Goal: Task Accomplishment & Management: Complete application form

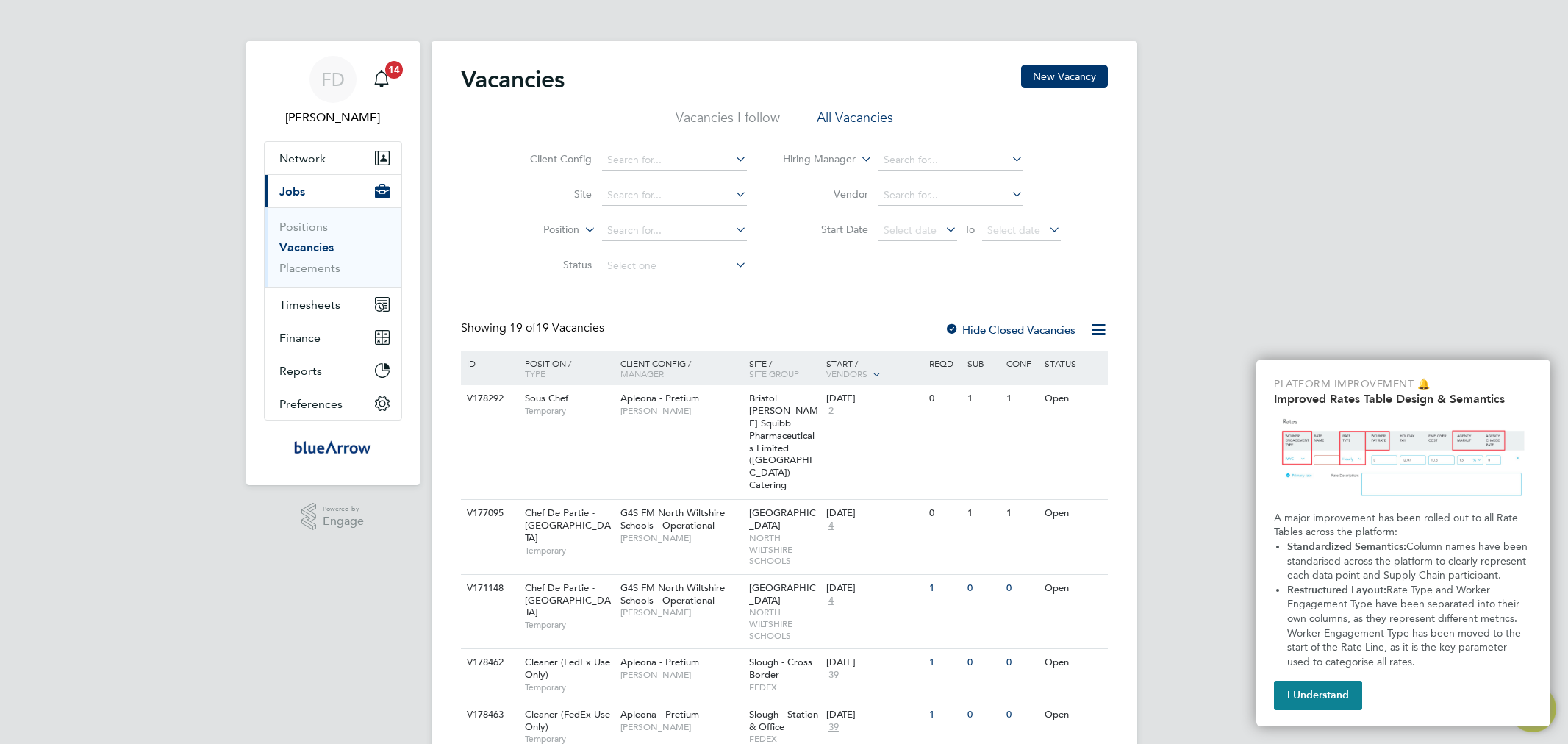
click at [309, 308] on span "Timesheets" at bounding box center [310, 304] width 61 height 14
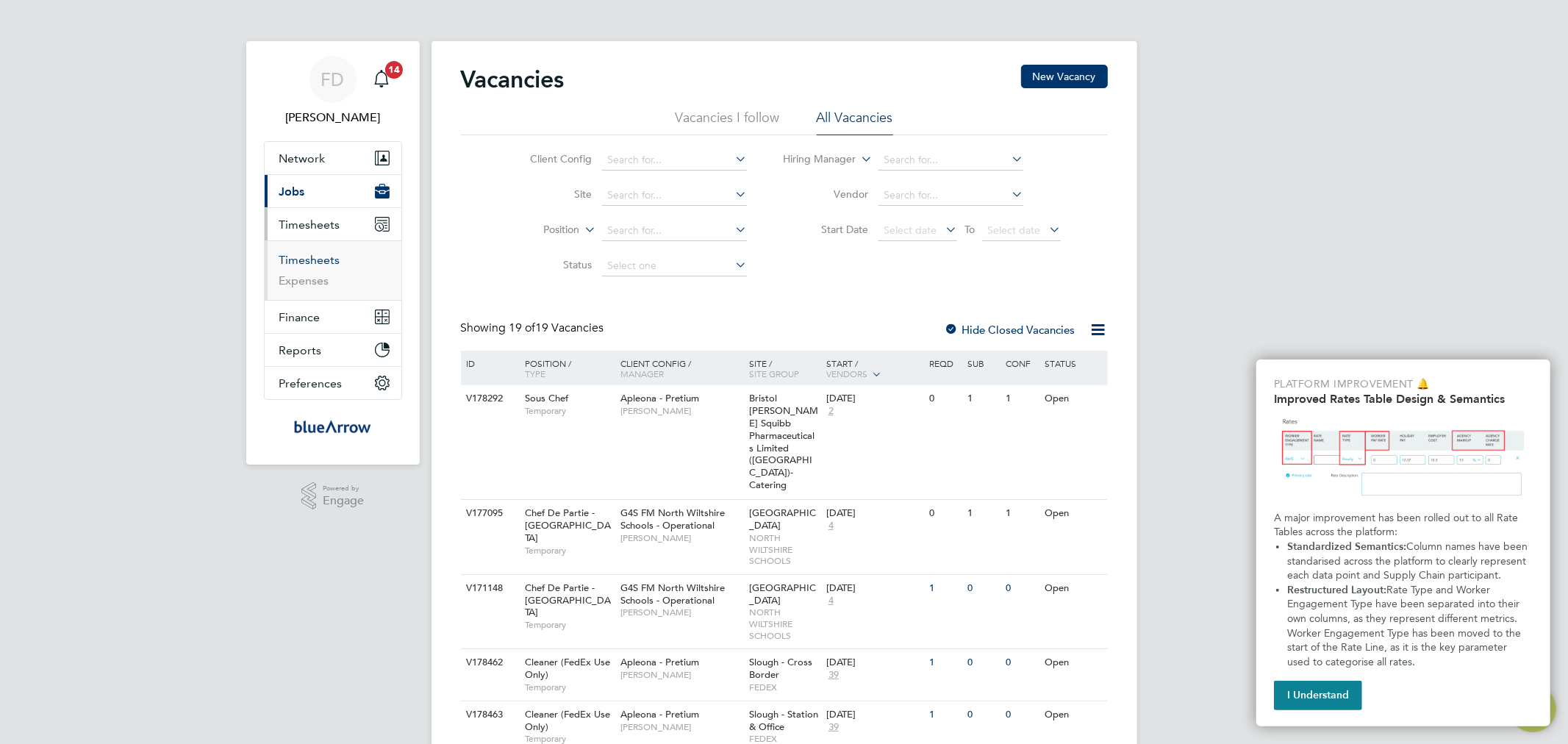
click at [319, 257] on link "Timesheets" at bounding box center [310, 260] width 61 height 14
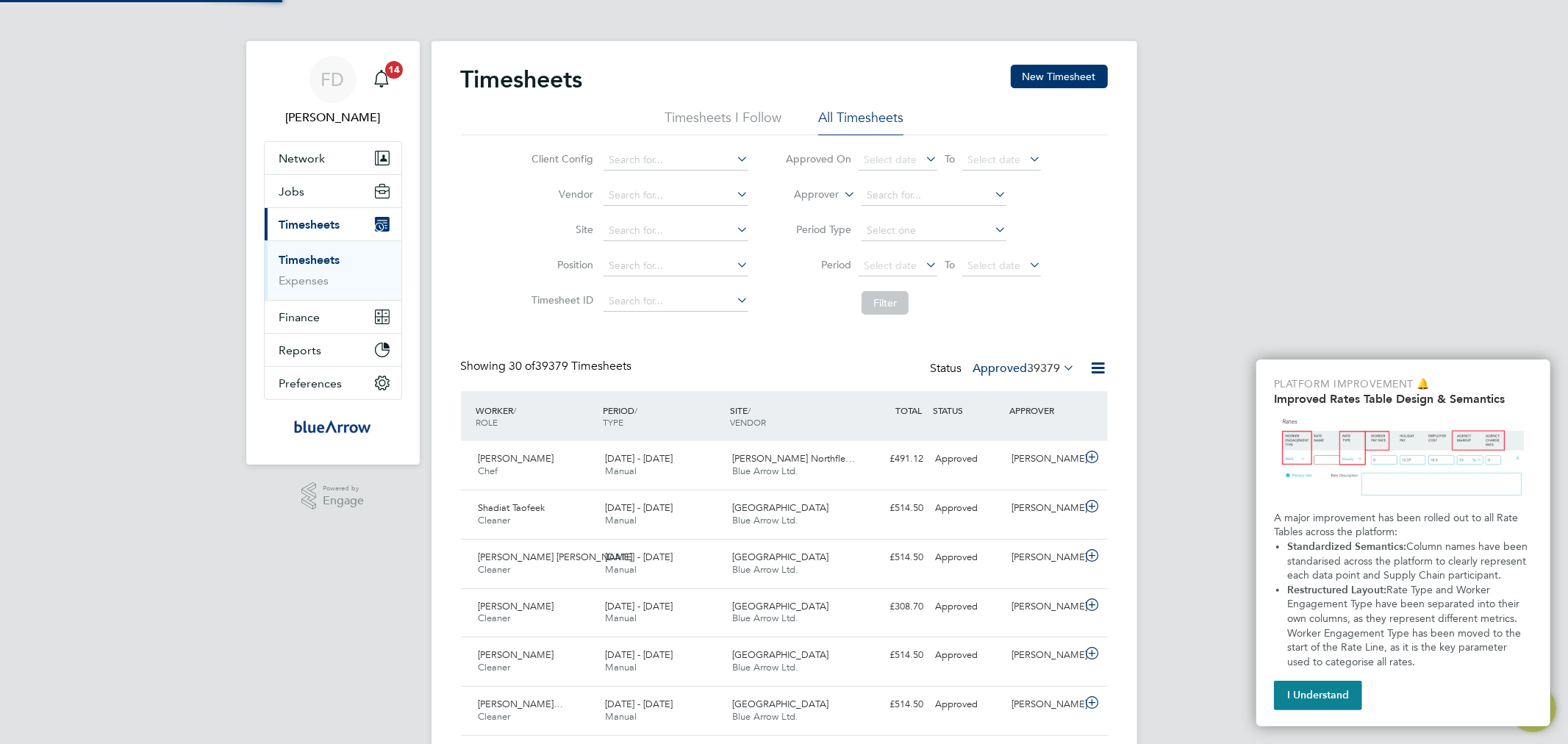
click at [1057, 369] on span "39379" at bounding box center [1044, 369] width 33 height 15
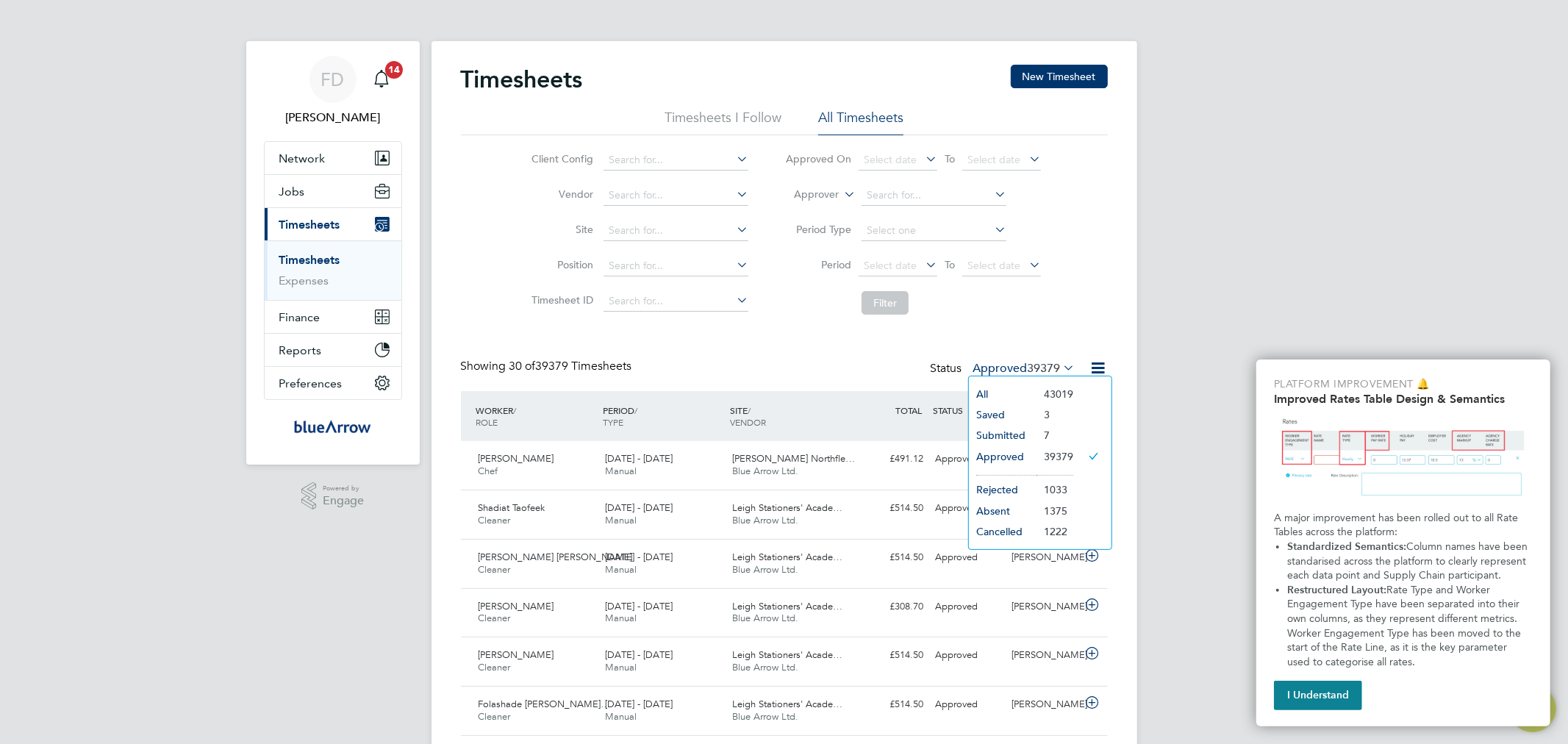
click at [1014, 432] on li "Submitted" at bounding box center [1003, 435] width 68 height 21
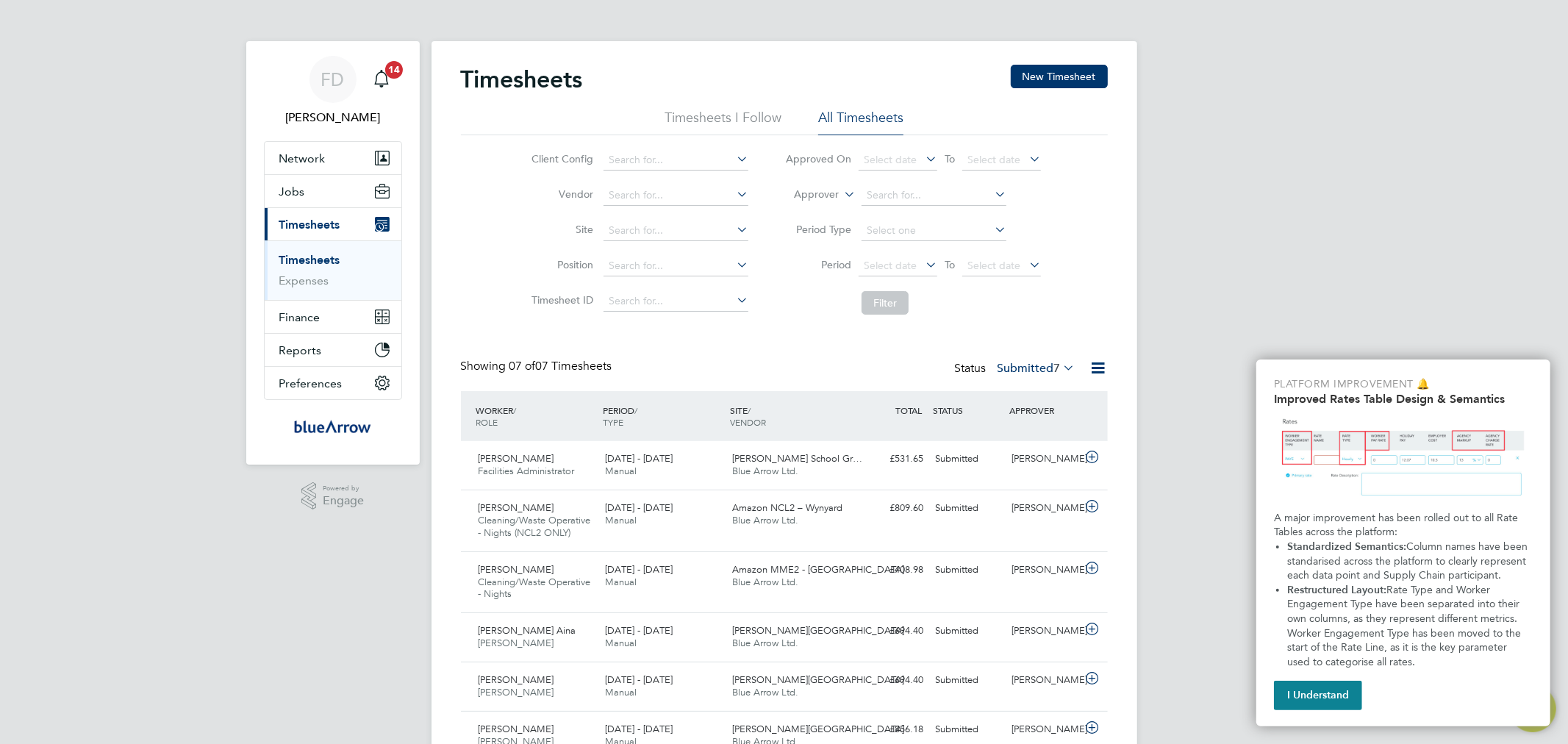
click at [1022, 366] on label "Submitted 7" at bounding box center [1037, 369] width 78 height 15
click at [1006, 408] on li "Saved" at bounding box center [1014, 414] width 68 height 21
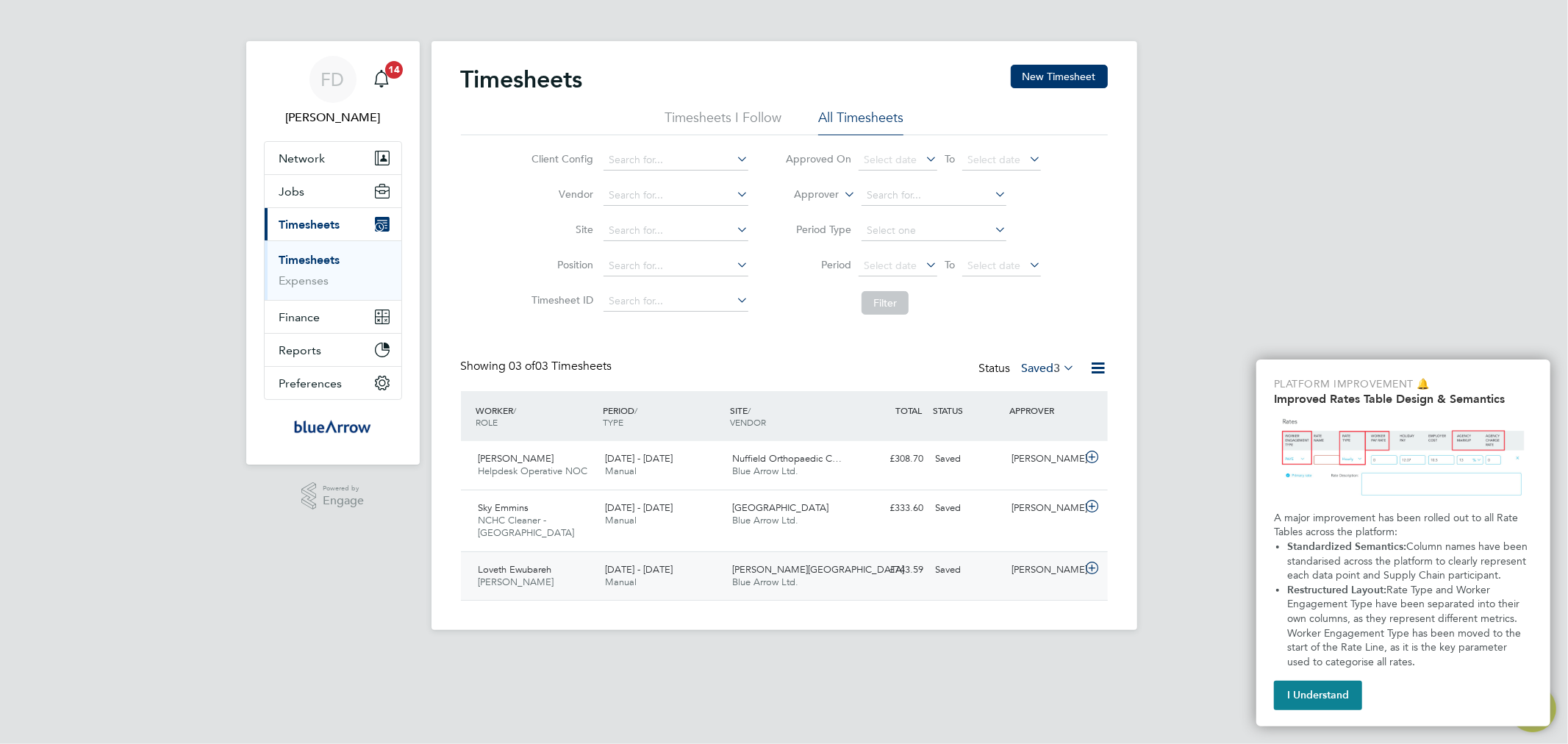
click at [811, 558] on div "Churchill Hospital Blue Arrow Ltd." at bounding box center [790, 576] width 127 height 36
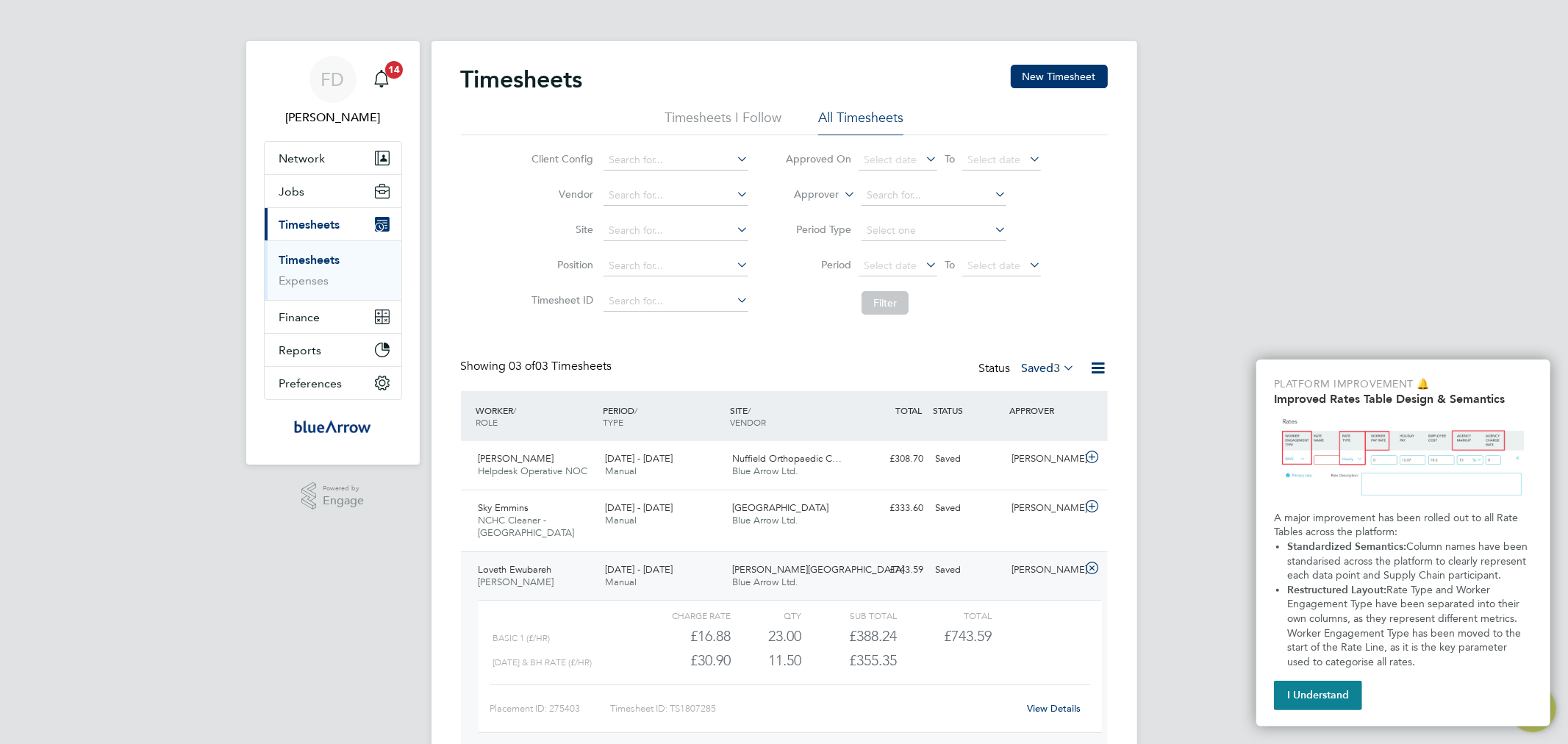
click at [889, 635] on div "£388.24" at bounding box center [849, 636] width 95 height 24
click at [1040, 702] on link "View Details" at bounding box center [1053, 708] width 54 height 12
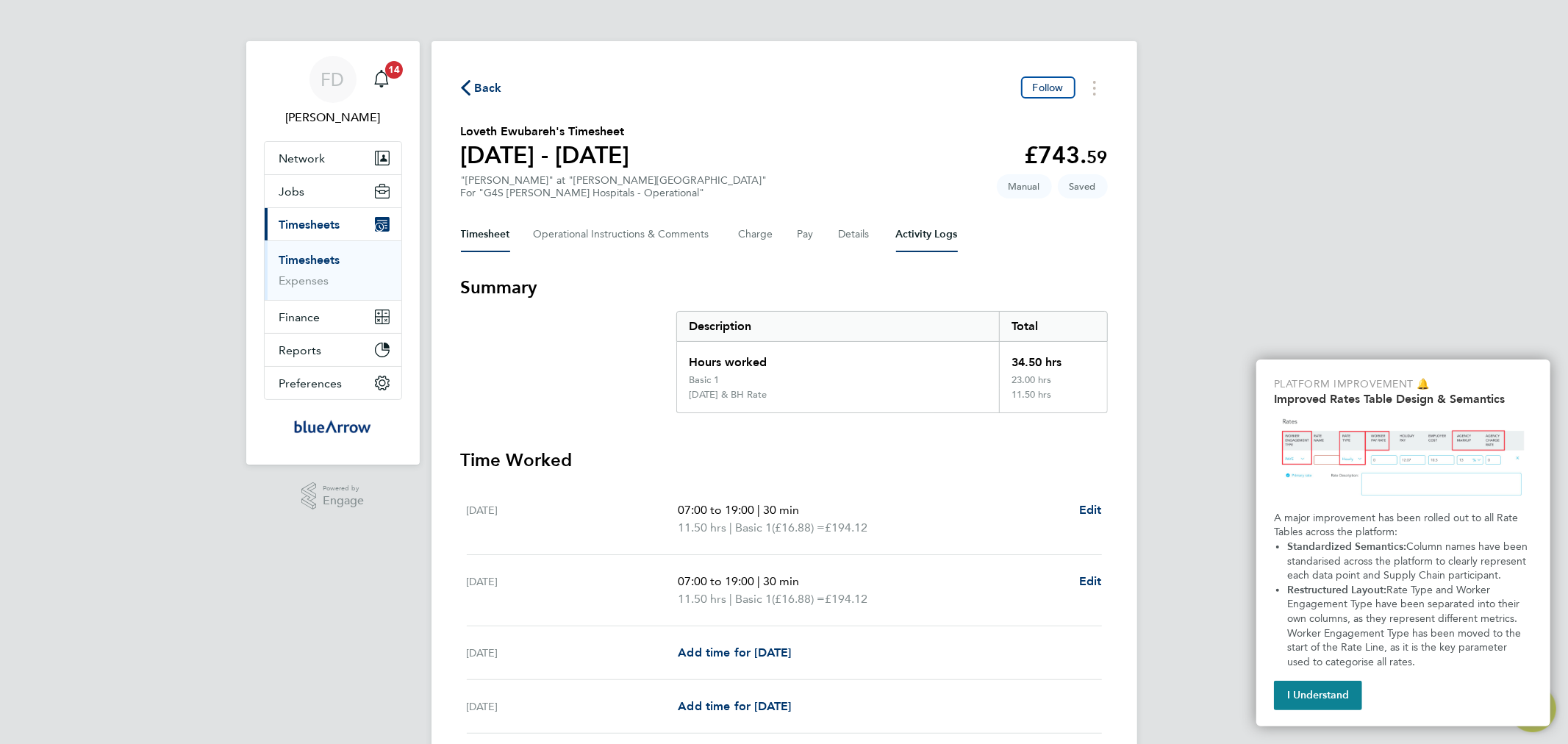
click at [916, 241] on Logs-tab "Activity Logs" at bounding box center [927, 234] width 62 height 36
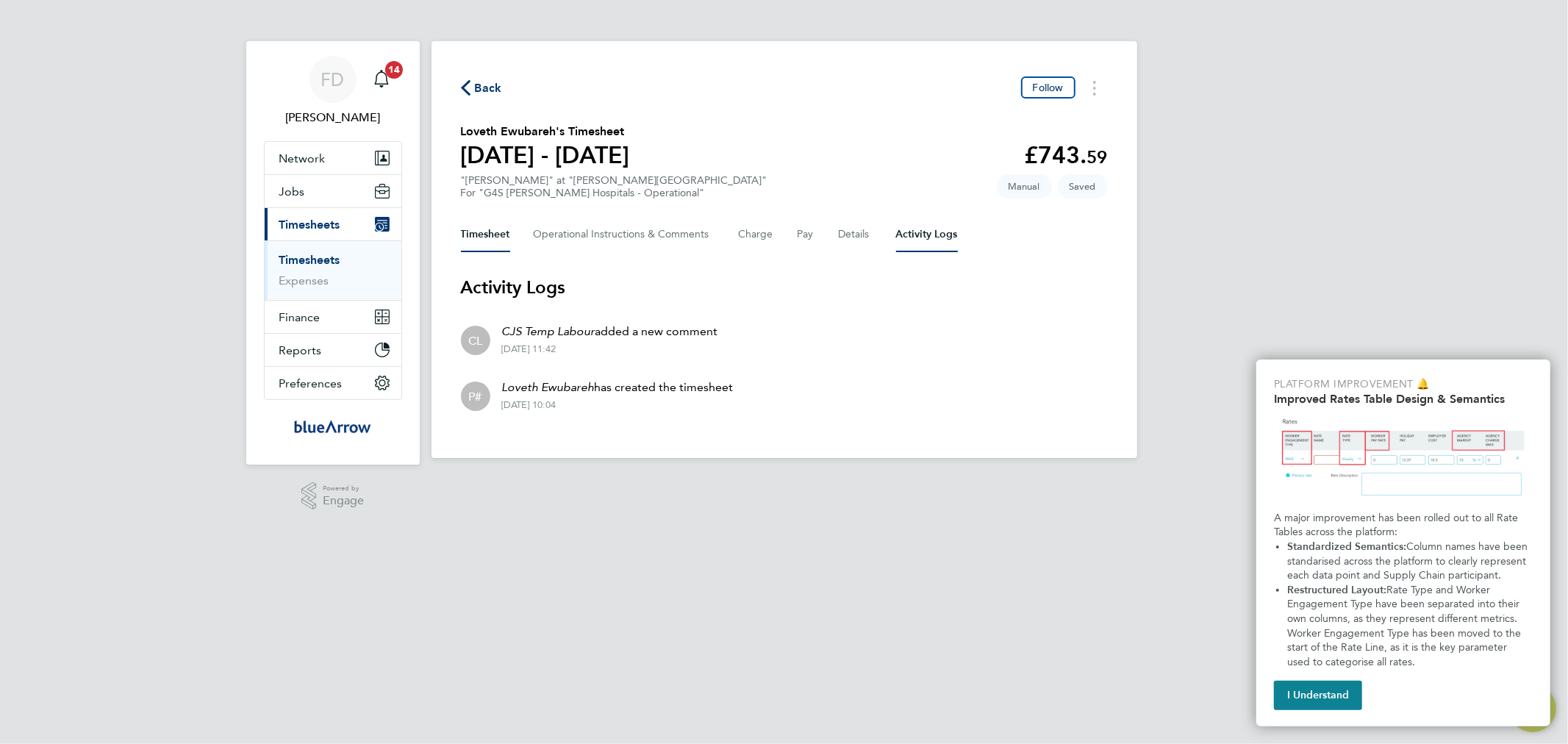
click at [489, 236] on button "Timesheet" at bounding box center [486, 234] width 50 height 36
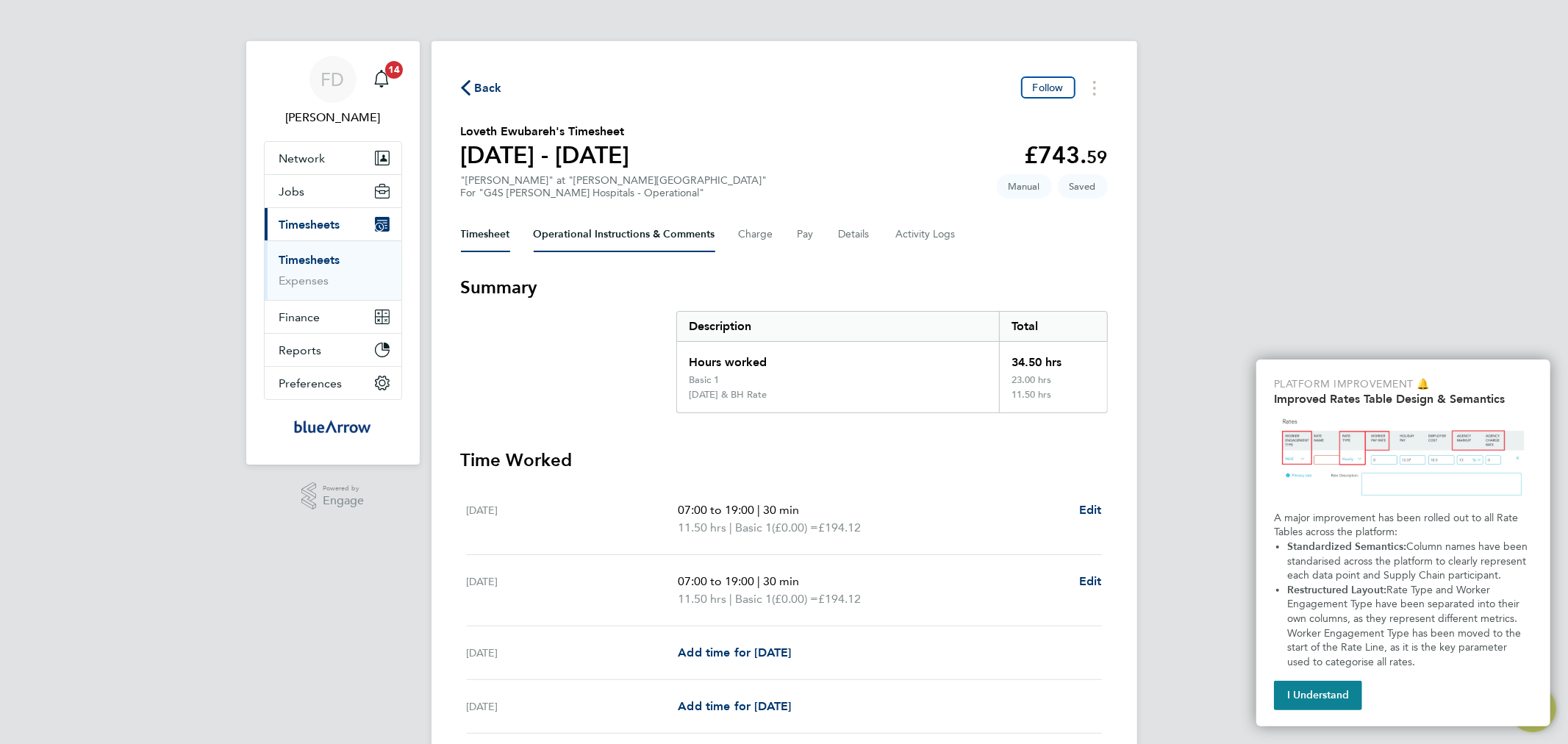
click at [581, 239] on Comments-tab "Operational Instructions & Comments" at bounding box center [625, 234] width 182 height 36
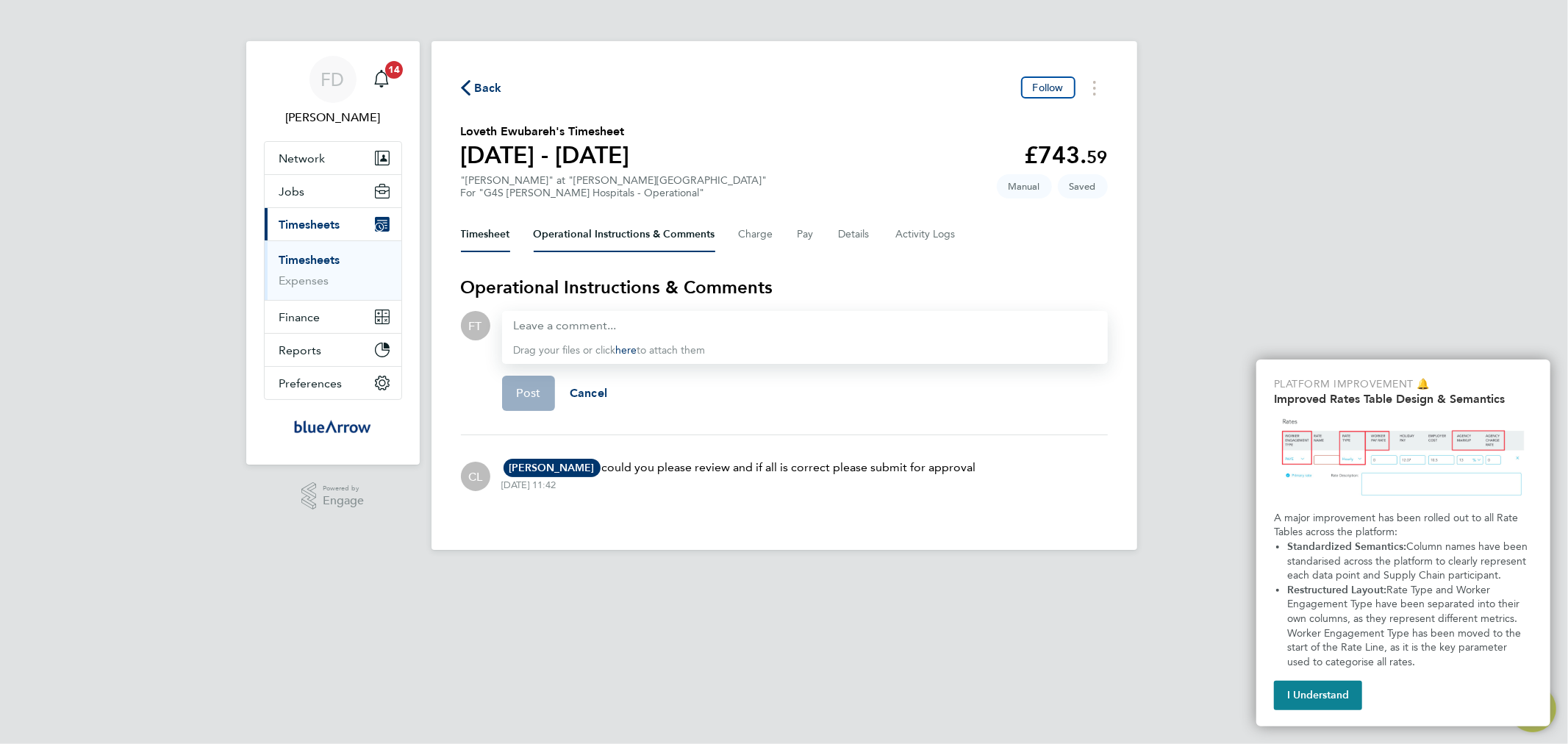
click at [466, 243] on button "Timesheet" at bounding box center [486, 234] width 50 height 36
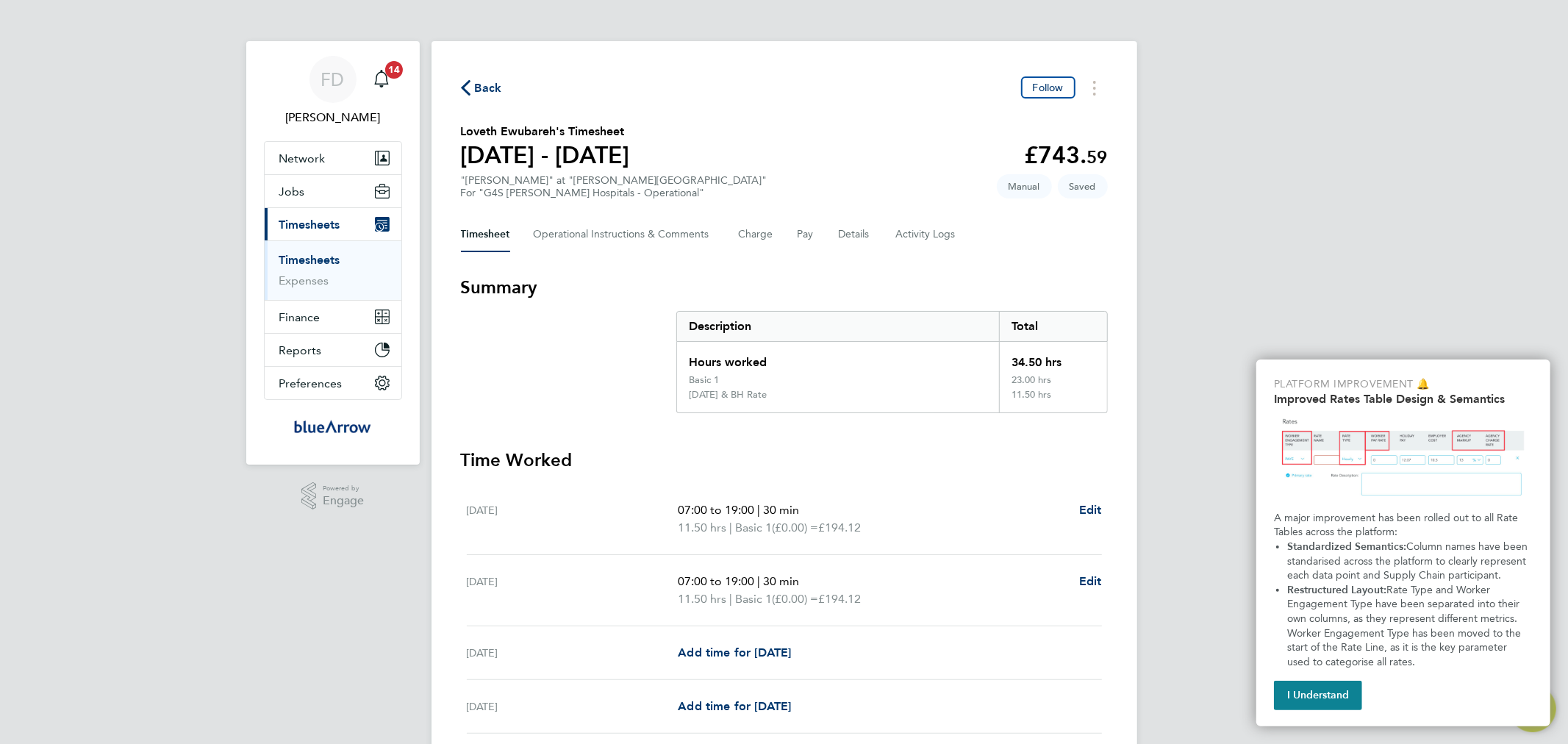
click at [478, 83] on span "Back" at bounding box center [488, 88] width 27 height 17
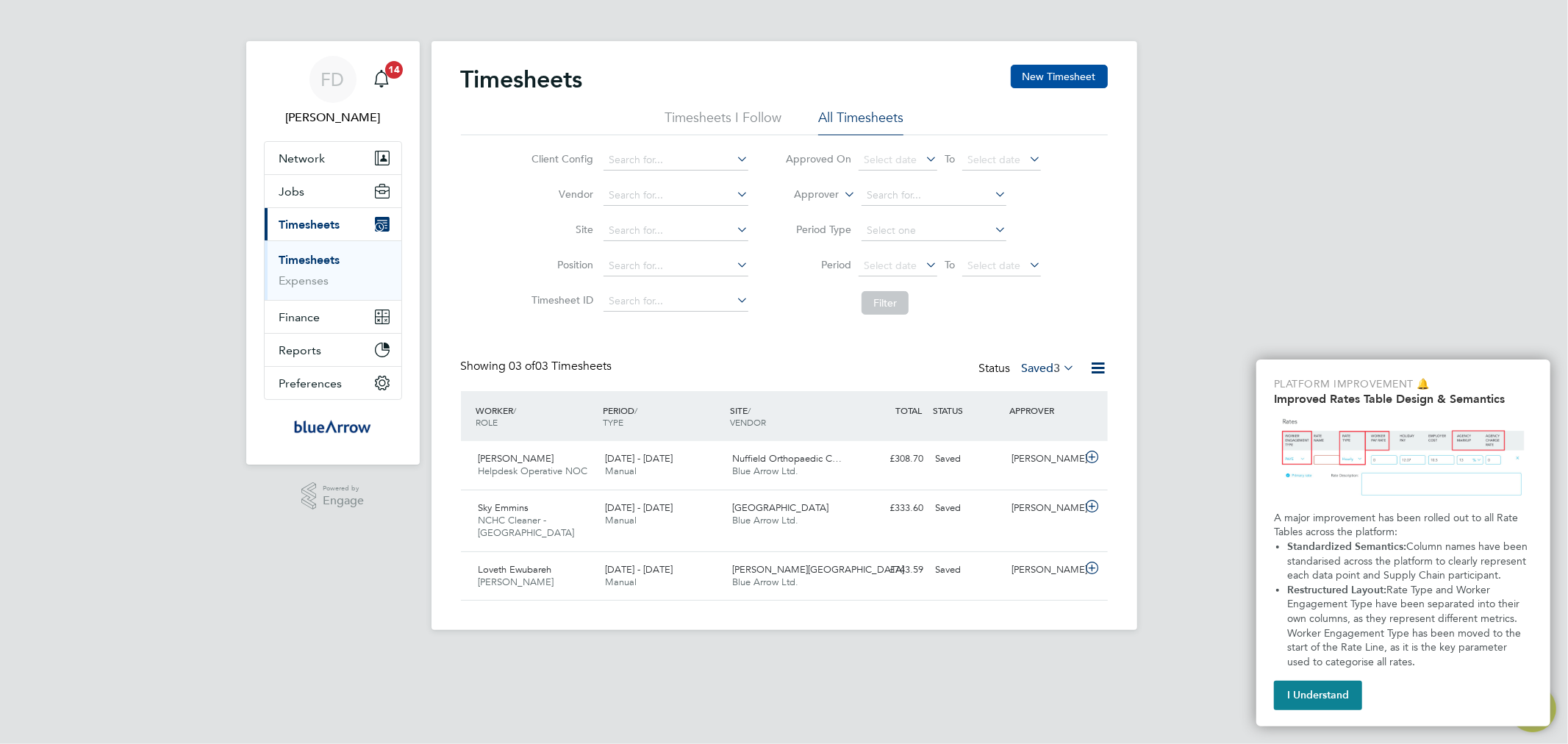
click at [1083, 79] on button "New Timesheet" at bounding box center [1059, 76] width 97 height 23
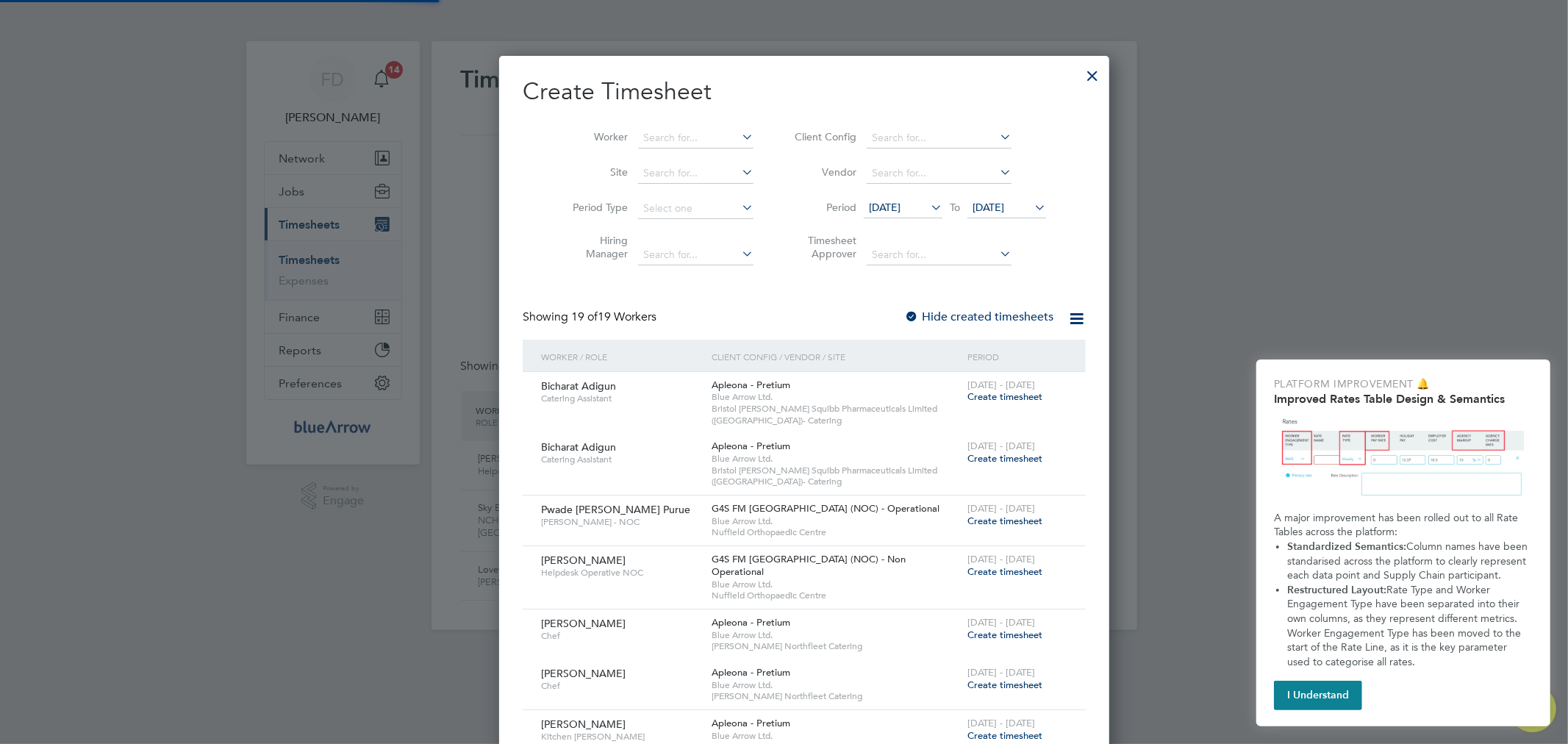
scroll to position [1591, 569]
click at [665, 136] on input at bounding box center [696, 138] width 116 height 21
click at [638, 130] on input "ilbert" at bounding box center [696, 138] width 116 height 21
type input "[PERSON_NAME]"
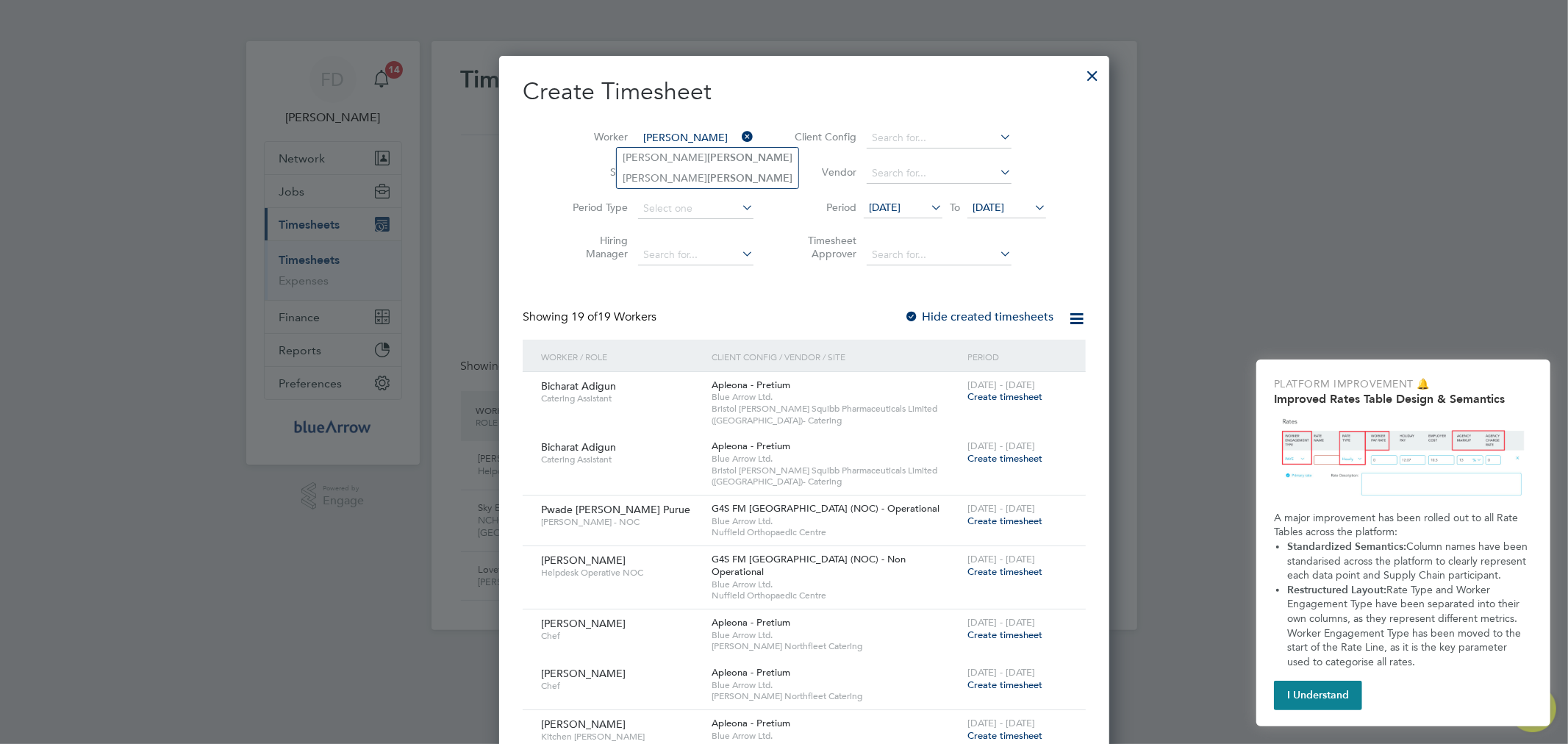
click at [667, 133] on input "[PERSON_NAME]" at bounding box center [696, 138] width 116 height 21
click at [990, 207] on span "[DATE]" at bounding box center [988, 207] width 31 height 13
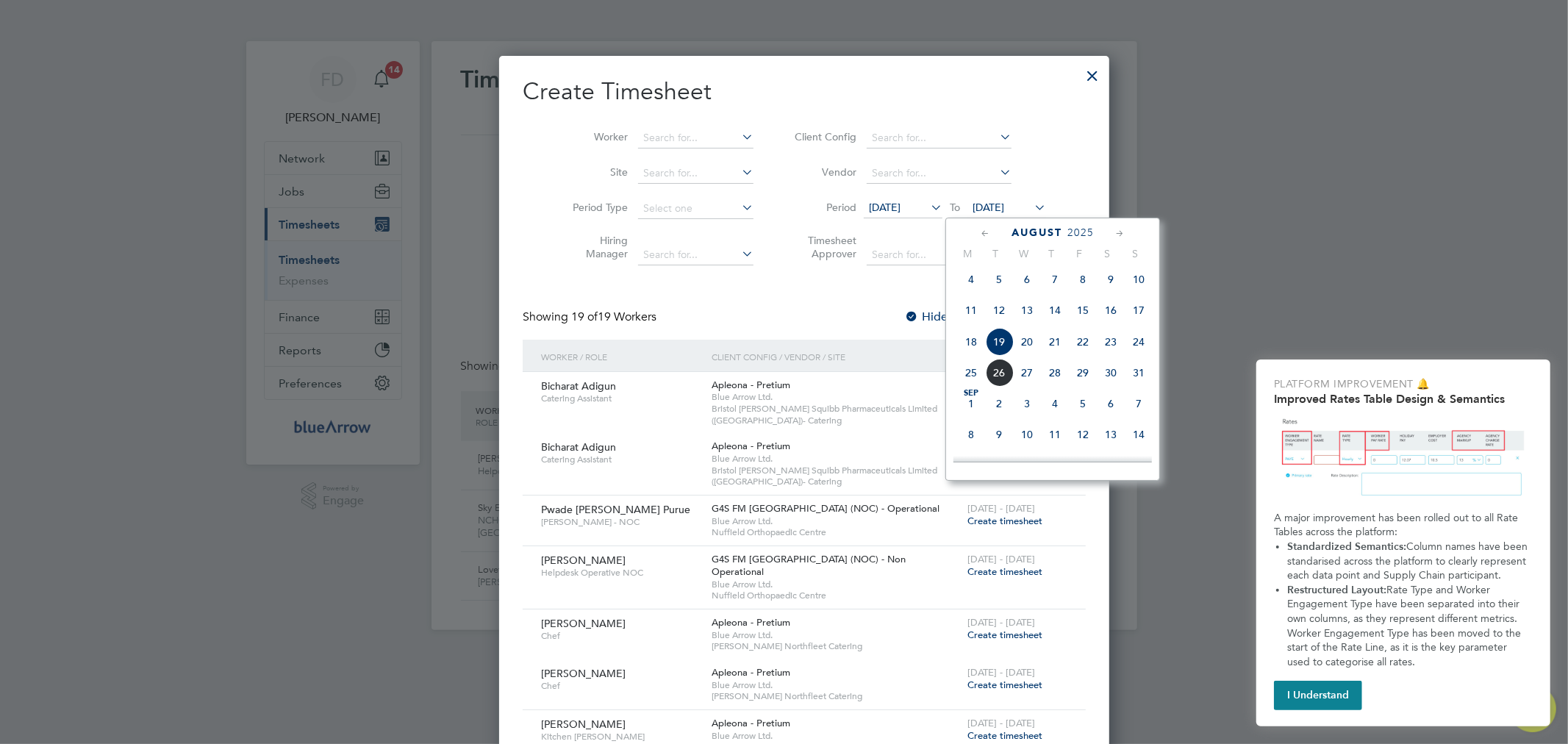
click at [1084, 409] on span "5" at bounding box center [1083, 403] width 28 height 28
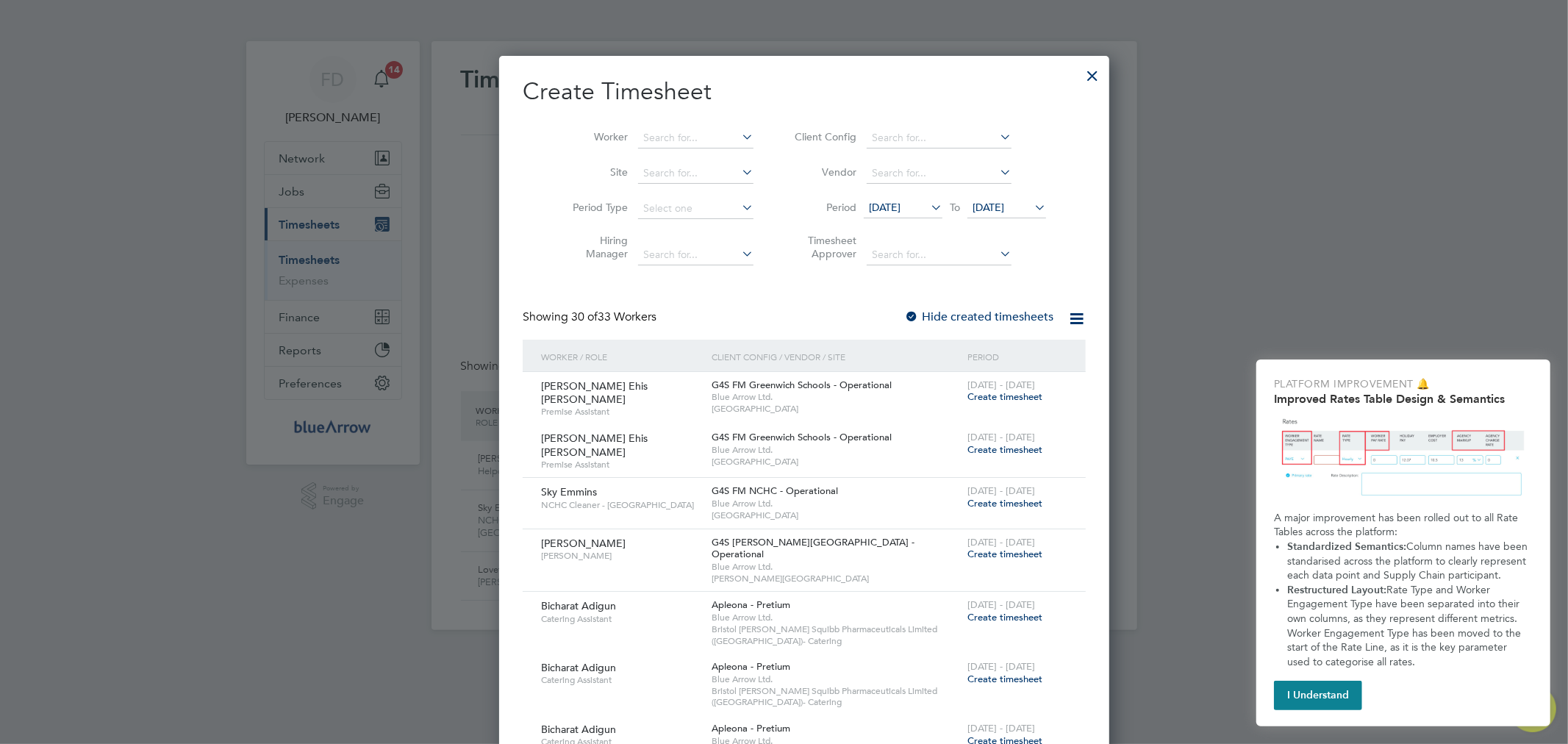
scroll to position [3377, 569]
click at [904, 313] on div at bounding box center [912, 317] width 15 height 15
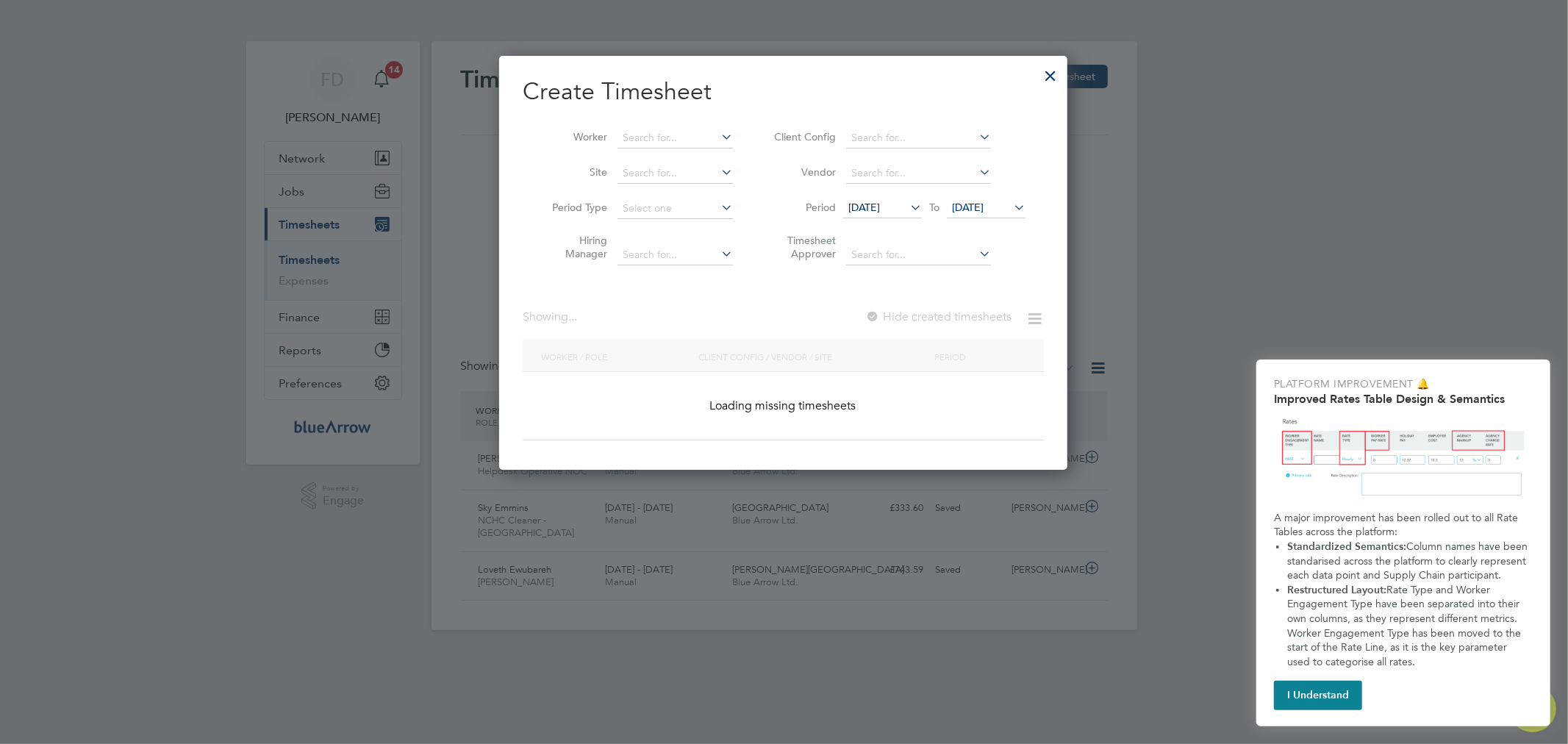
scroll to position [415, 569]
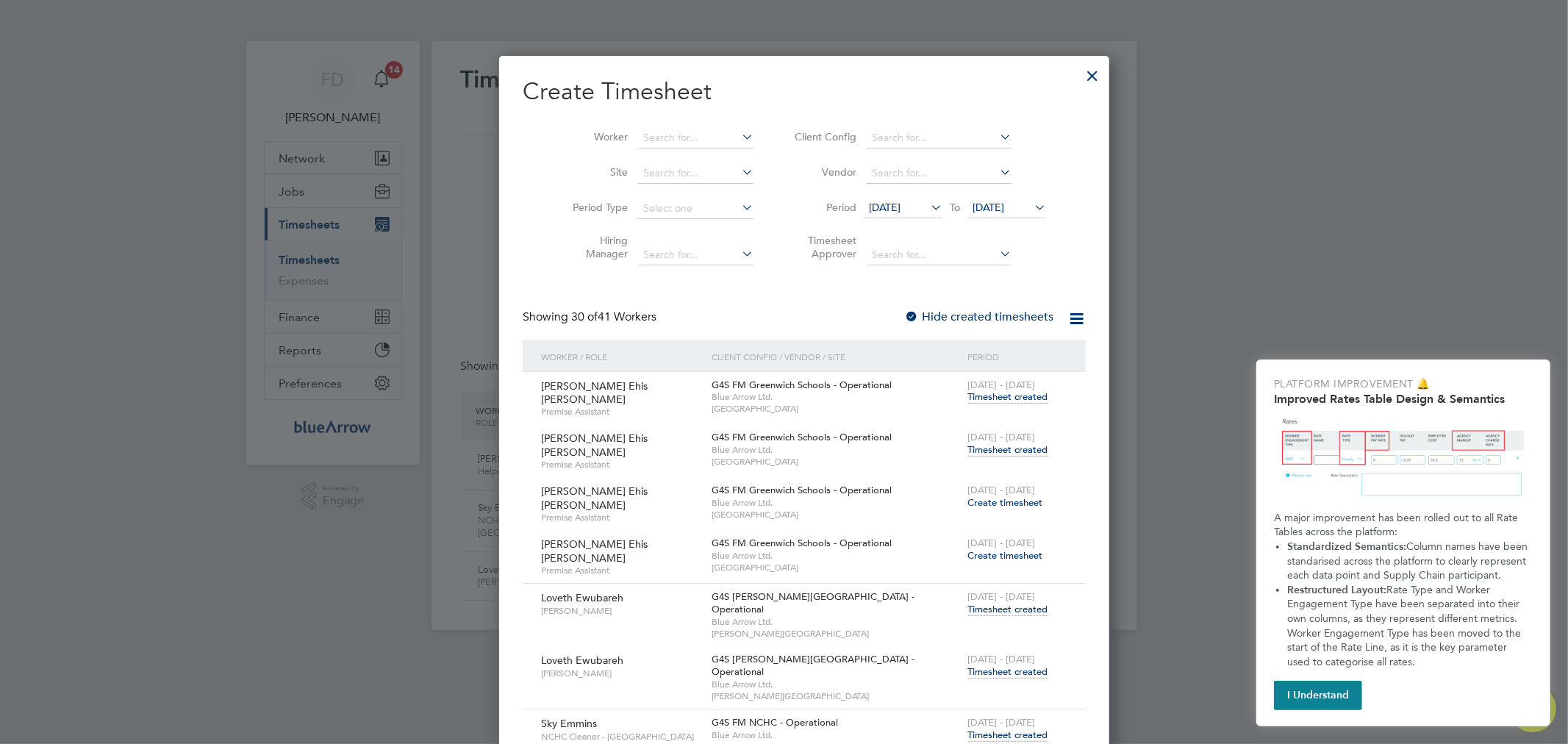
click at [1079, 77] on div at bounding box center [1092, 72] width 26 height 26
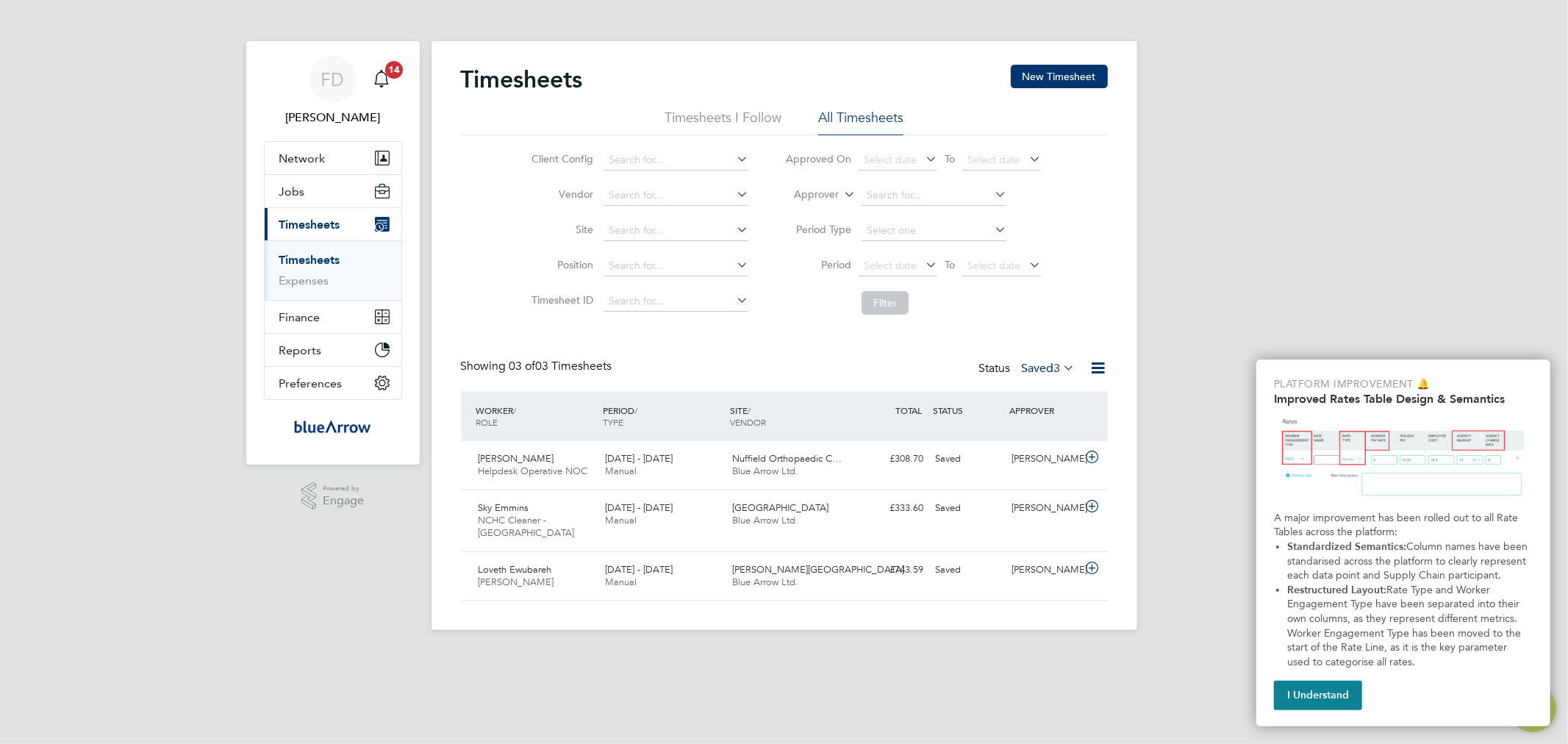
click at [1054, 370] on span "3" at bounding box center [1057, 369] width 7 height 15
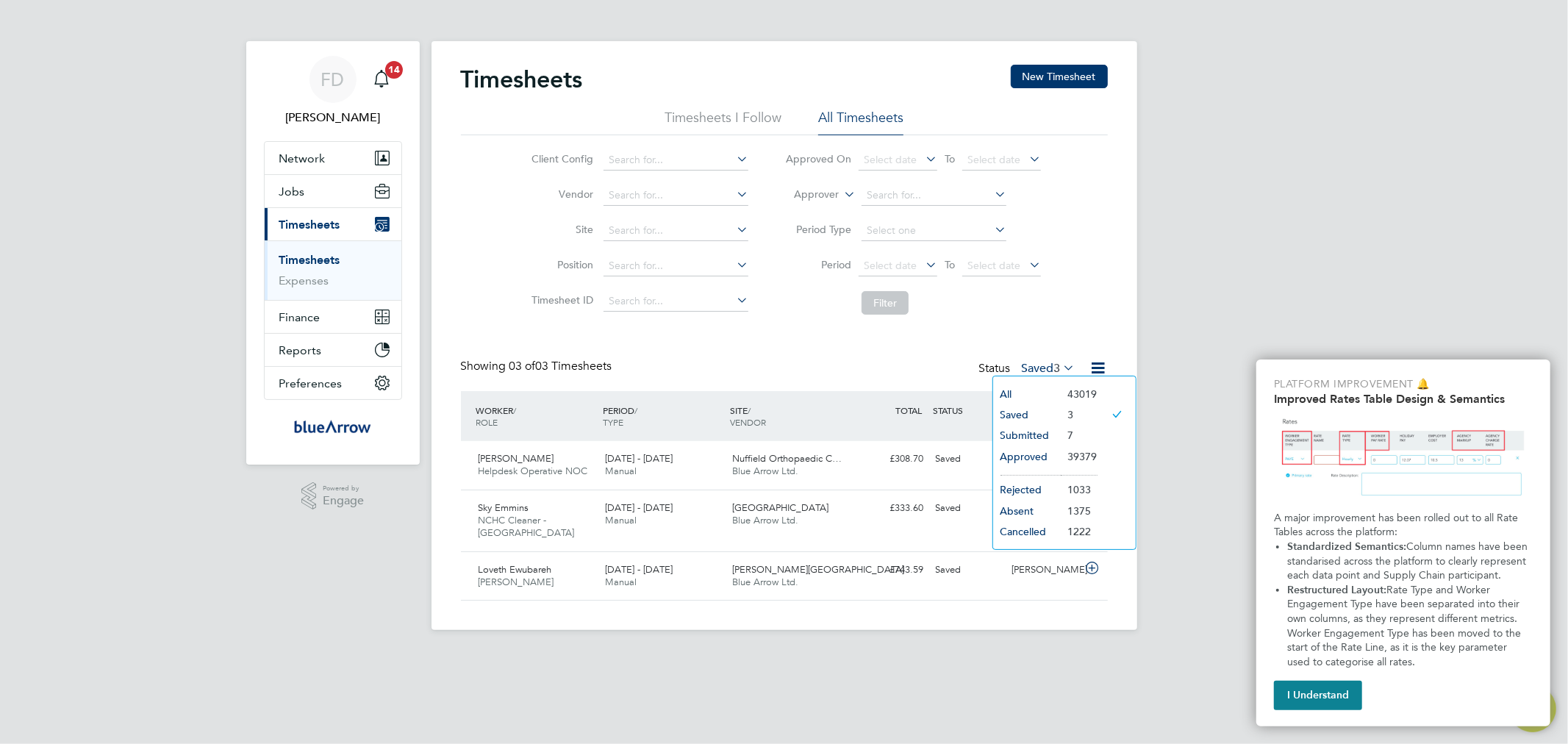
click at [1015, 451] on li "Approved" at bounding box center [1027, 456] width 68 height 21
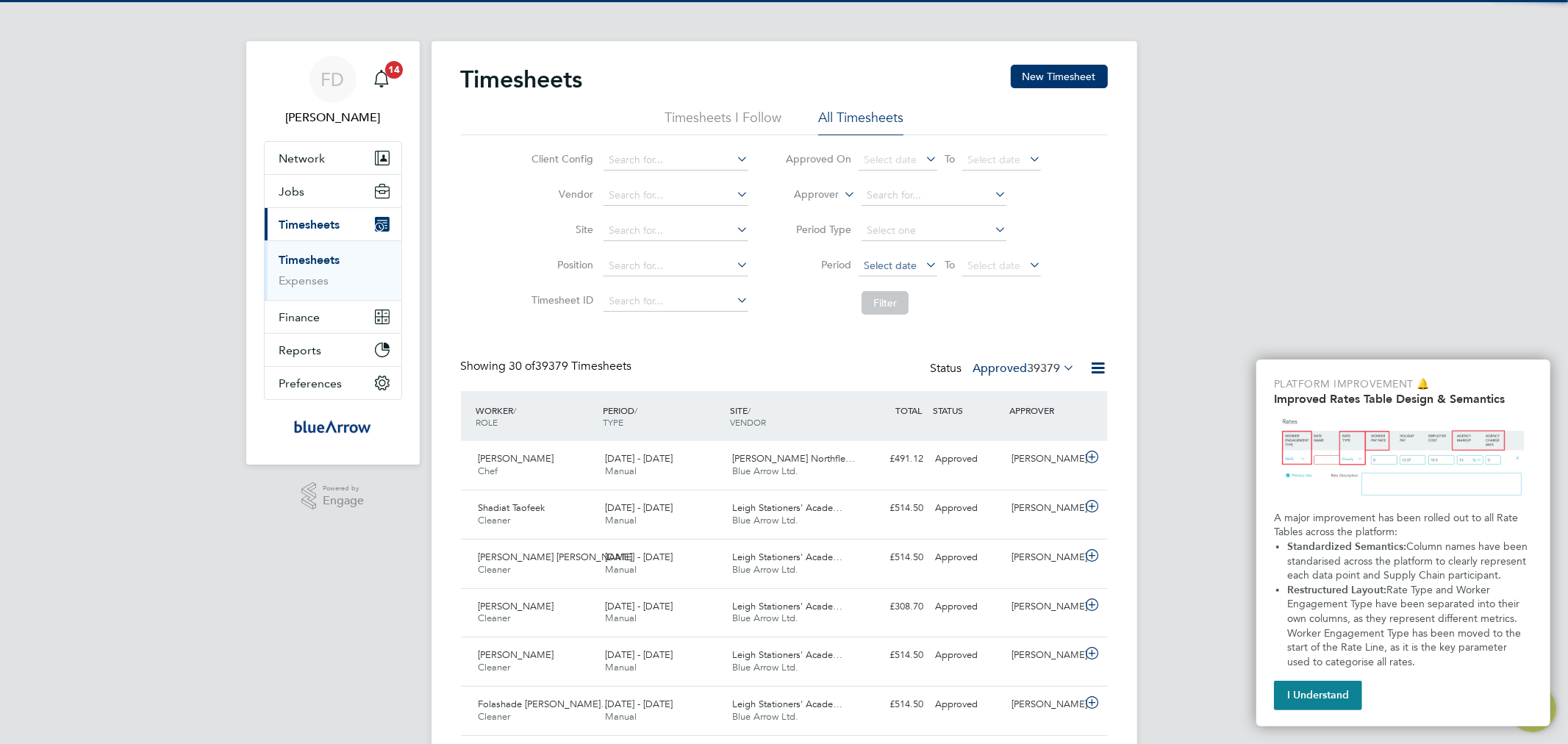
click at [871, 261] on span "Select date" at bounding box center [890, 265] width 53 height 13
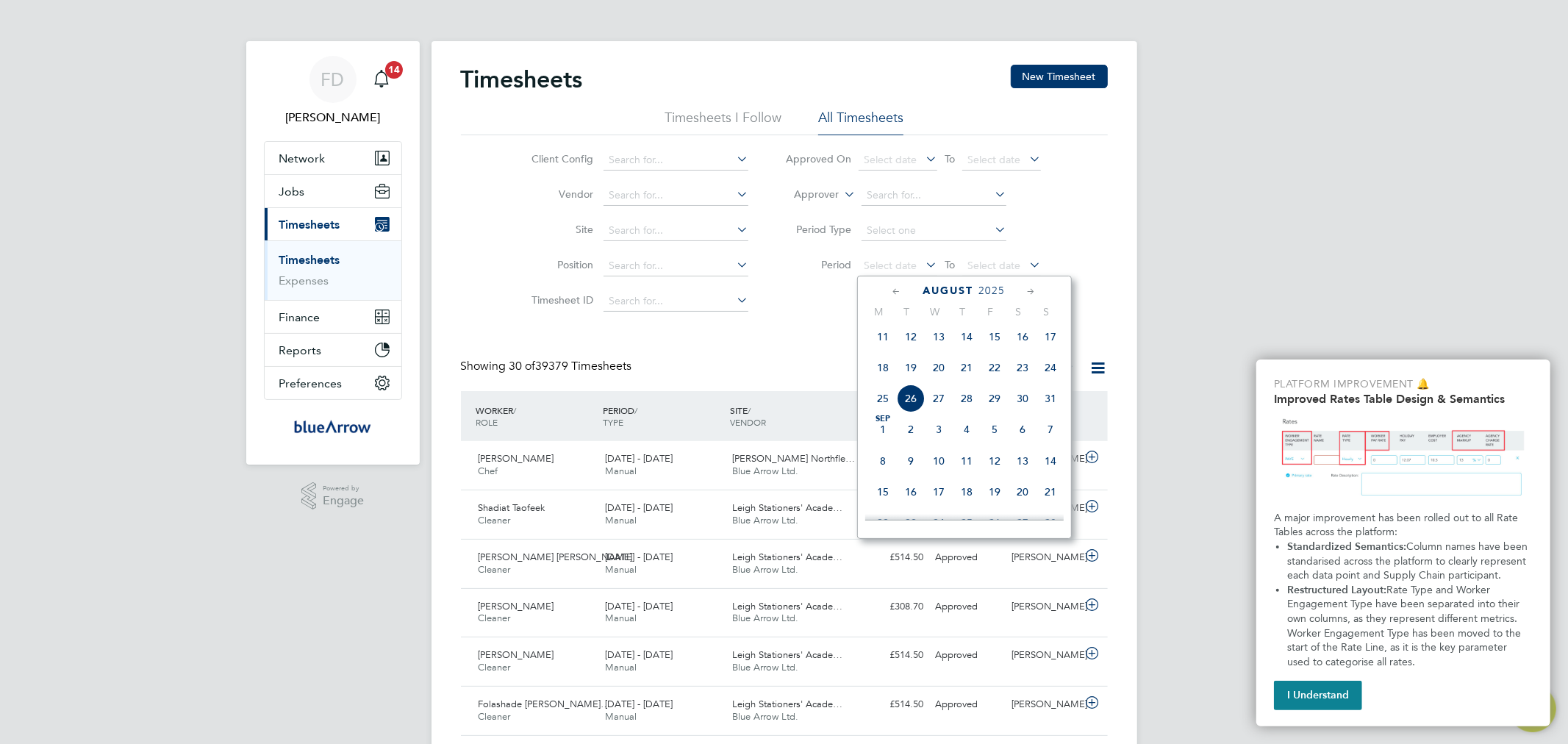
click at [886, 373] on span "18" at bounding box center [883, 368] width 28 height 28
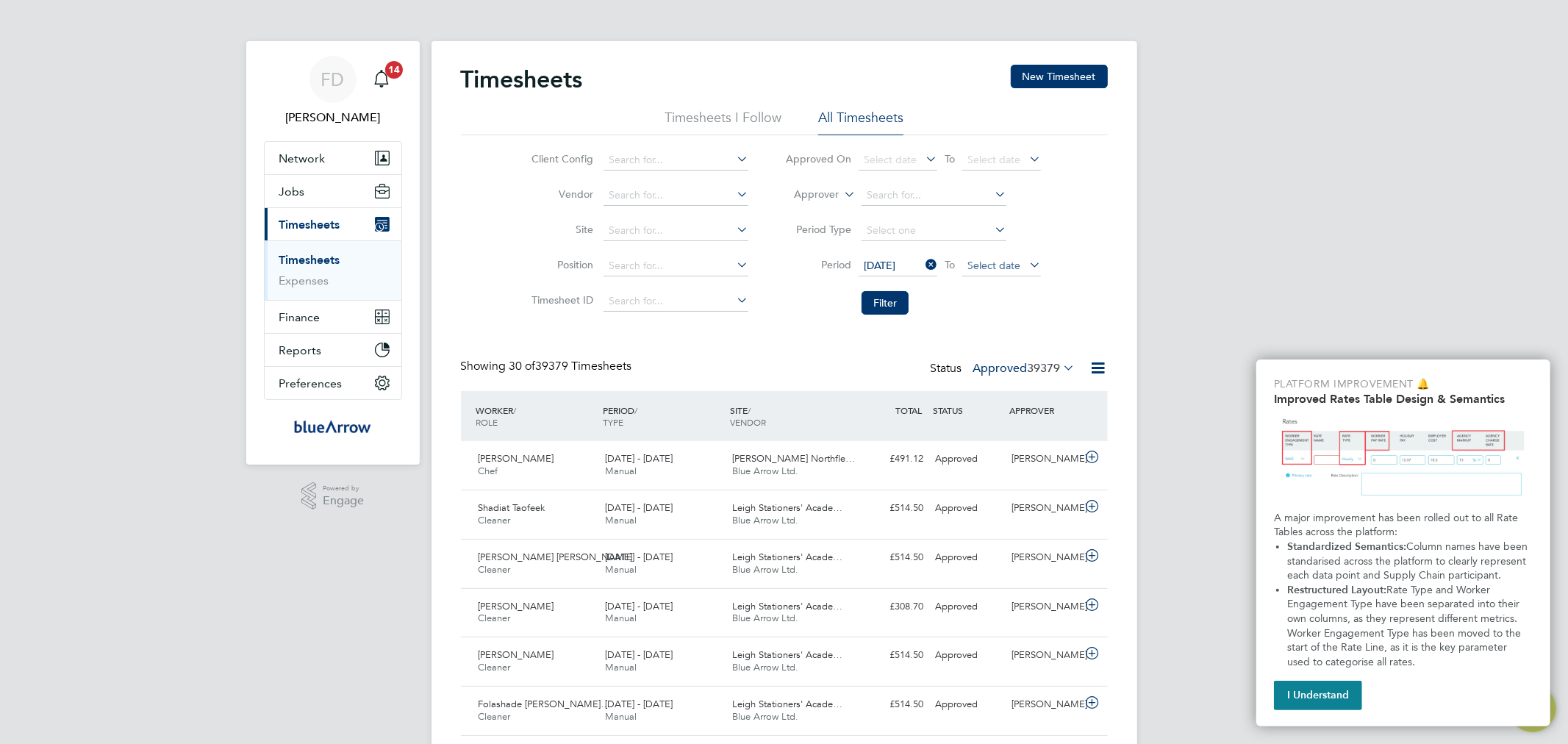
click at [1019, 263] on span "Select date" at bounding box center [994, 265] width 53 height 13
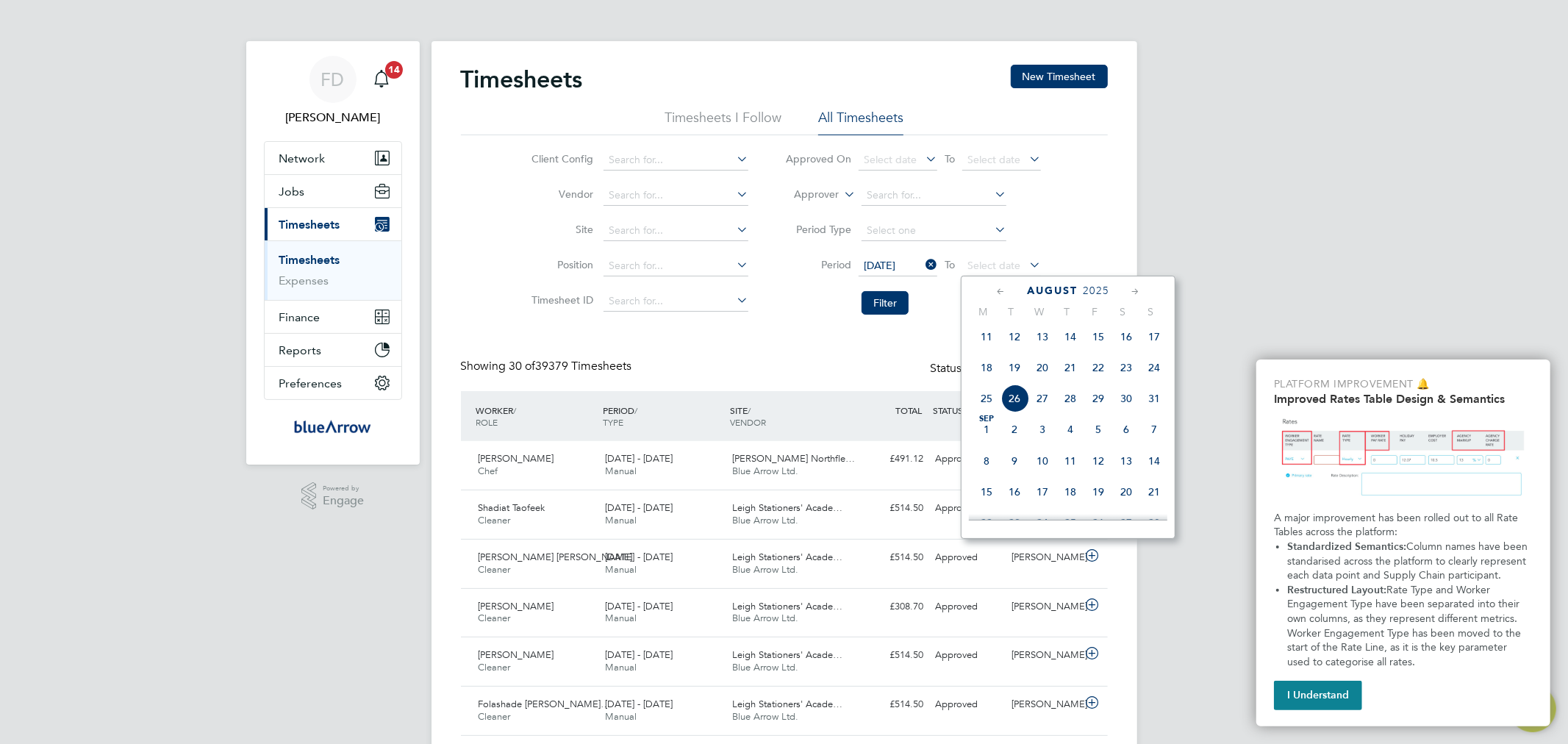
click at [1154, 378] on span "24" at bounding box center [1154, 368] width 28 height 28
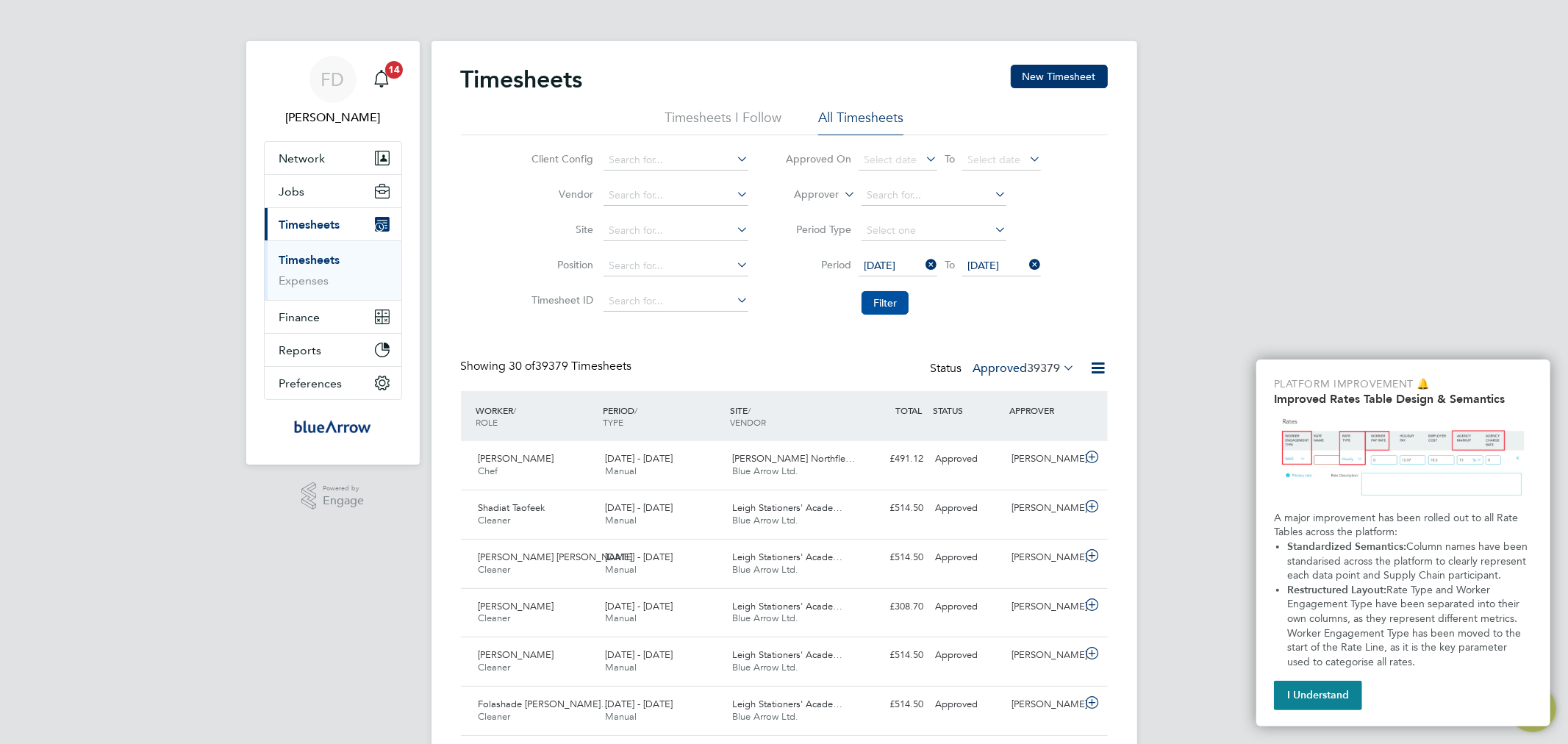
click at [893, 299] on button "Filter" at bounding box center [884, 303] width 47 height 23
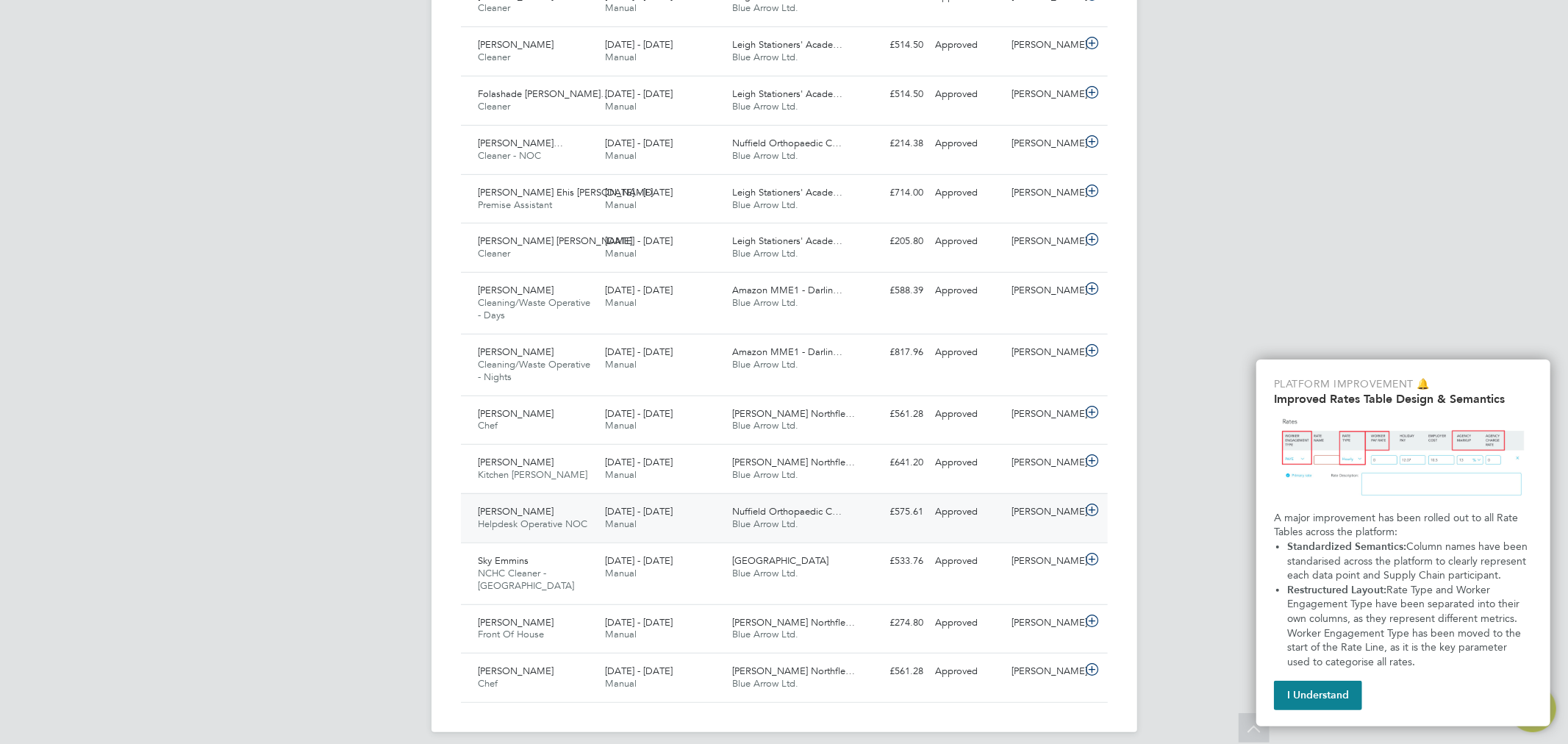
click at [534, 506] on span "[PERSON_NAME]" at bounding box center [517, 511] width 76 height 12
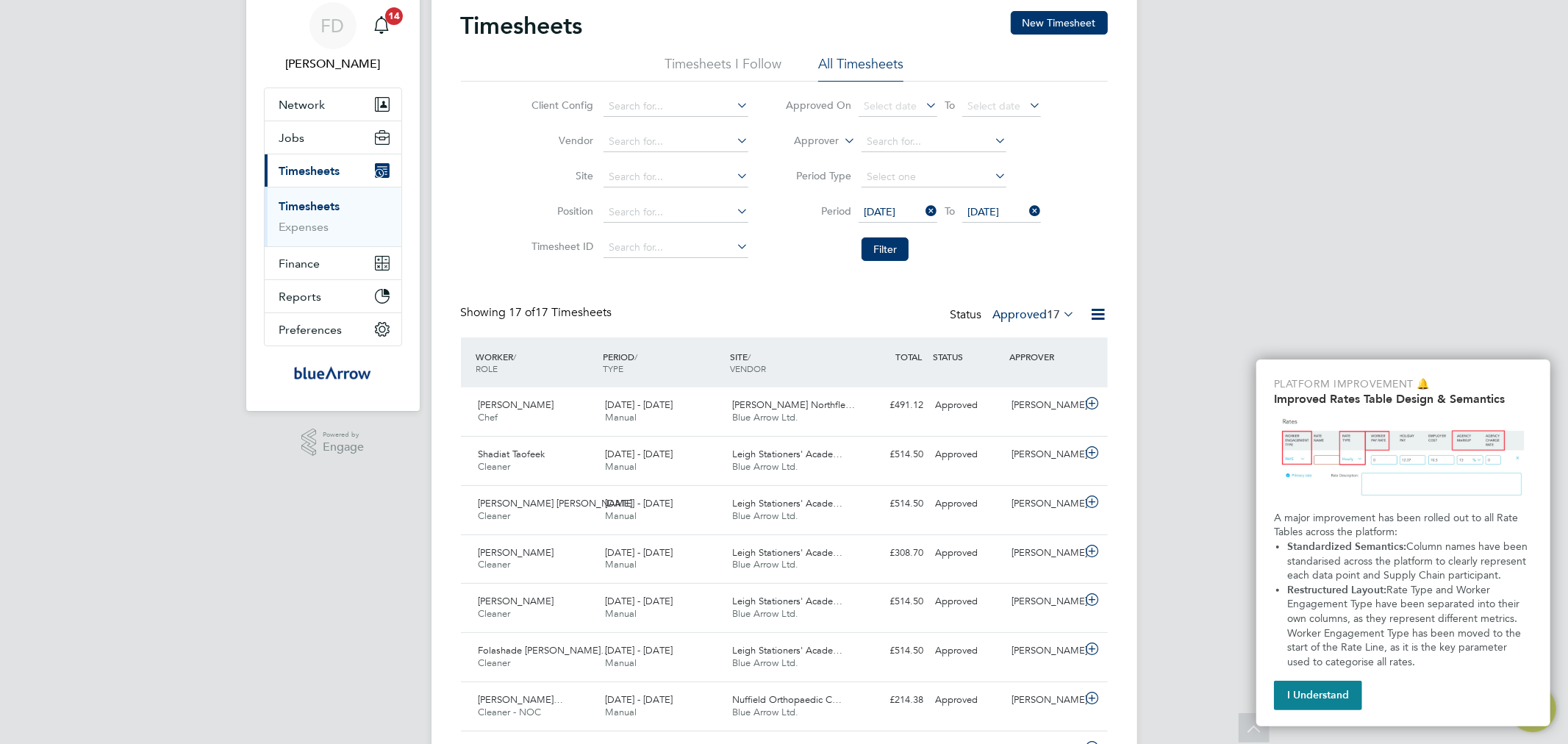
scroll to position [0, 0]
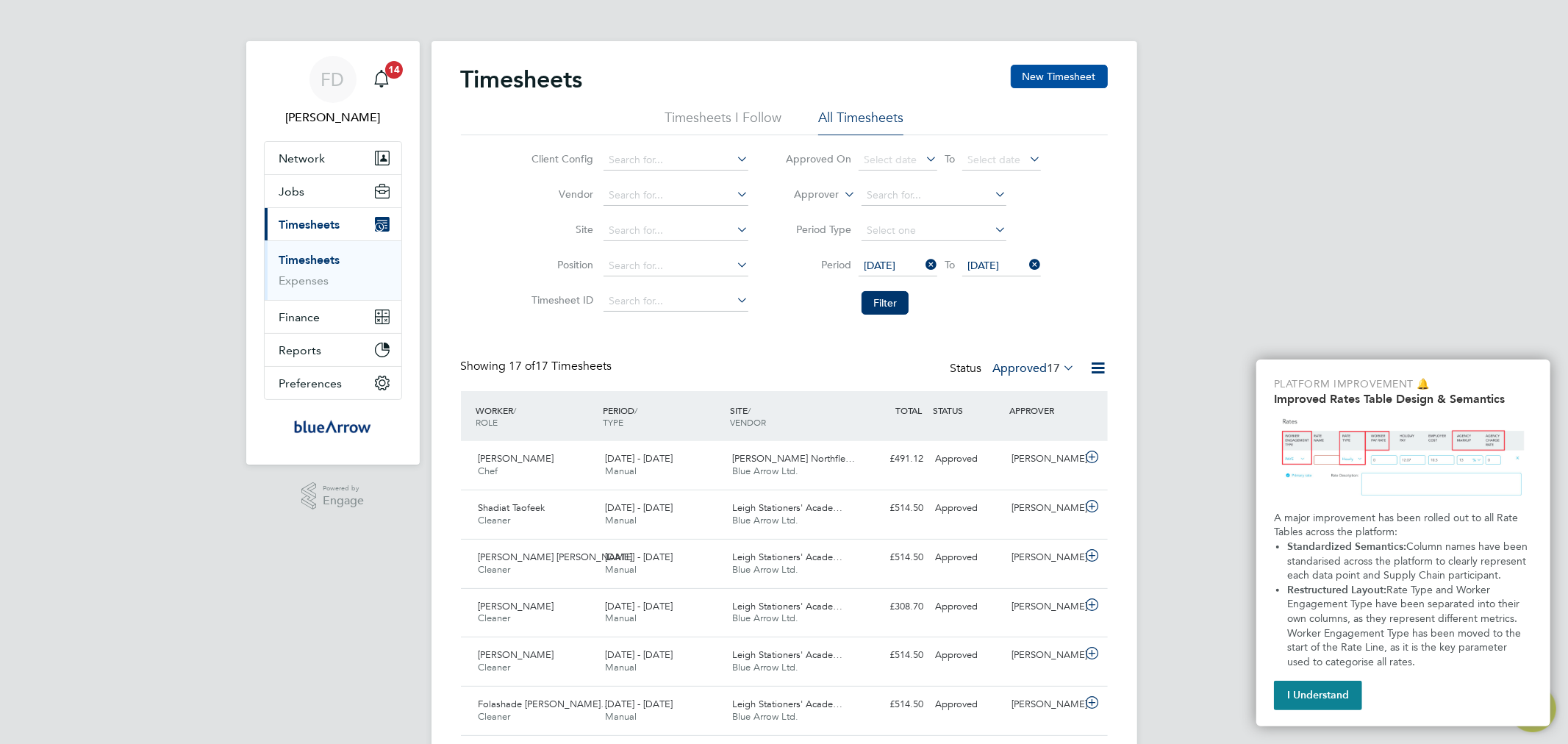
click at [1085, 70] on button "New Timesheet" at bounding box center [1059, 76] width 97 height 23
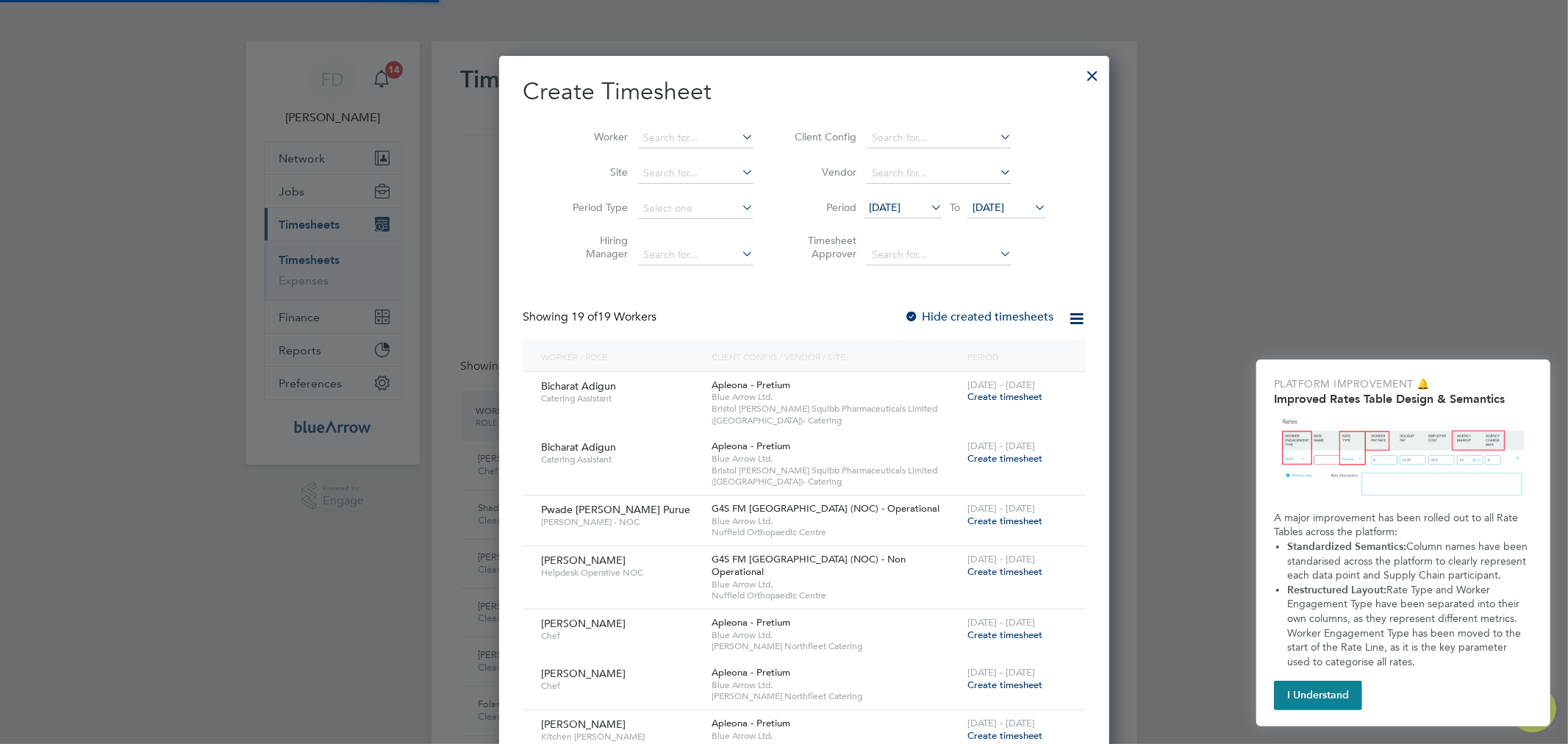
scroll to position [1591, 569]
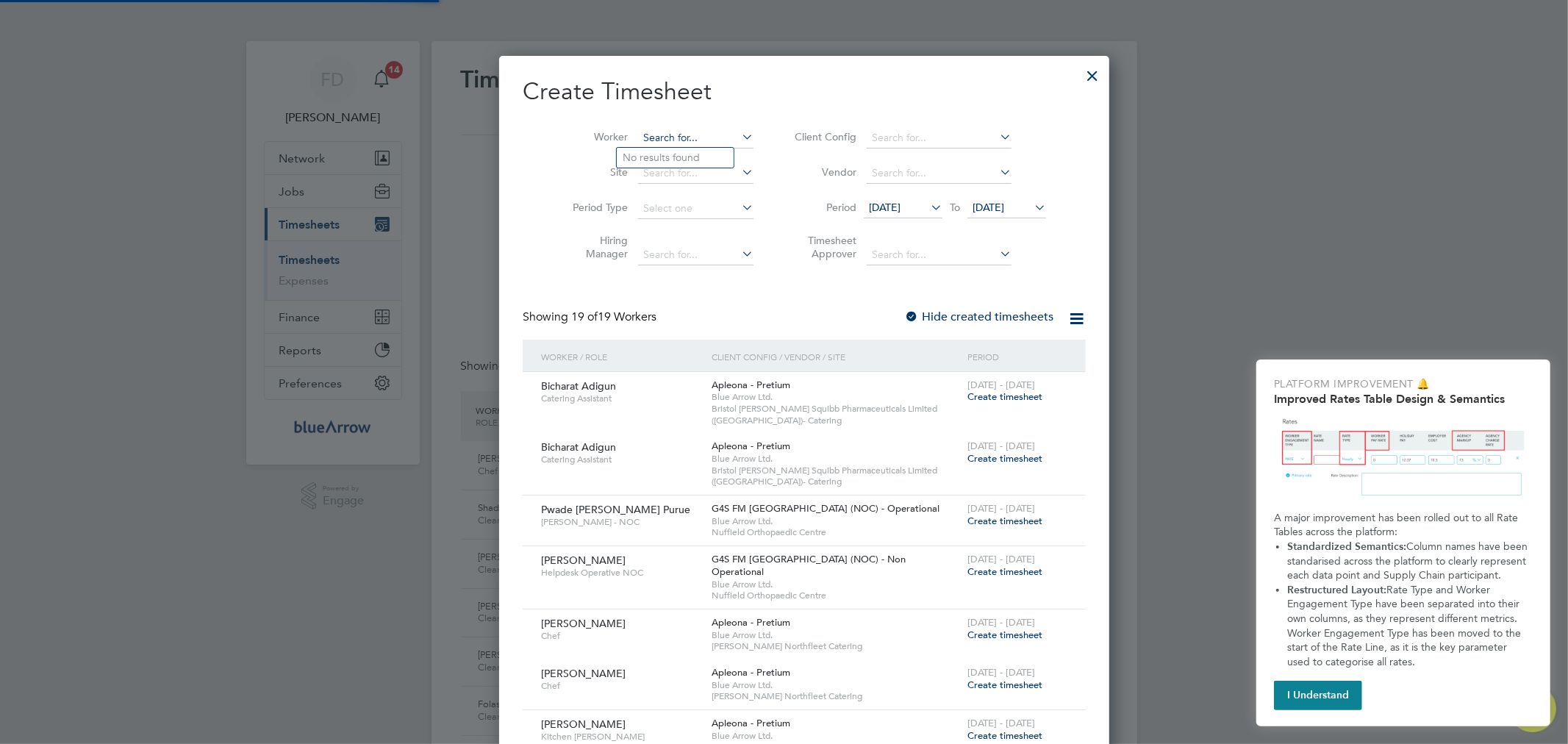
click at [647, 136] on input at bounding box center [696, 138] width 116 height 21
click at [671, 193] on li "Tawa f Elhawati" at bounding box center [674, 198] width 117 height 20
type input "[PERSON_NAME]"
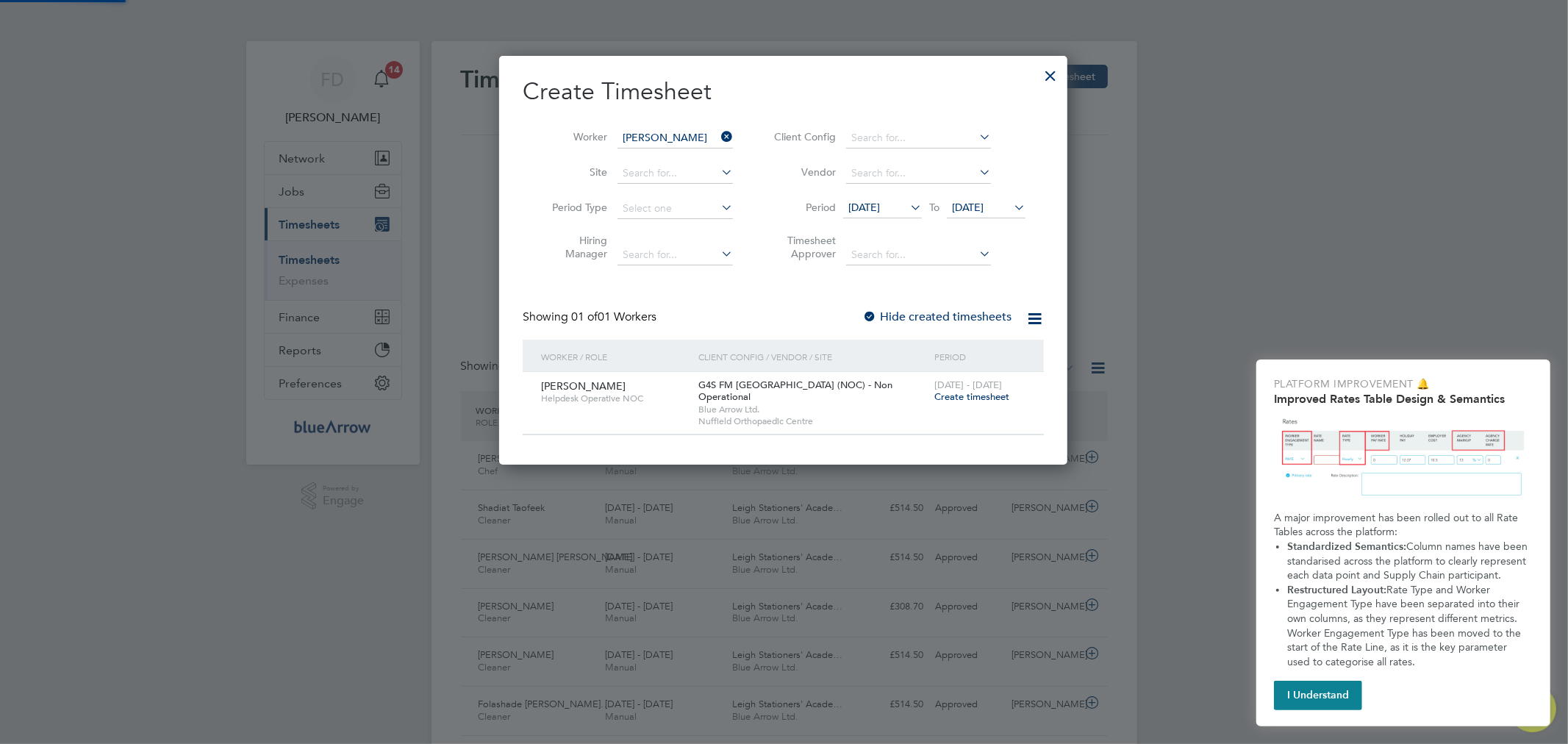
scroll to position [397, 569]
click at [879, 314] on label "Hide created timesheets" at bounding box center [937, 317] width 150 height 15
click at [973, 393] on span "Create timesheet" at bounding box center [971, 396] width 75 height 12
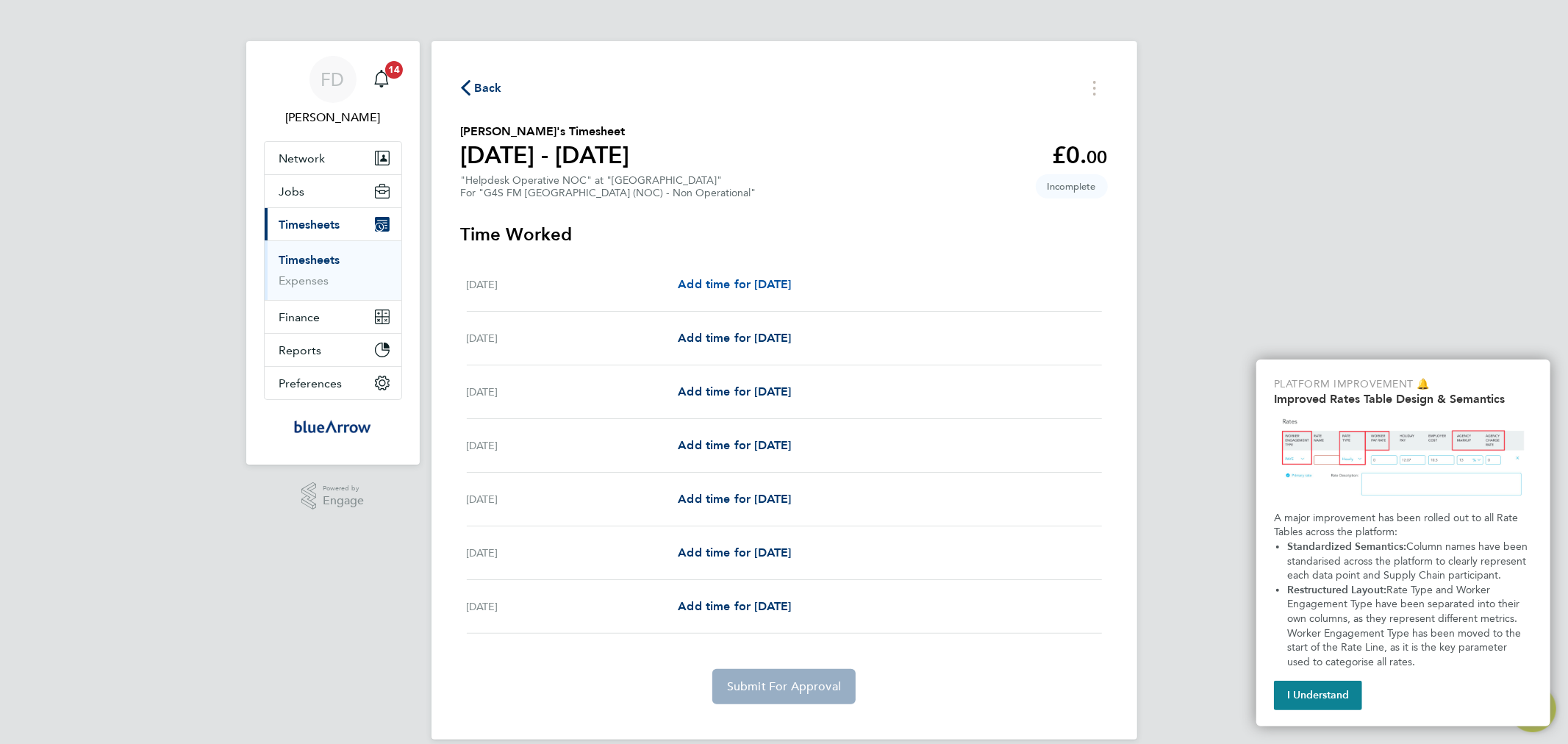
click at [791, 277] on span "Add time for [DATE]" at bounding box center [734, 284] width 113 height 14
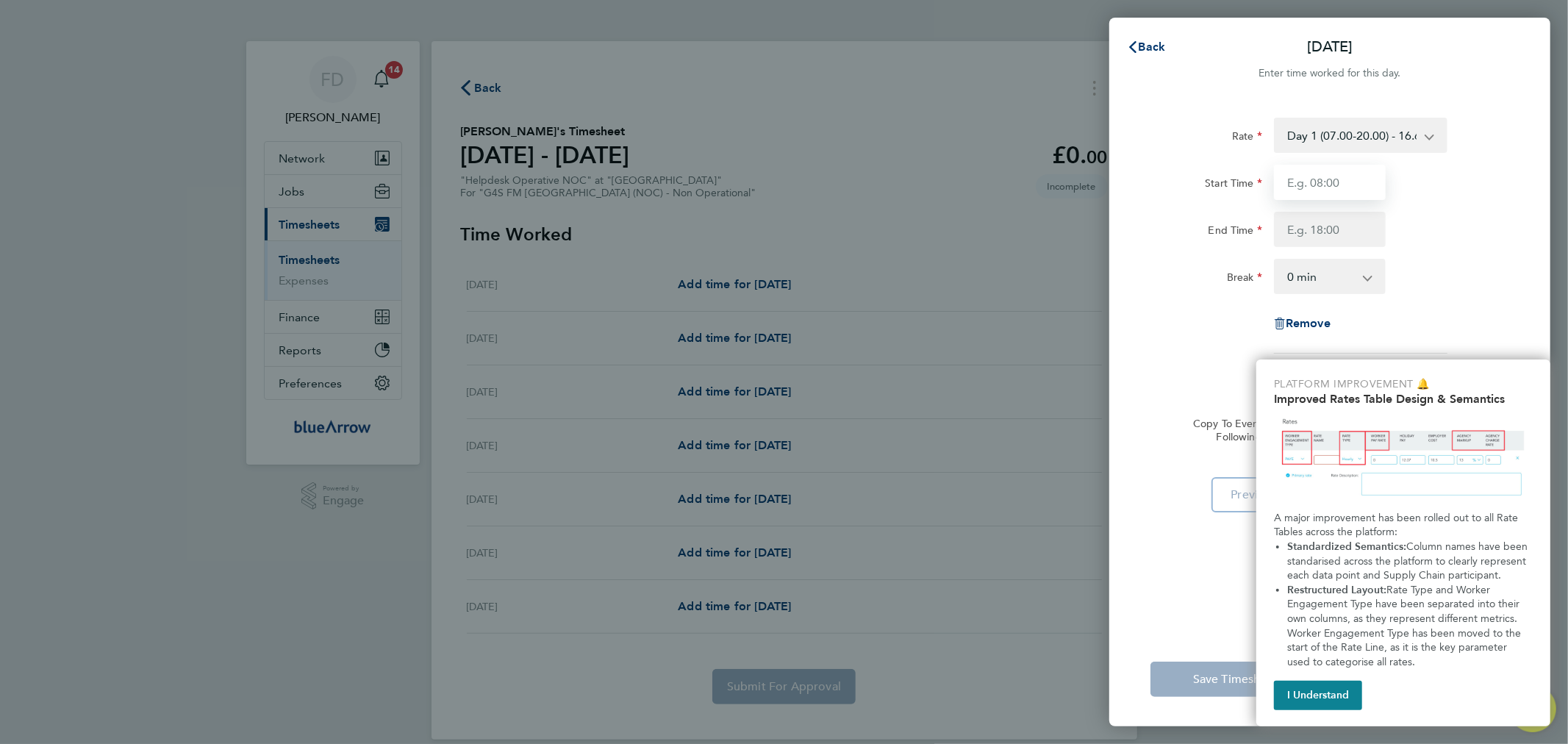
click at [1318, 188] on input "Start Time" at bounding box center [1329, 182] width 112 height 36
type input "09:30"
click at [1427, 135] on select "Day 1 (07.00-20.00) - 16.68 [DATE] (to Midnight) - 25.03 [DATE] (to Midnight) -…" at bounding box center [1351, 135] width 153 height 32
click at [1493, 188] on div "Start Time 09:30" at bounding box center [1330, 182] width 370 height 36
click at [1332, 228] on input "End Time" at bounding box center [1329, 229] width 112 height 36
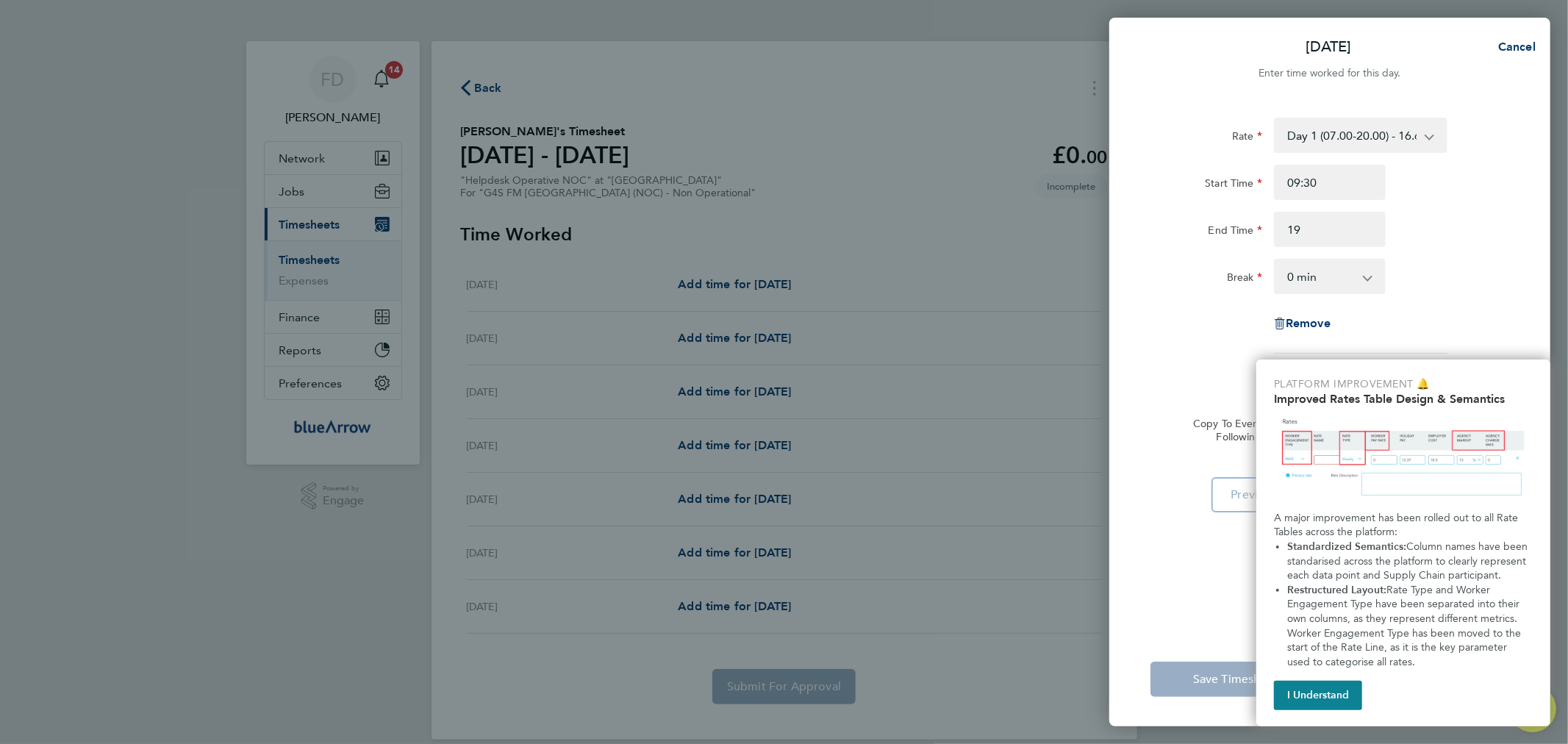
type input "19:00"
click at [1428, 234] on div "End Time 19:00" at bounding box center [1330, 229] width 370 height 36
click at [1317, 269] on select "0 min 15 min 30 min 45 min 60 min 75 min 90 min" at bounding box center [1321, 276] width 91 height 32
select select "30"
click at [1275, 260] on select "0 min 15 min 30 min 45 min 60 min 75 min 90 min" at bounding box center [1321, 276] width 91 height 32
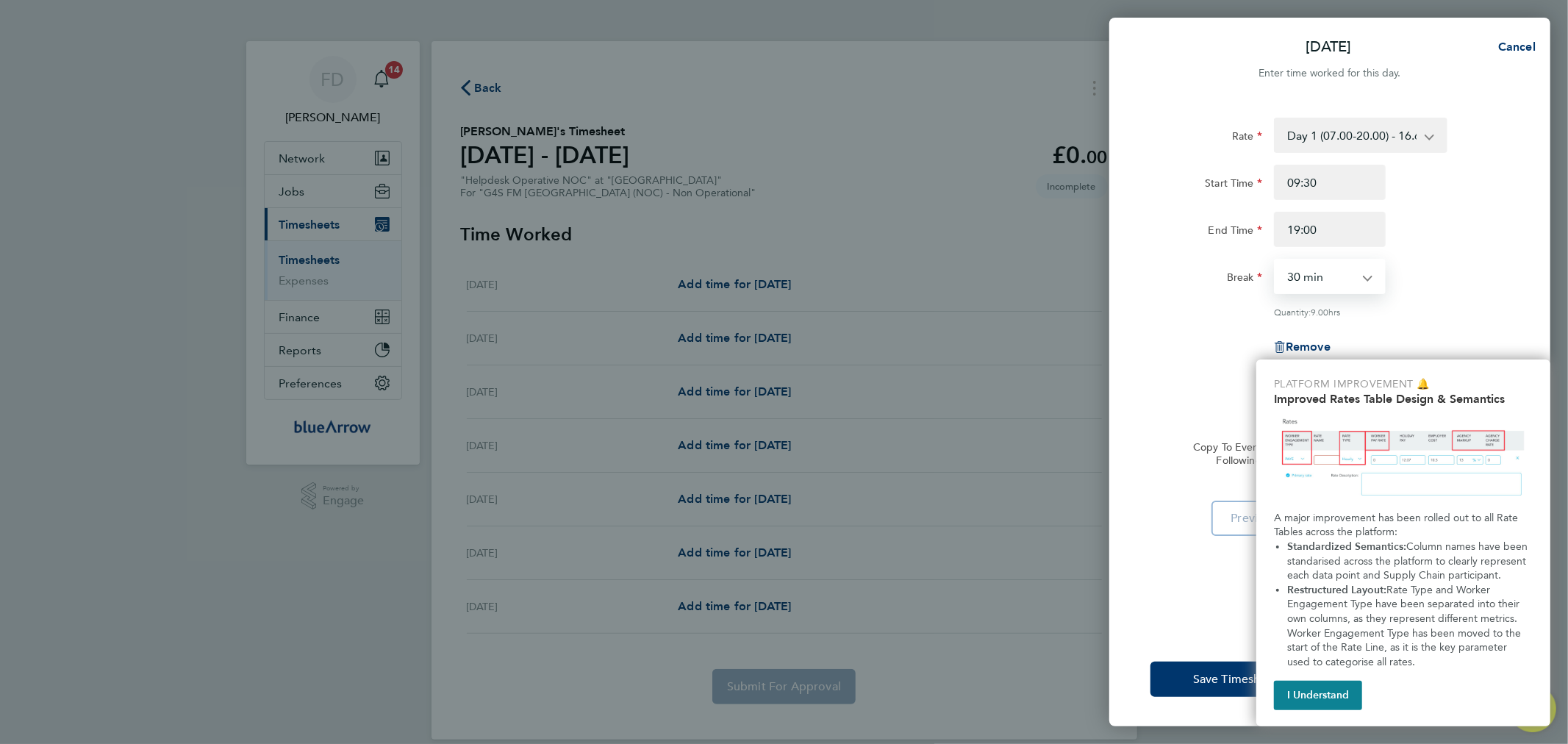
click at [1400, 308] on div "Quantity: 9.00 hrs" at bounding box center [1361, 312] width 174 height 12
click at [1321, 702] on button "I Understand" at bounding box center [1318, 695] width 88 height 30
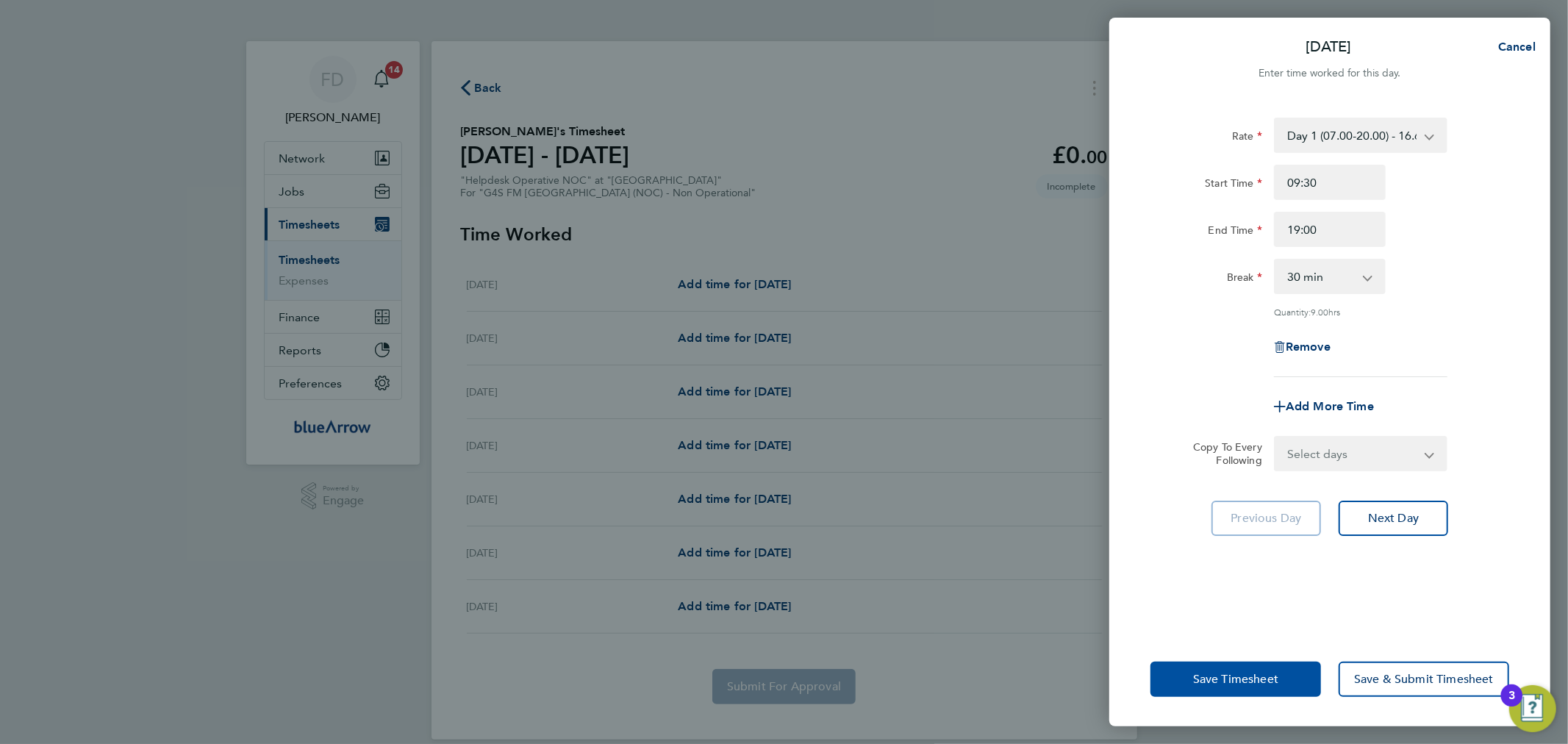
click at [1257, 665] on button "Save Timesheet" at bounding box center [1236, 679] width 170 height 36
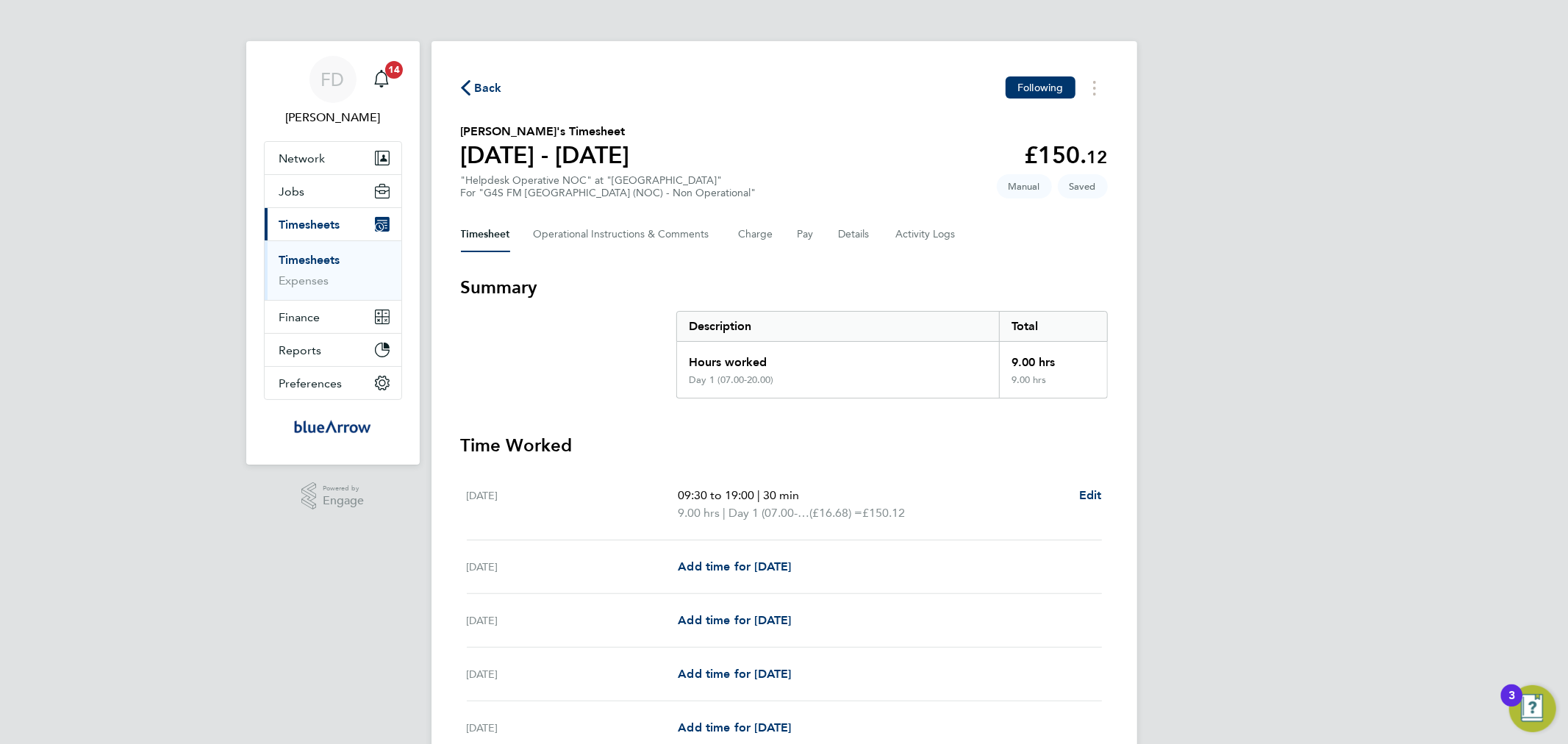
scroll to position [136, 0]
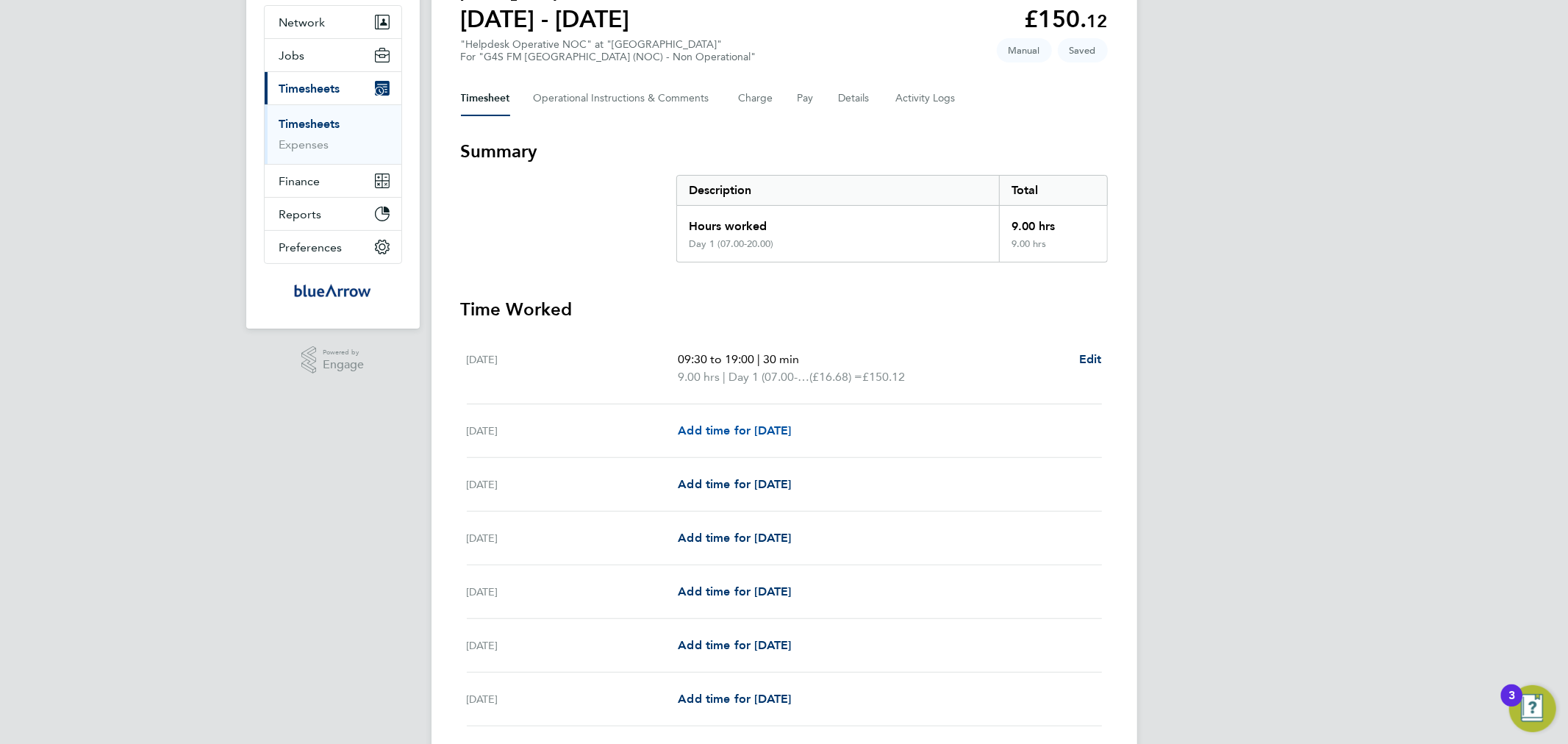
click at [762, 423] on span "Add time for [DATE]" at bounding box center [734, 430] width 113 height 14
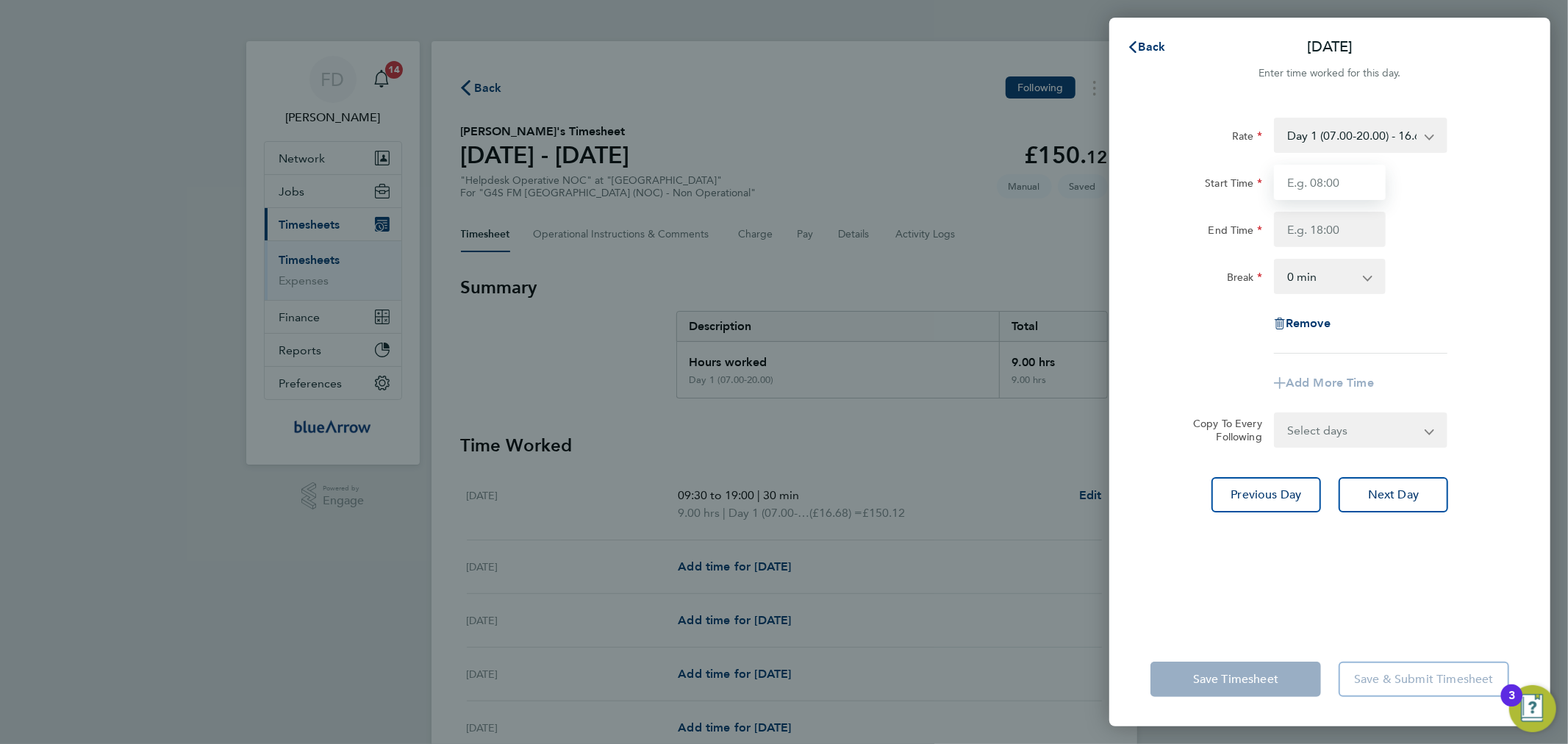
click at [1337, 176] on input "Start Time" at bounding box center [1329, 182] width 112 height 36
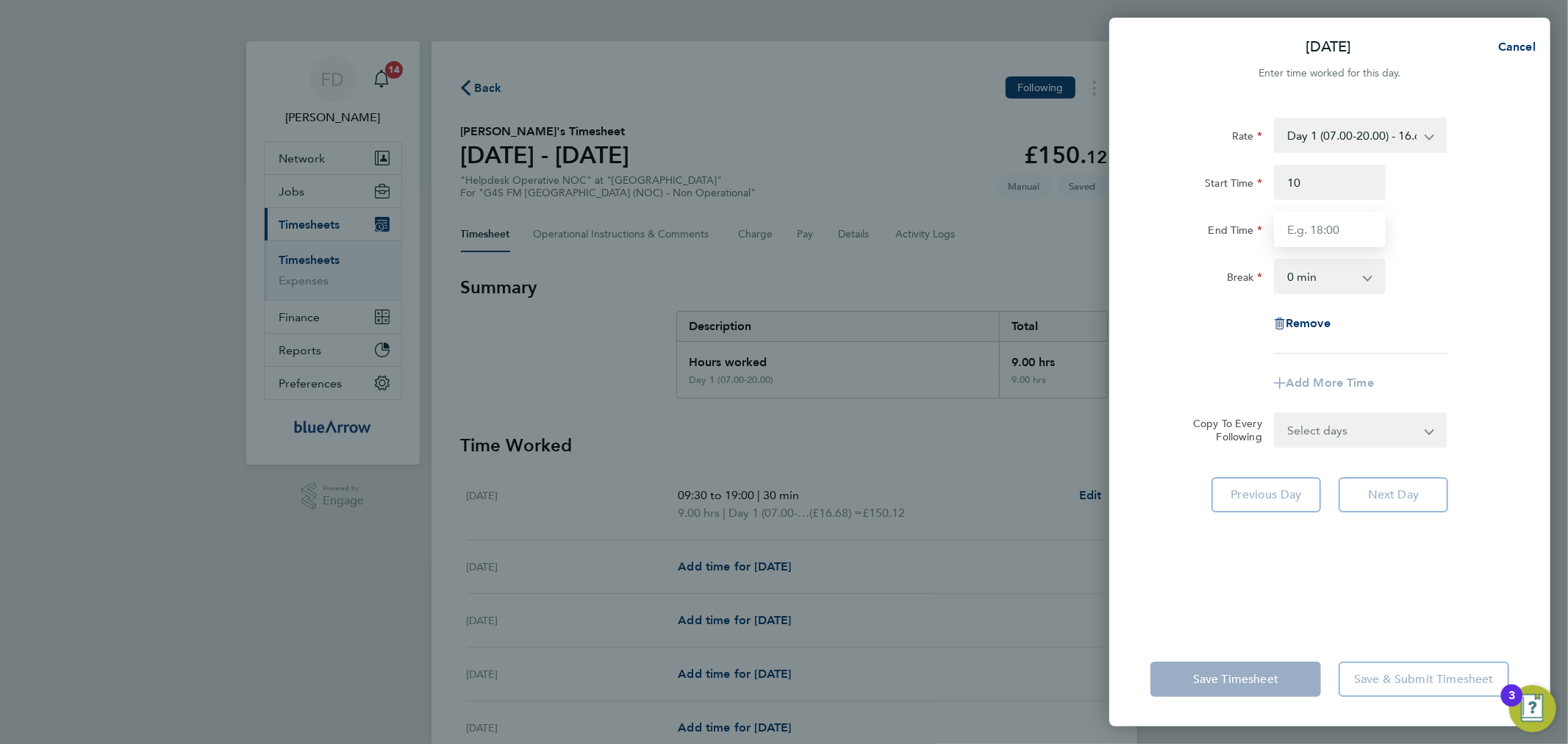
type input "10:00"
type input "19:00"
click at [1213, 319] on div "Rate Day 1 (07.00-20.00) - 16.68 [DATE] (to Midnight) - 25.03 [DATE] (to Midnig…" at bounding box center [1330, 235] width 359 height 236
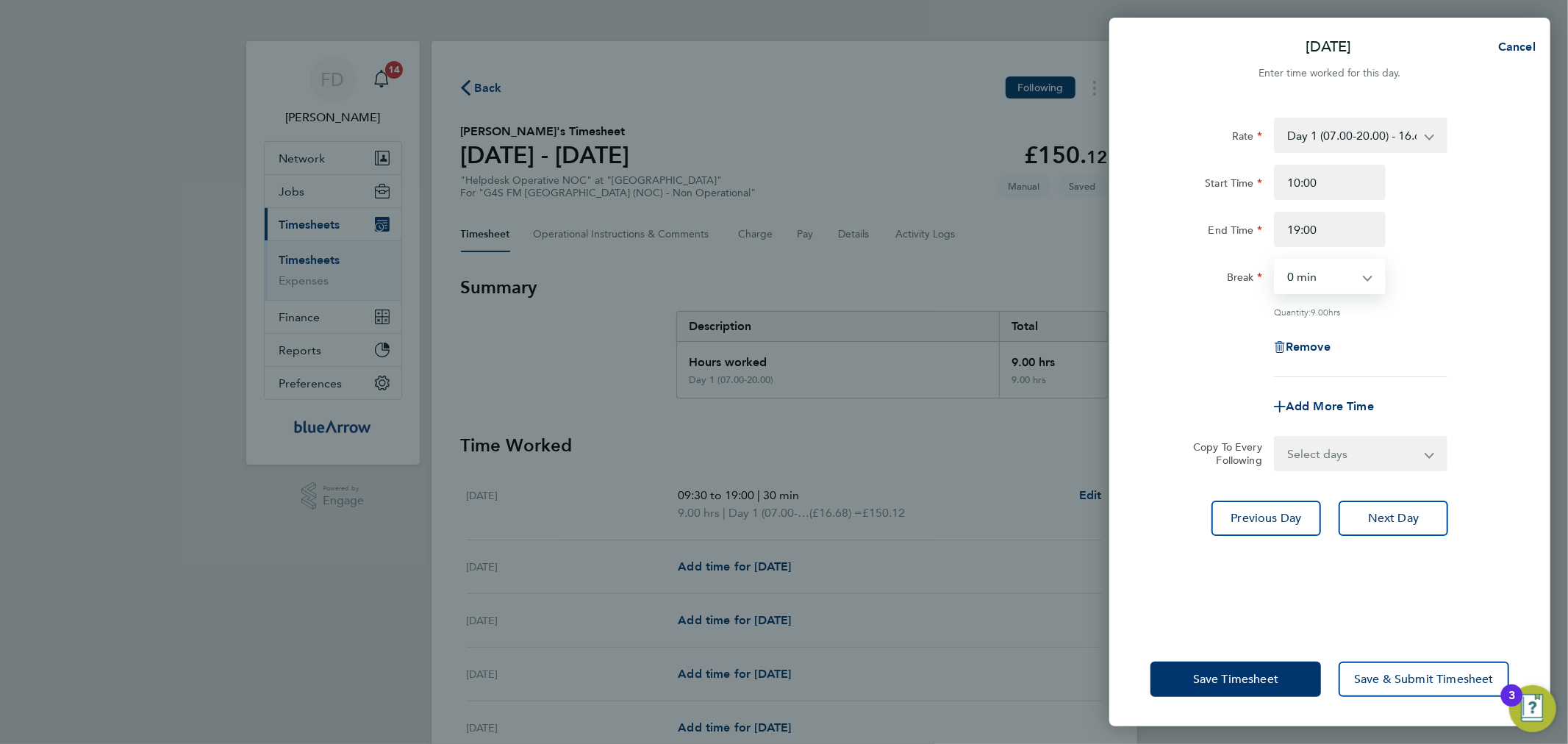
click at [1317, 282] on select "0 min 15 min 30 min 45 min 60 min 75 min 90 min" at bounding box center [1321, 276] width 91 height 32
select select "30"
click at [1275, 260] on select "0 min 15 min 30 min 45 min 60 min 75 min 90 min" at bounding box center [1321, 276] width 91 height 32
click at [1163, 346] on div "Remove" at bounding box center [1330, 346] width 370 height 36
click at [1332, 450] on select "Select days Day Weekday (Mon-Fri) Weekend (Sat-Sun) [DATE] [DATE] [DATE] [DATE]…" at bounding box center [1352, 453] width 155 height 32
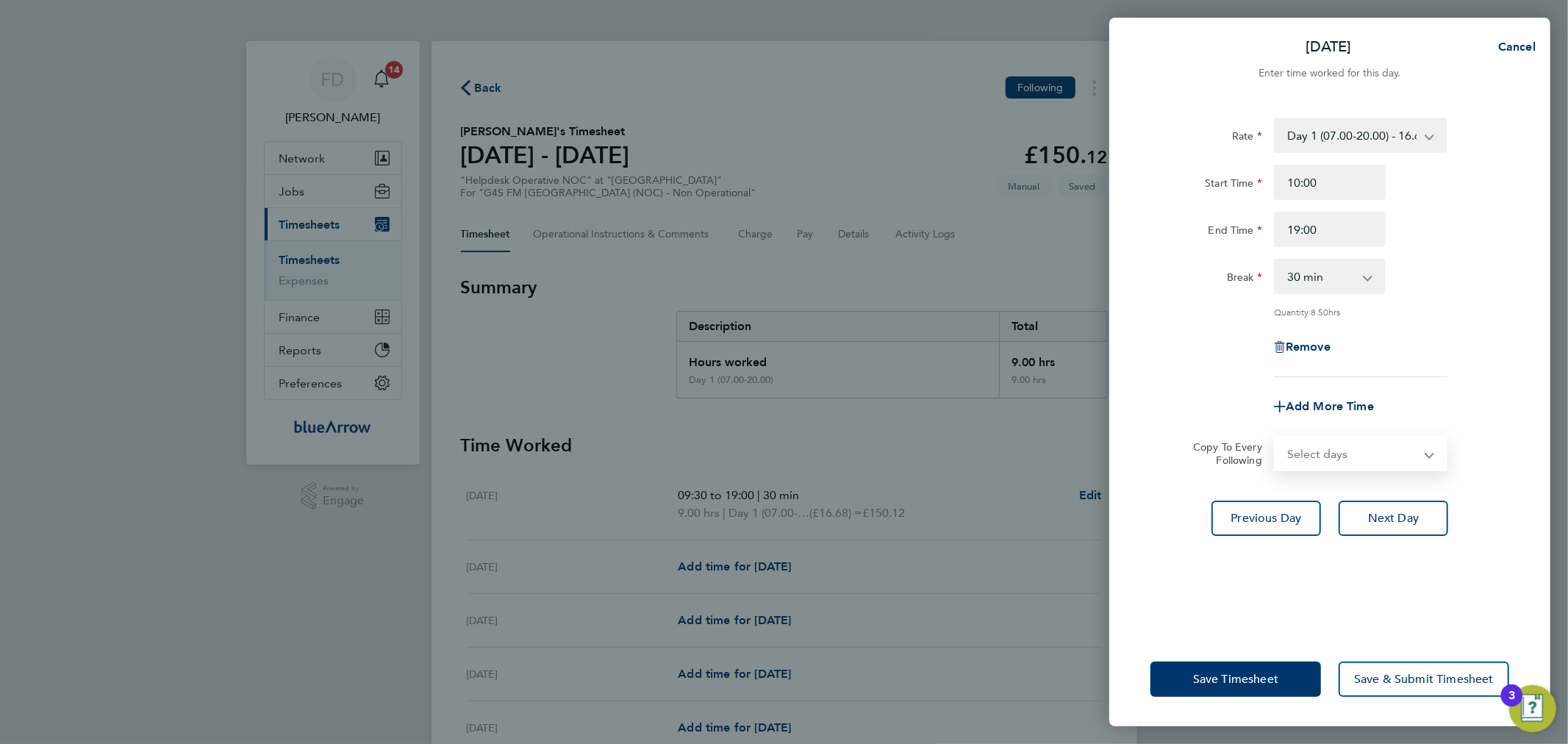
select select "WED"
click at [1275, 437] on select "Select days Day Weekday (Mon-Fri) Weekend (Sat-Sun) [DATE] [DATE] [DATE] [DATE]…" at bounding box center [1352, 453] width 155 height 32
select select "[DATE]"
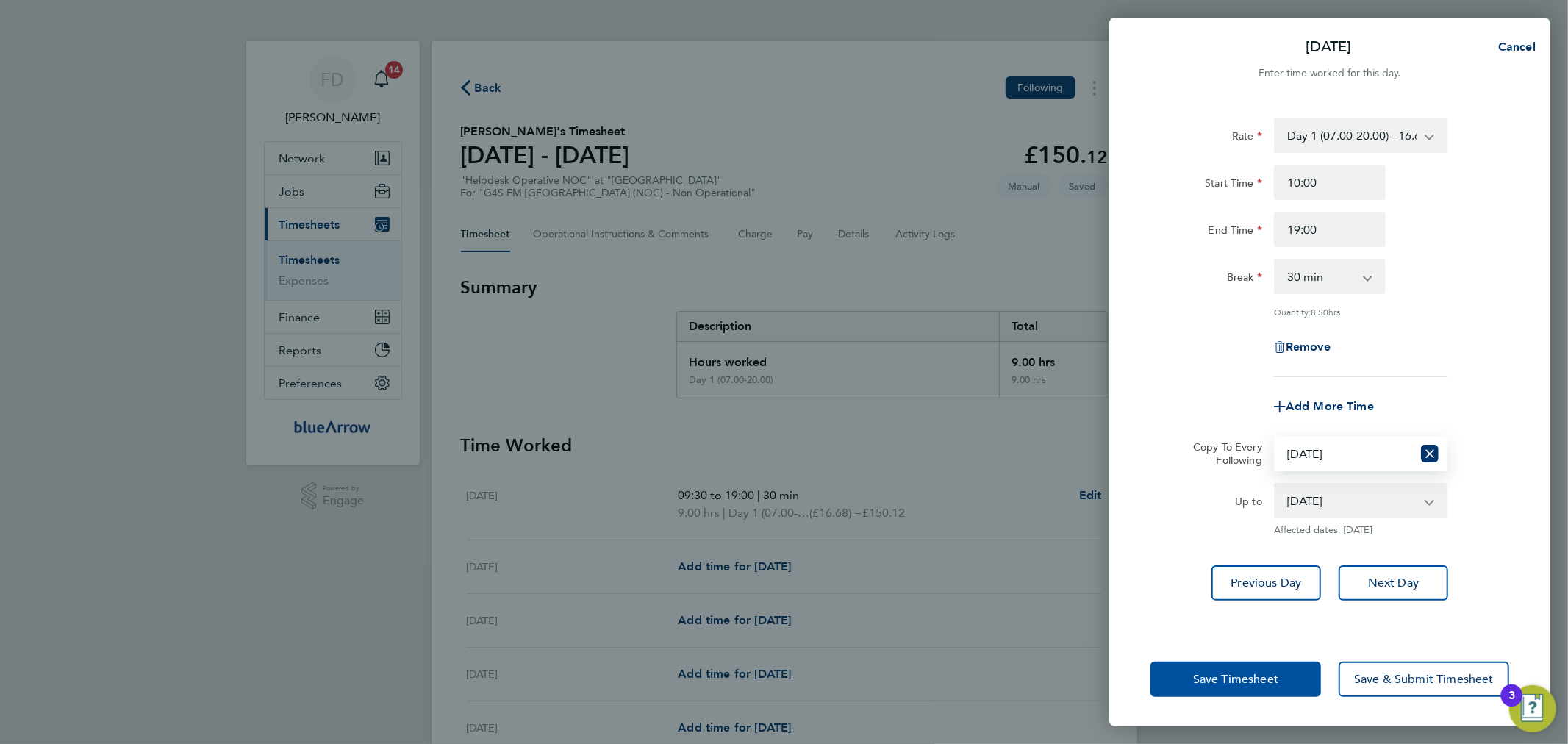
click at [1228, 680] on span "Save Timesheet" at bounding box center [1235, 680] width 85 height 15
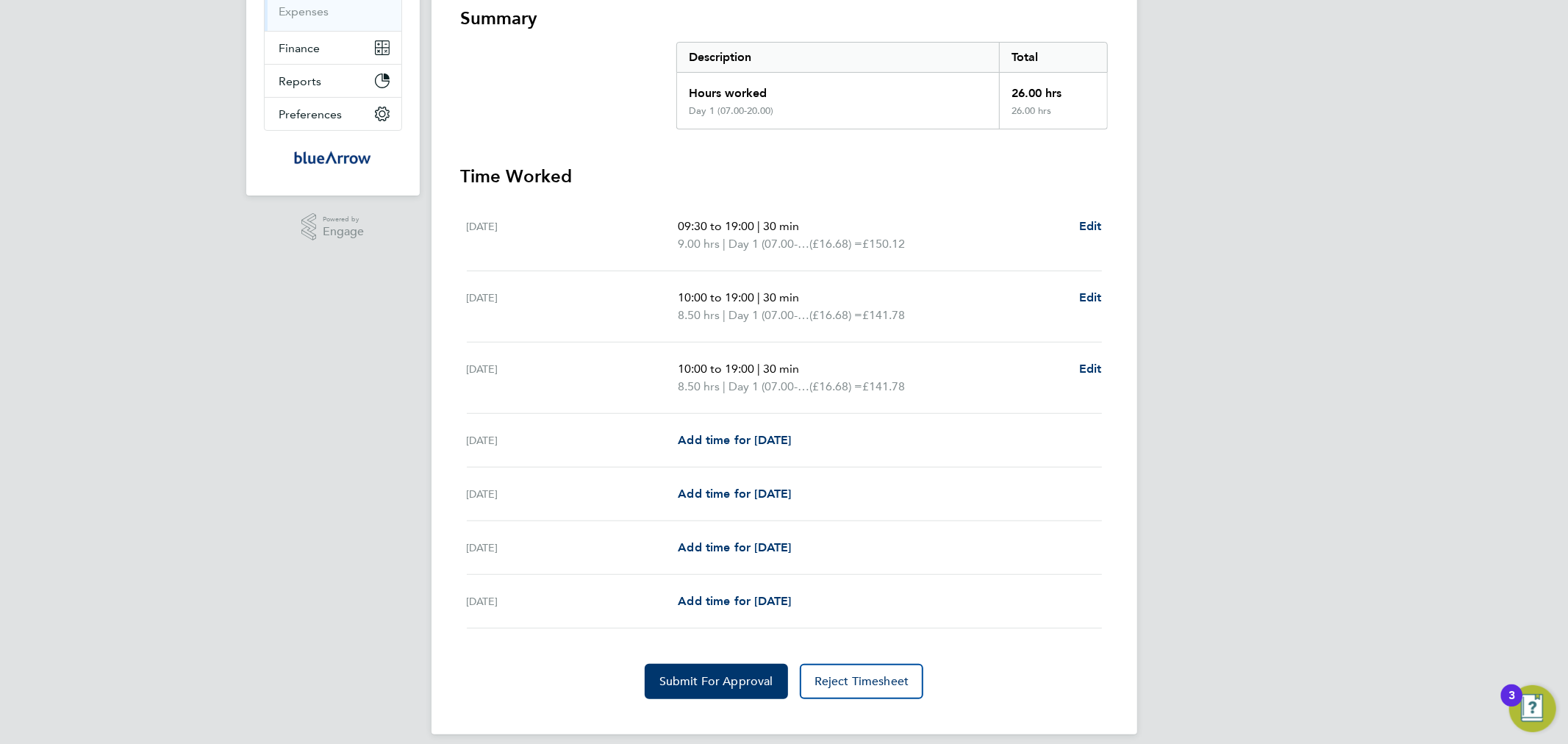
scroll to position [272, 0]
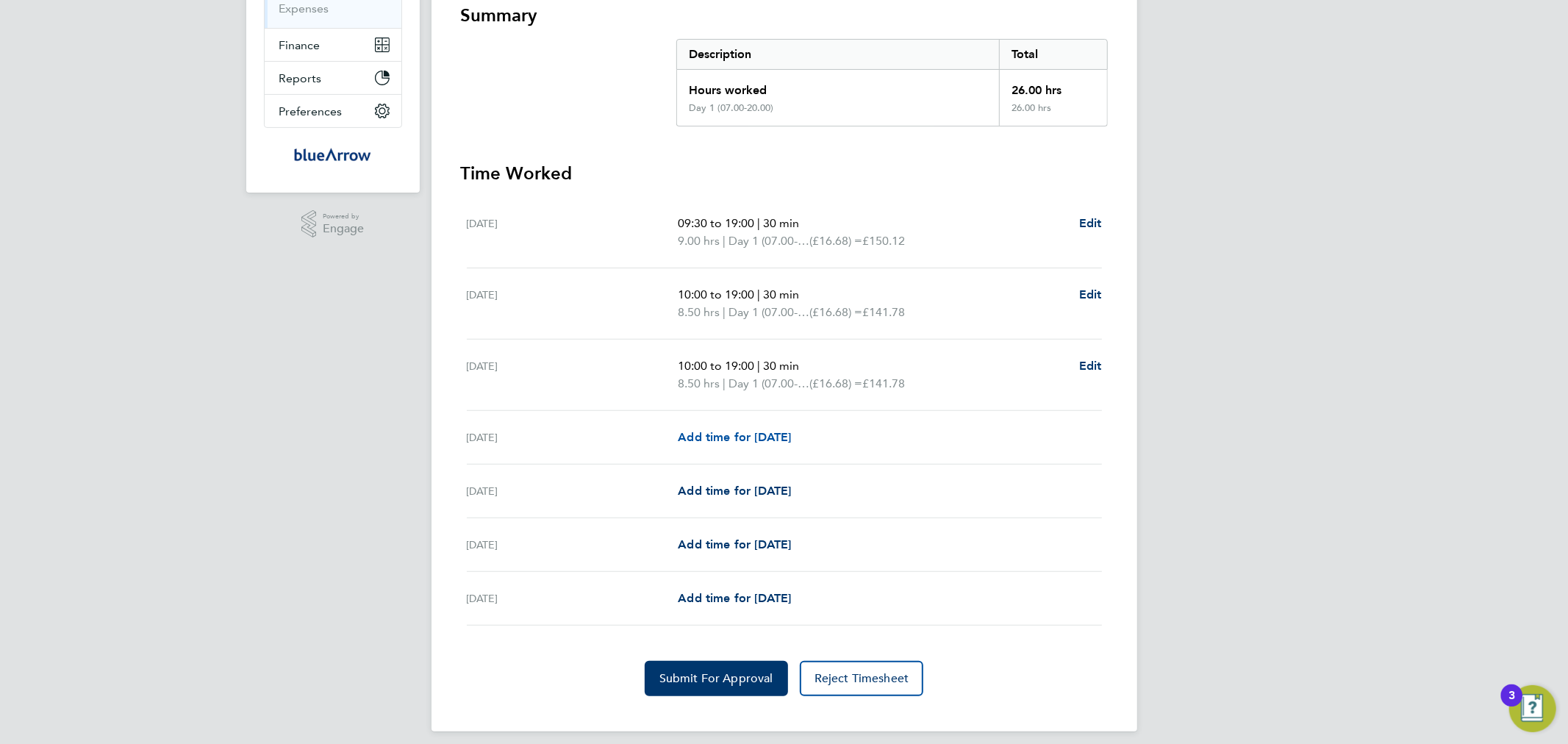
click at [780, 440] on span "Add time for [DATE]" at bounding box center [734, 436] width 113 height 14
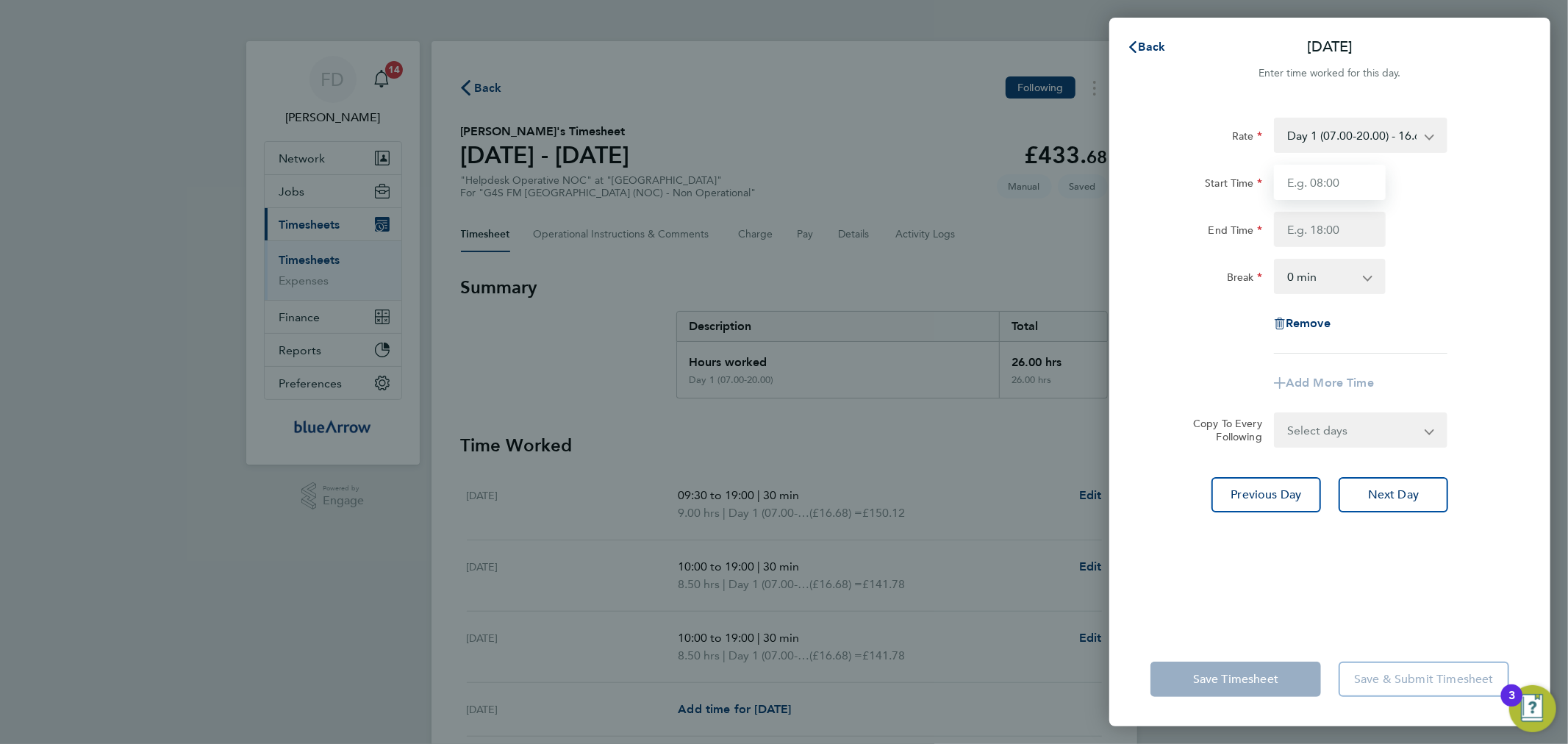
click at [1346, 175] on input "Start Time" at bounding box center [1329, 182] width 112 height 36
type input "09:00"
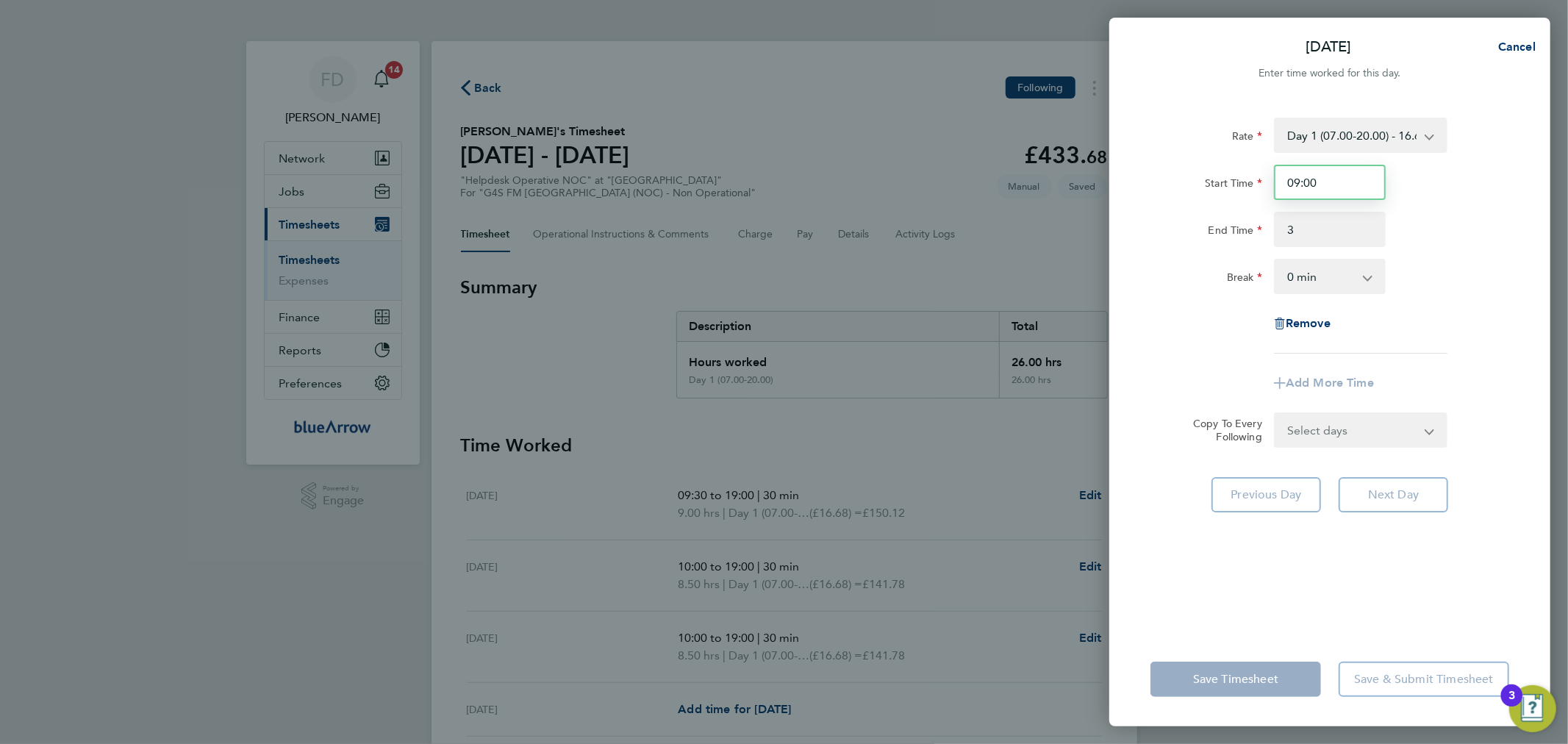
type input "03:00"
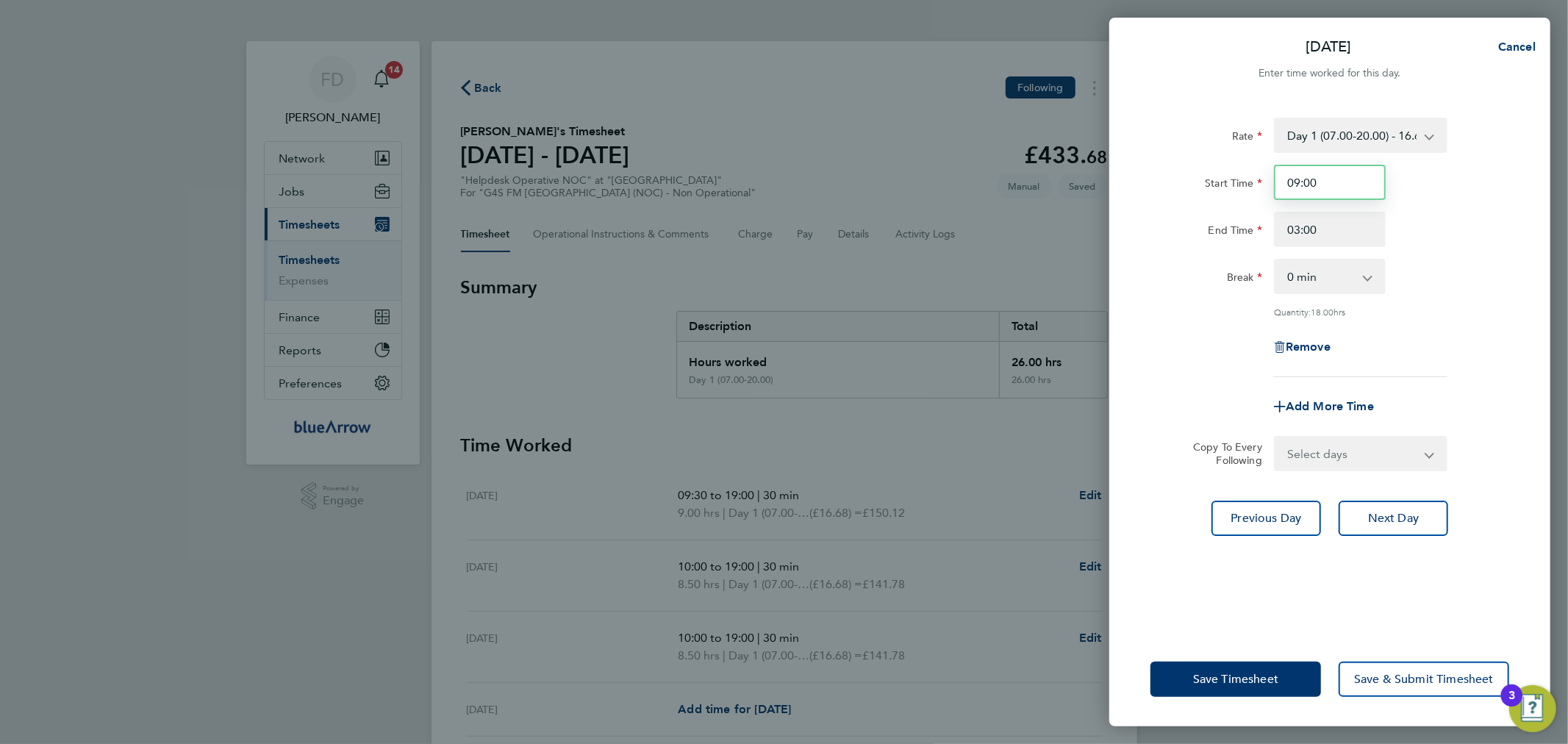
click at [1349, 176] on input "09:00" at bounding box center [1329, 182] width 112 height 36
type input "09:30"
click at [1344, 238] on input "03:00" at bounding box center [1329, 229] width 112 height 36
click at [1344, 236] on input "03:00" at bounding box center [1329, 229] width 112 height 36
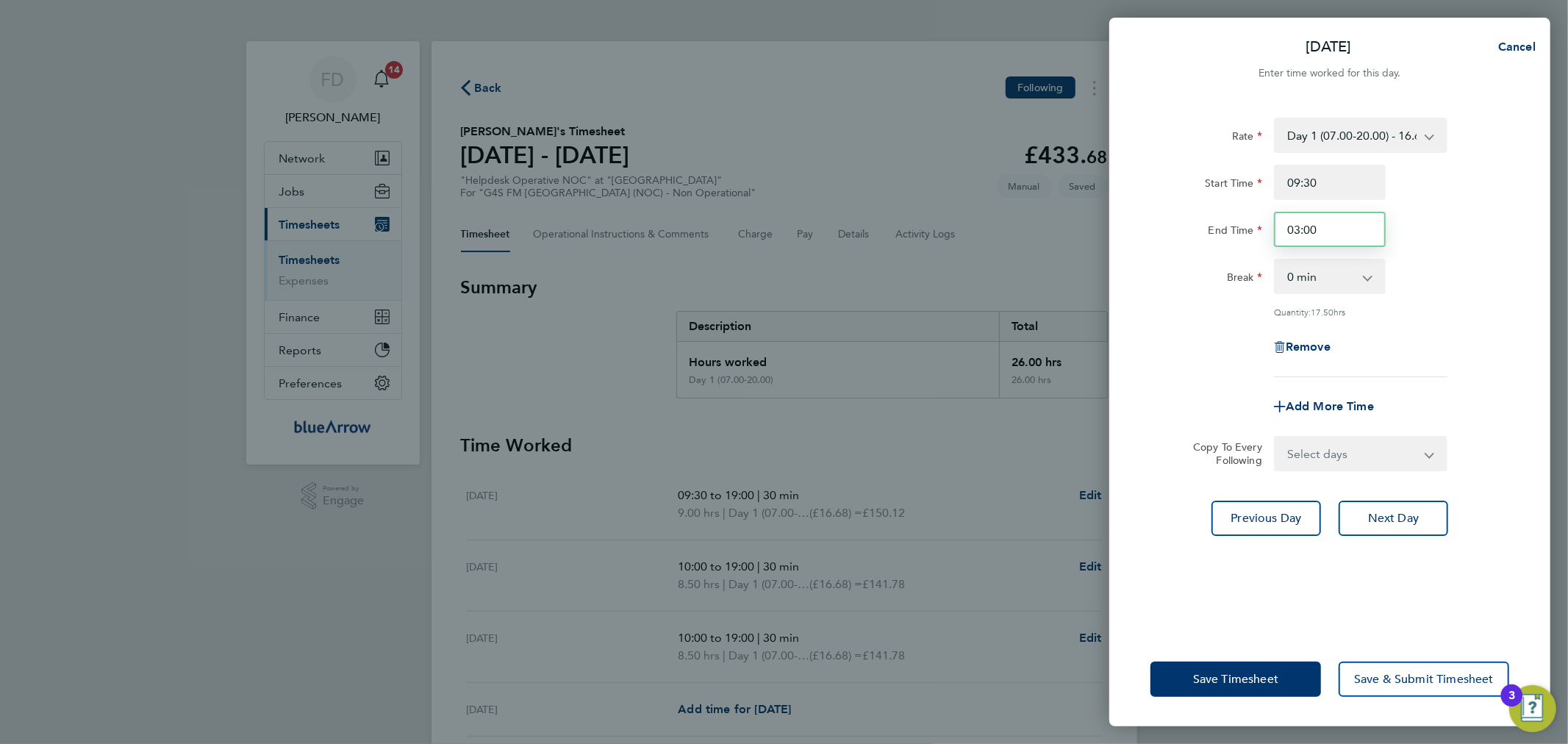
click at [1344, 236] on input "03:00" at bounding box center [1329, 229] width 112 height 36
type input "19:00"
click at [1420, 225] on div "End Time 19:00" at bounding box center [1330, 229] width 370 height 36
click at [1354, 266] on select "0 min 15 min 30 min 45 min 60 min 75 min 90 min" at bounding box center [1321, 276] width 91 height 32
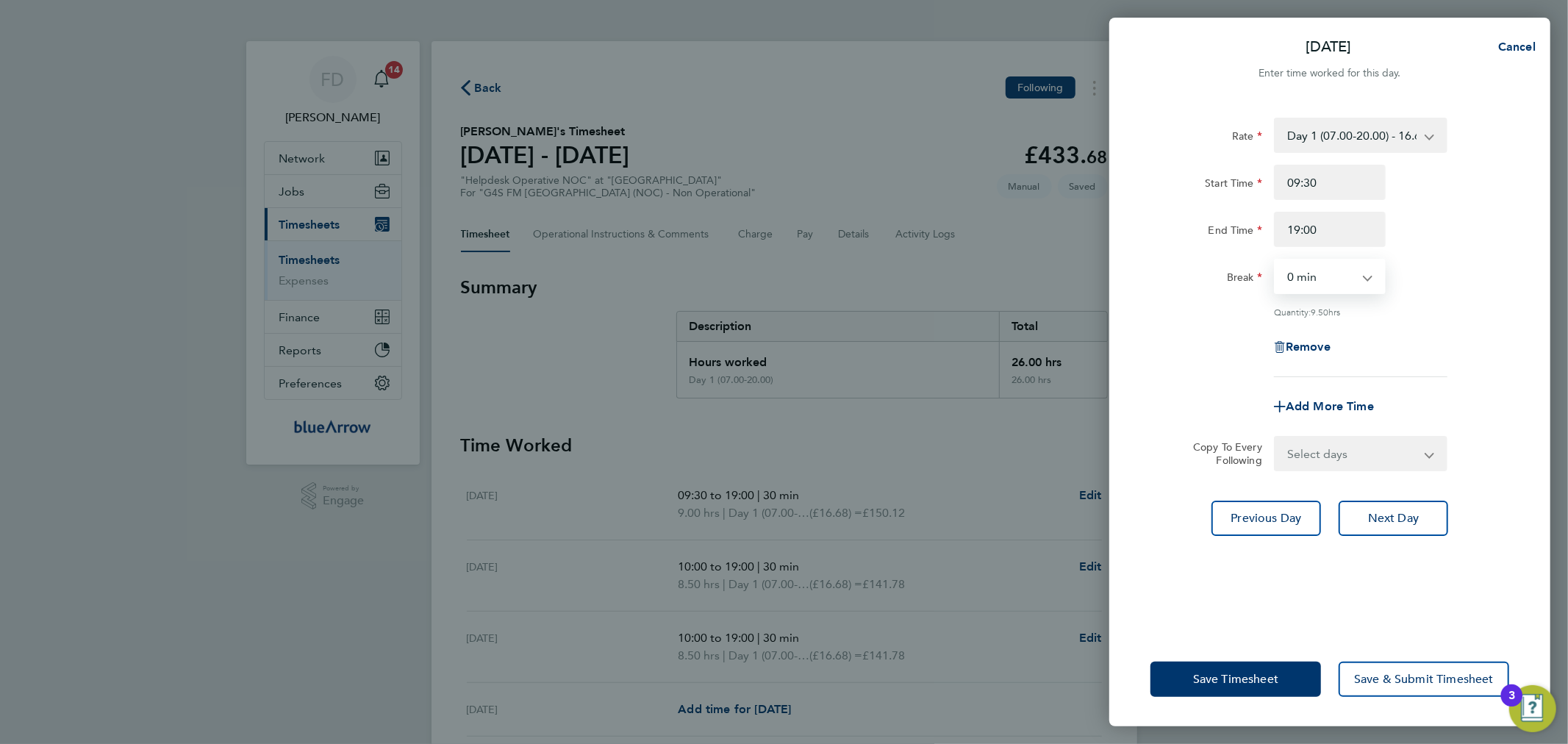
select select "30"
click at [1275, 260] on select "0 min 15 min 30 min 45 min 60 min 75 min 90 min" at bounding box center [1321, 276] width 91 height 32
click at [1307, 460] on select "Select days Day Weekend (Sat-Sun) [DATE] [DATE] [DATE]" at bounding box center [1352, 453] width 155 height 32
select select "FRI"
click at [1275, 437] on select "Select days Day Weekend (Sat-Sun) [DATE] [DATE] [DATE]" at bounding box center [1352, 453] width 155 height 32
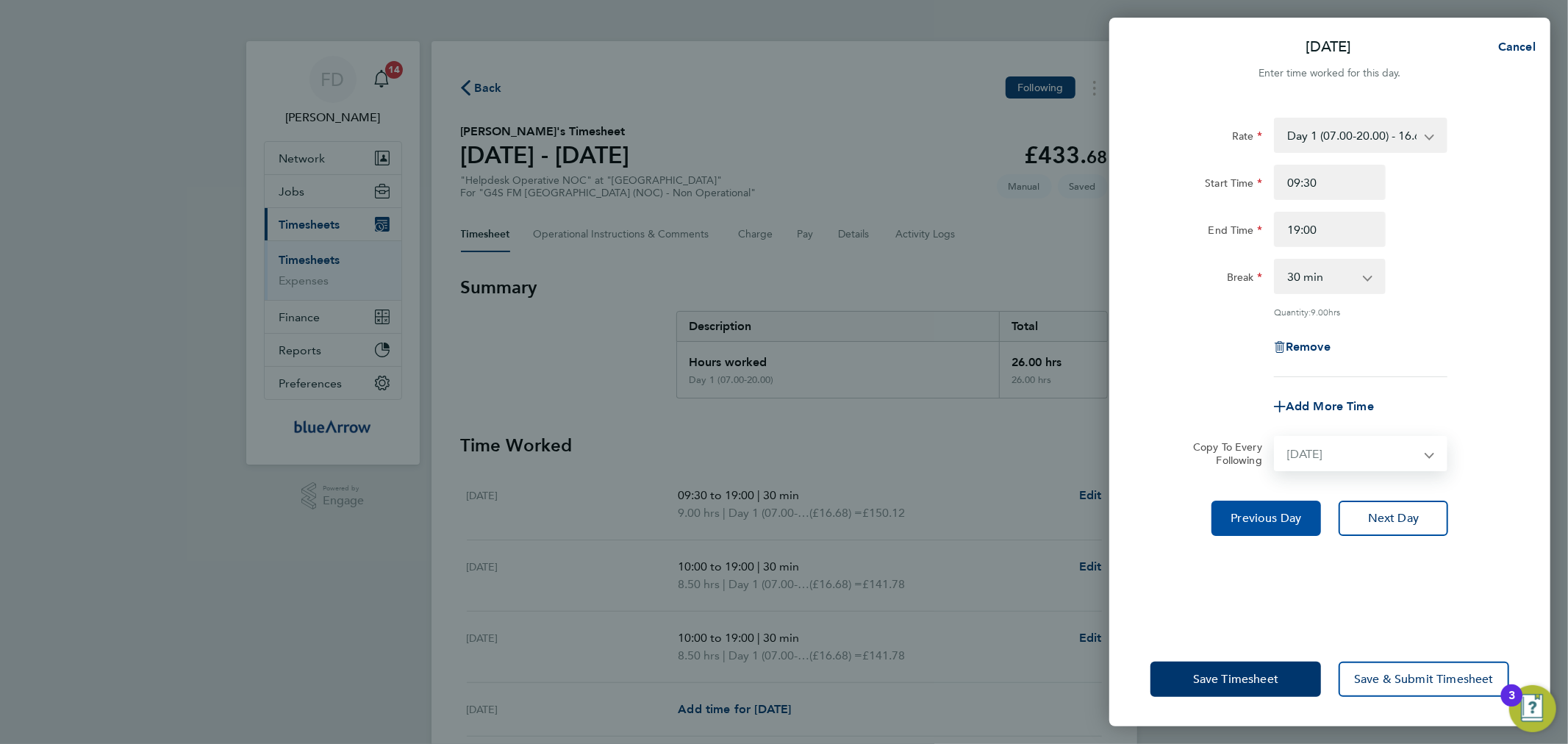
select select "[DATE]"
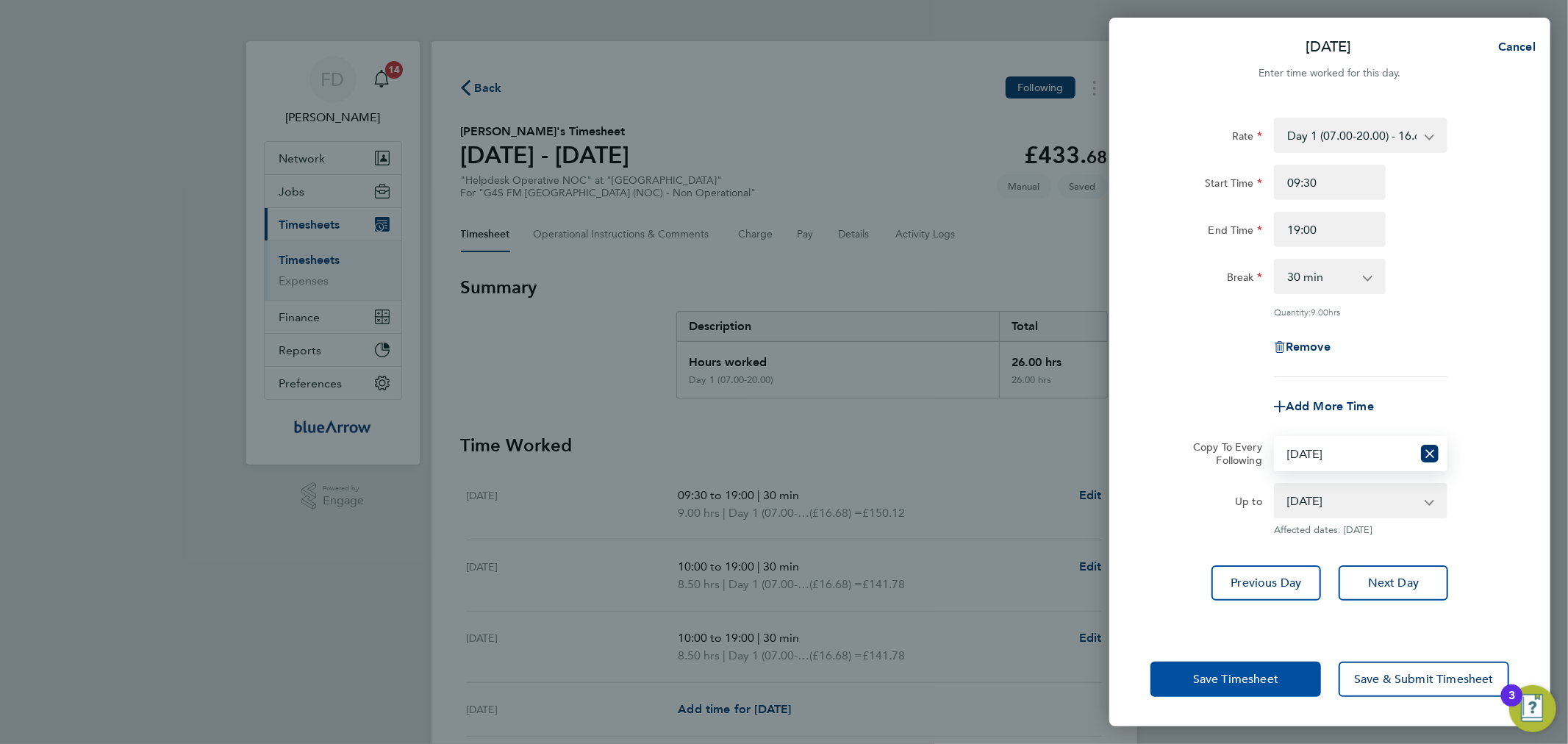
click at [1251, 667] on button "Save Timesheet" at bounding box center [1236, 679] width 170 height 36
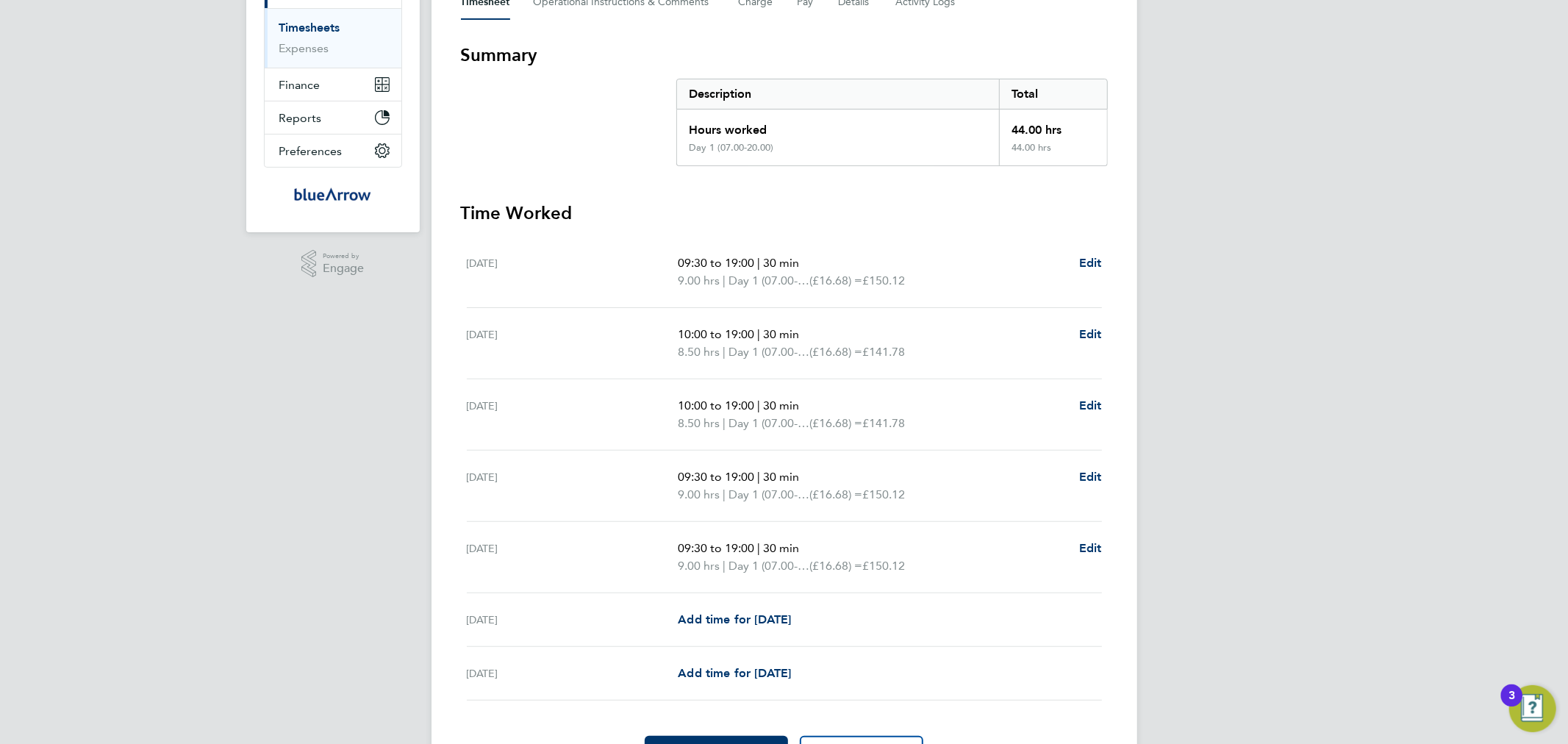
scroll to position [272, 0]
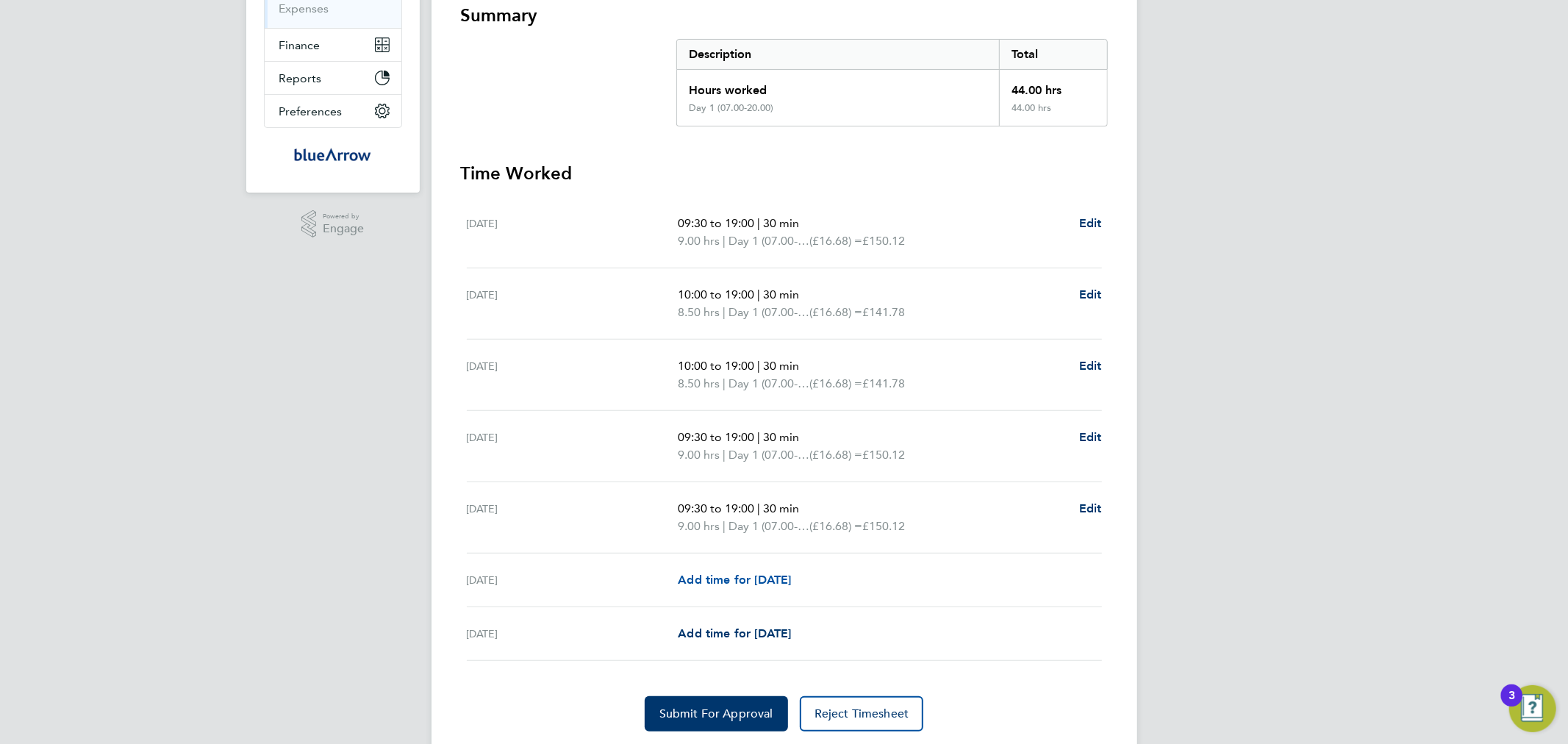
click at [791, 577] on span "Add time for [DATE]" at bounding box center [734, 579] width 113 height 14
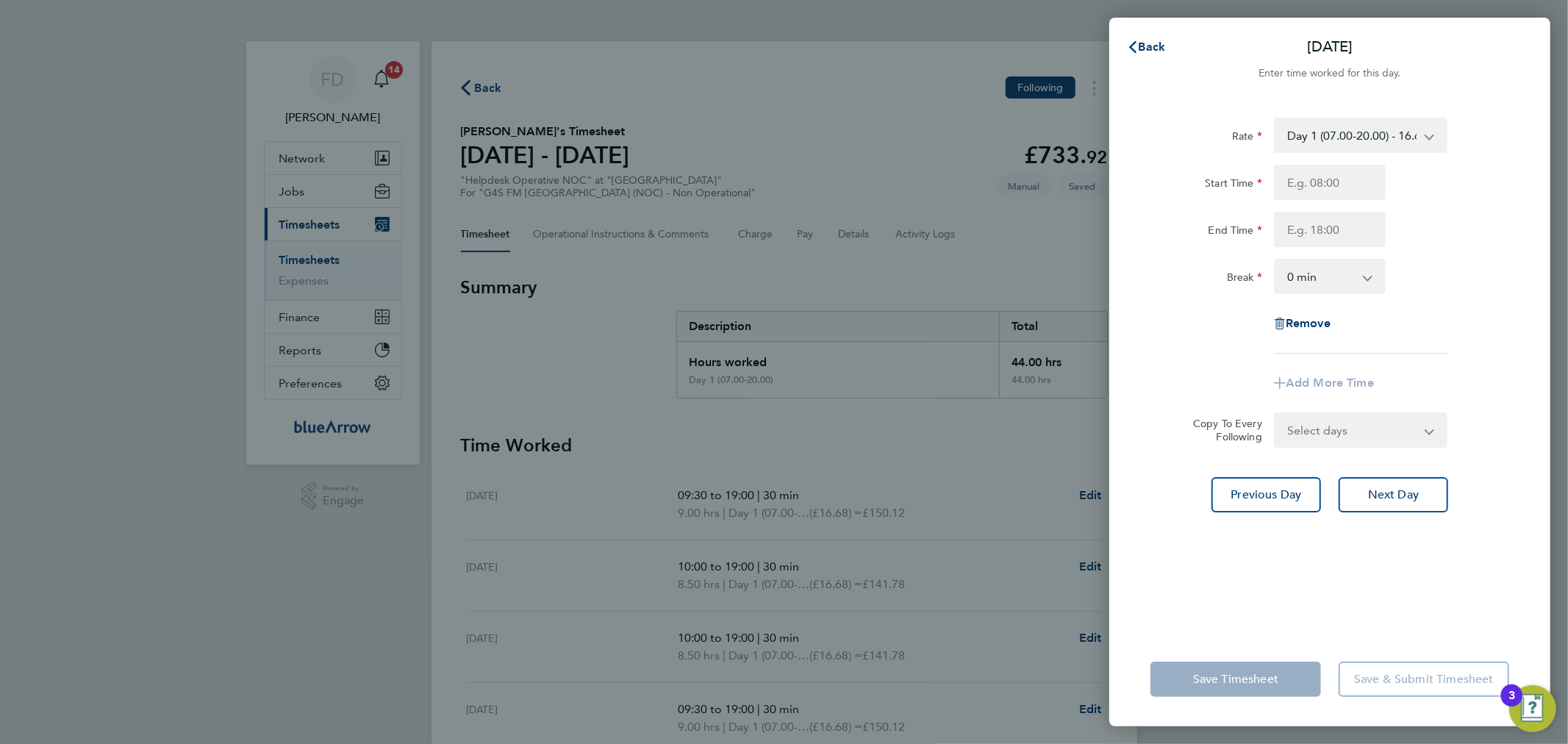
click at [1340, 126] on select "Day 1 (07.00-20.00) - 16.68 [DATE] (to Midnight) - 25.03 [DATE] (to Midnight) -…" at bounding box center [1351, 135] width 153 height 32
click at [1344, 184] on input "Start Time" at bounding box center [1329, 182] width 112 height 36
type input "08:00"
click at [1332, 221] on input "End Time" at bounding box center [1329, 229] width 112 height 36
type input "18:00"
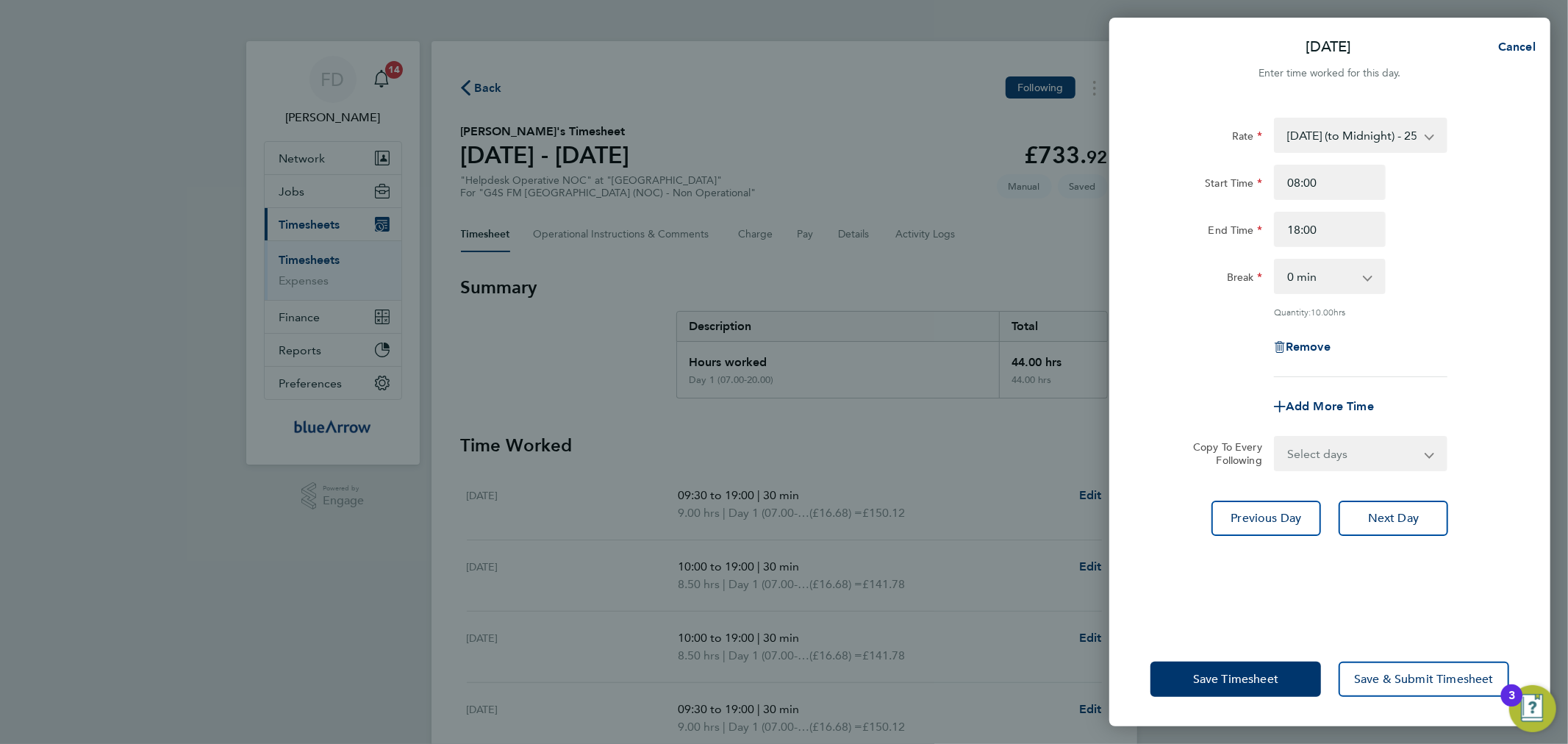
click at [1556, 250] on div "[DATE] Cancel Enter time worked for this day. Rate [DATE] (to Midnight) - 25.03…" at bounding box center [784, 372] width 1568 height 744
click at [1344, 284] on select "0 min 15 min 30 min 45 min 60 min 75 min 90 min" at bounding box center [1321, 276] width 91 height 32
select select "60"
click at [1275, 260] on select "0 min 15 min 30 min 45 min 60 min 75 min 90 min" at bounding box center [1321, 276] width 91 height 32
click at [1197, 667] on button "Save Timesheet" at bounding box center [1236, 679] width 170 height 36
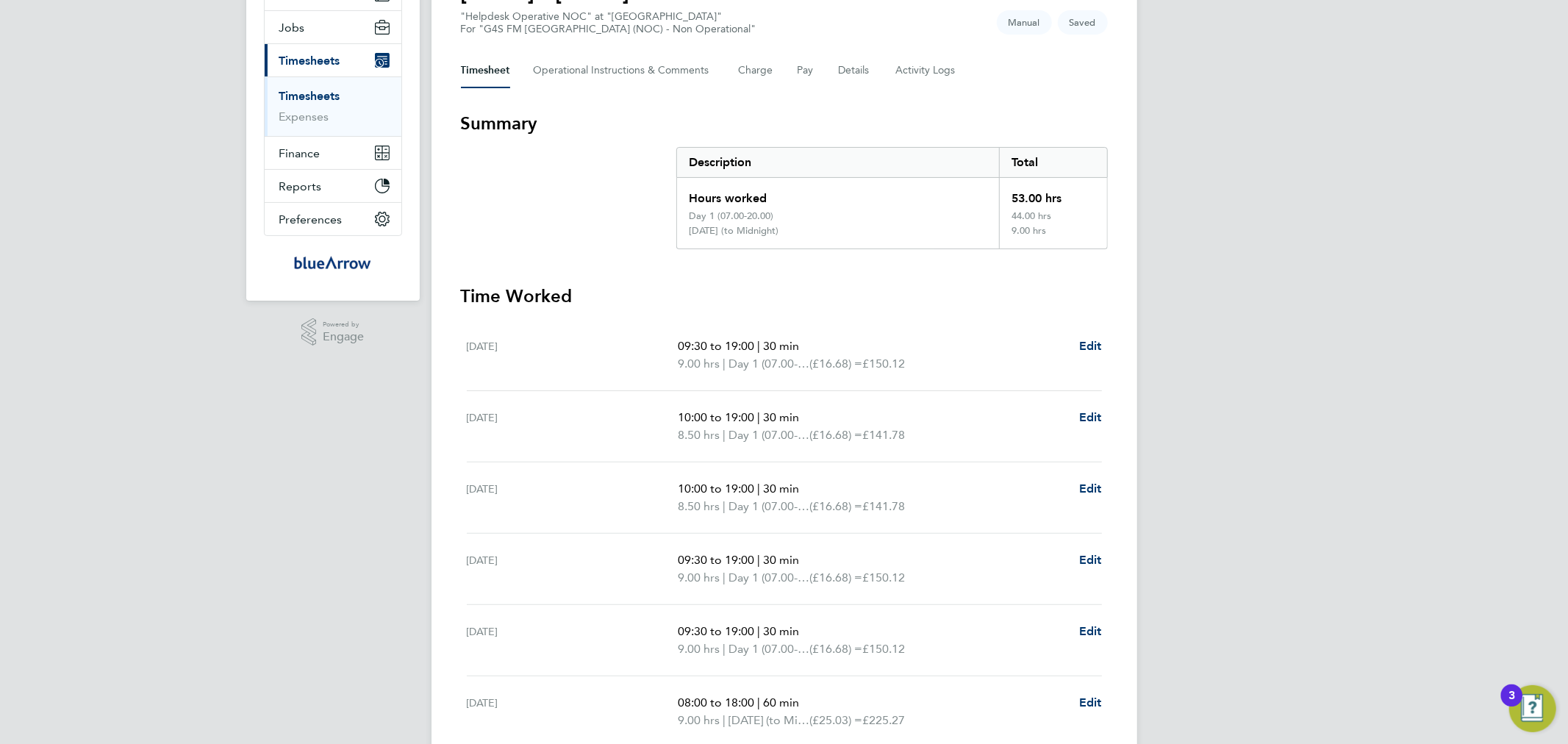
scroll to position [349, 0]
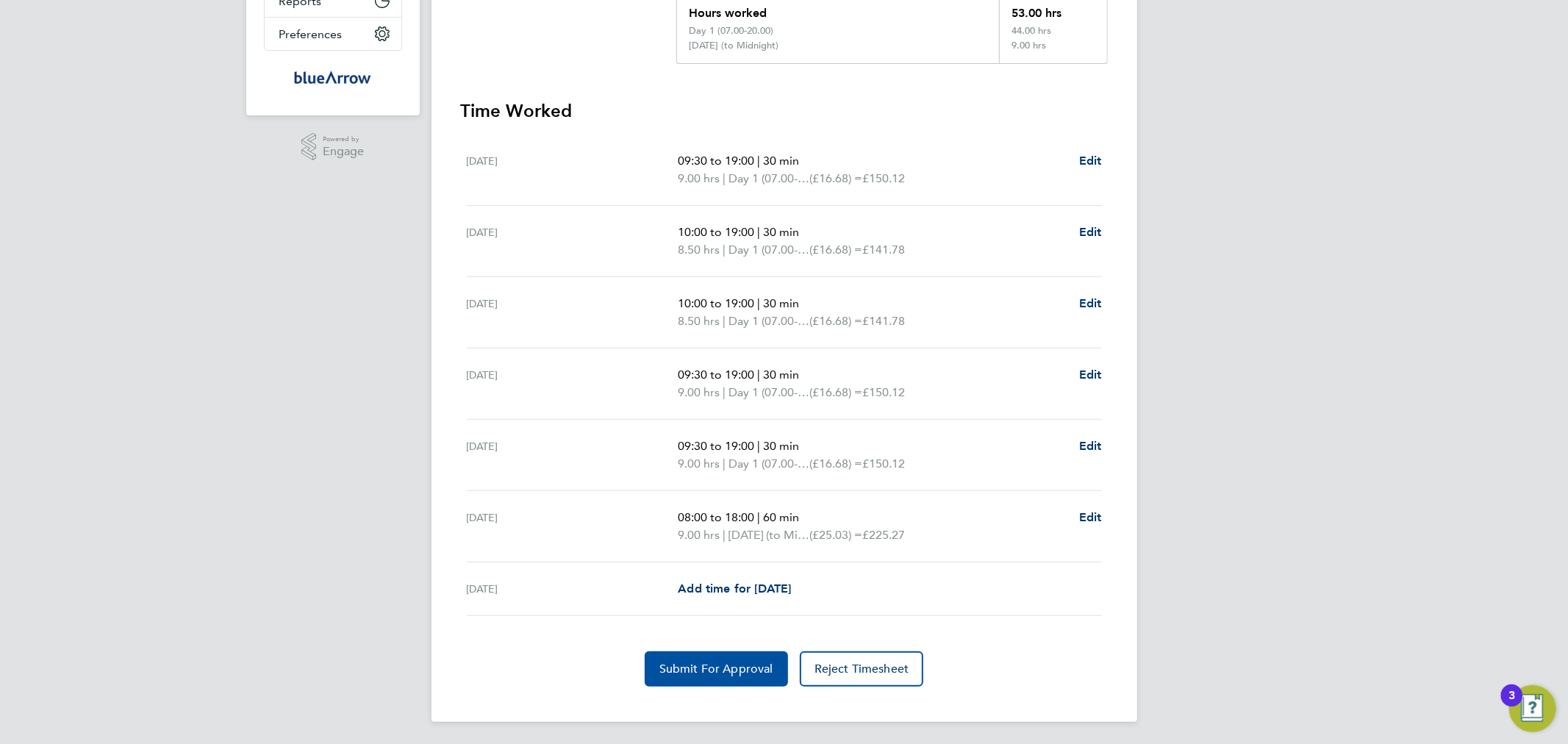
click at [689, 661] on span "Submit For Approval" at bounding box center [717, 669] width 114 height 15
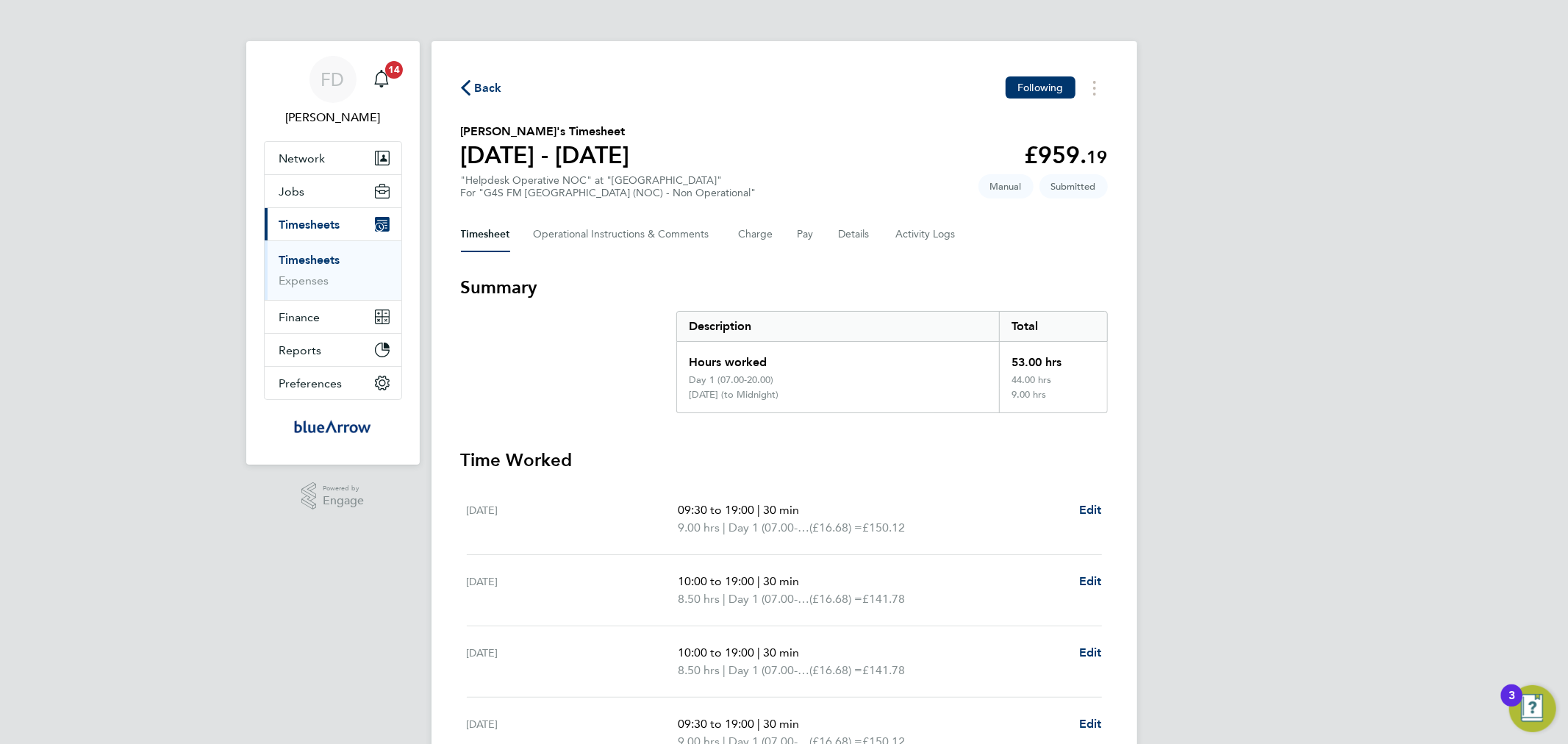
click at [493, 86] on span "Back" at bounding box center [488, 88] width 27 height 17
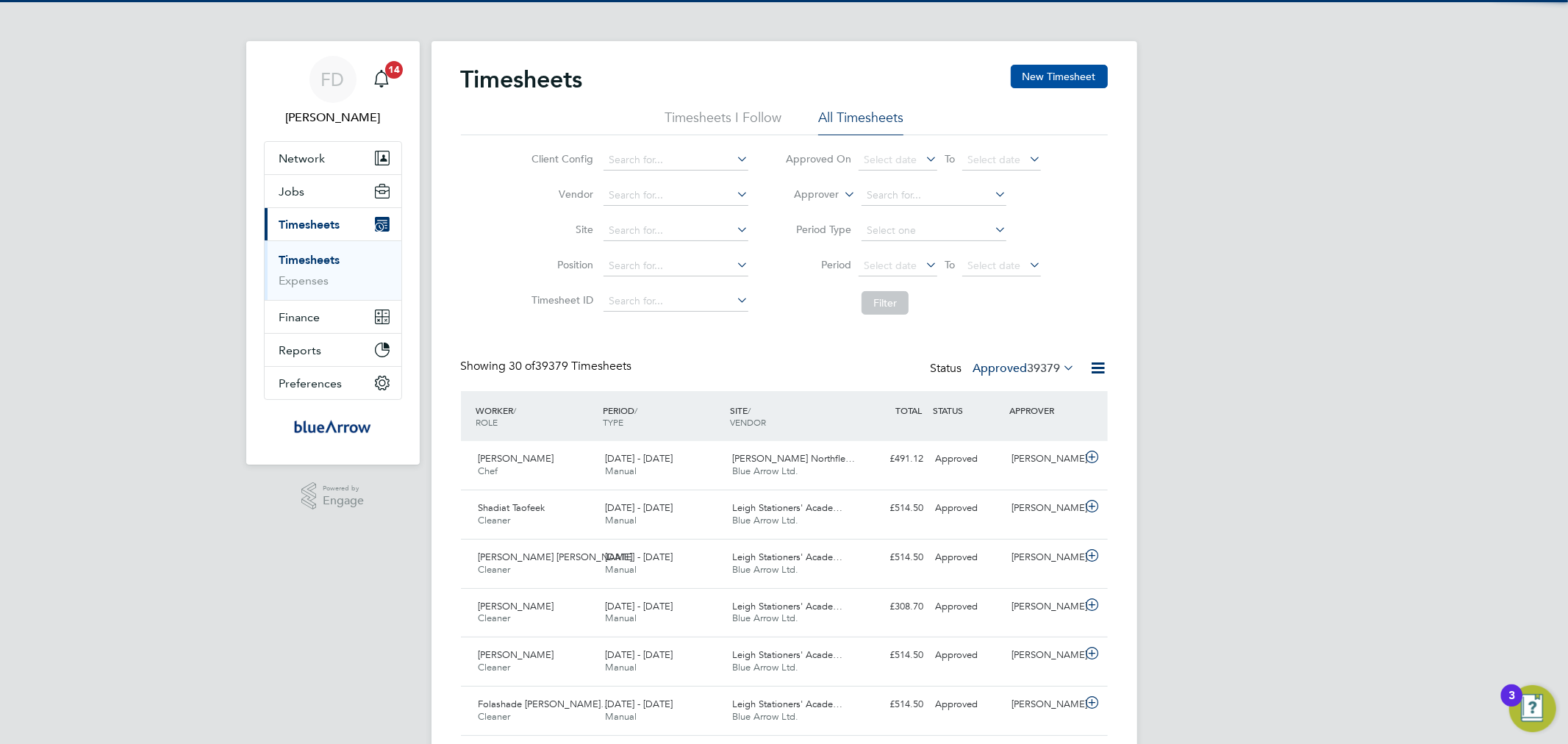
click at [1077, 74] on button "New Timesheet" at bounding box center [1059, 76] width 97 height 23
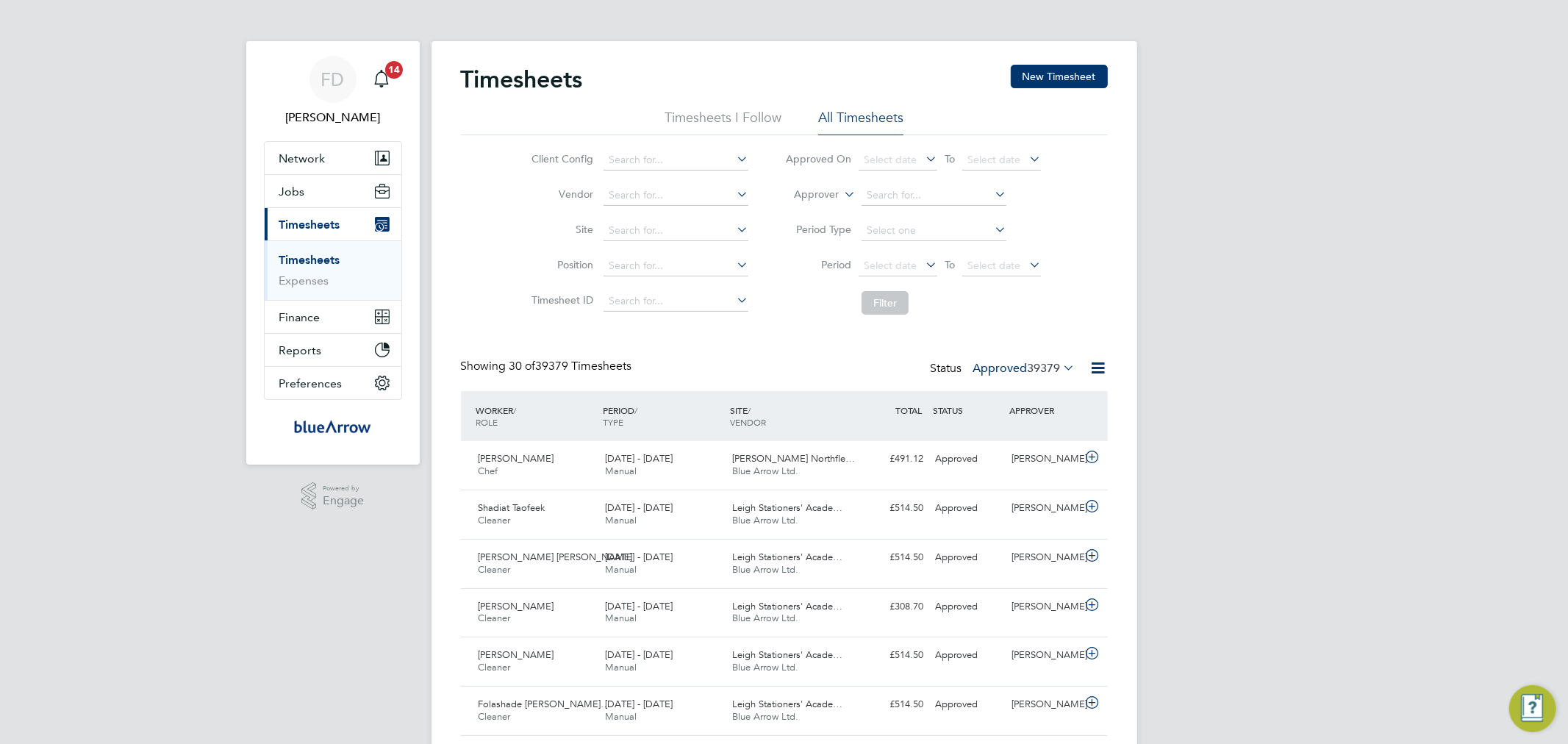
scroll to position [36, 128]
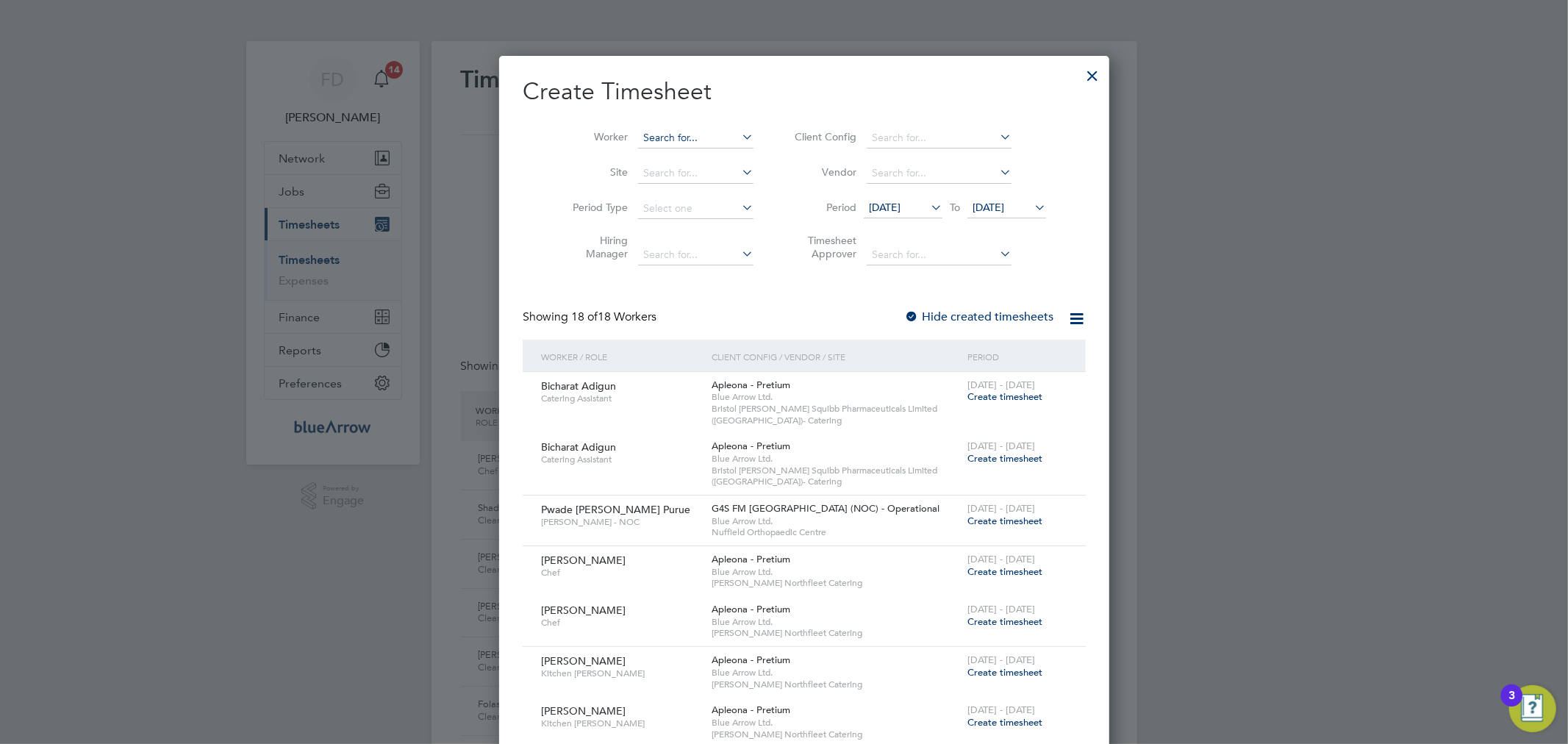
click at [654, 132] on input at bounding box center [696, 138] width 116 height 21
click at [672, 163] on li "Pwa de [PERSON_NAME] Purue" at bounding box center [698, 158] width 163 height 20
type input "Pwade [PERSON_NAME] Purue"
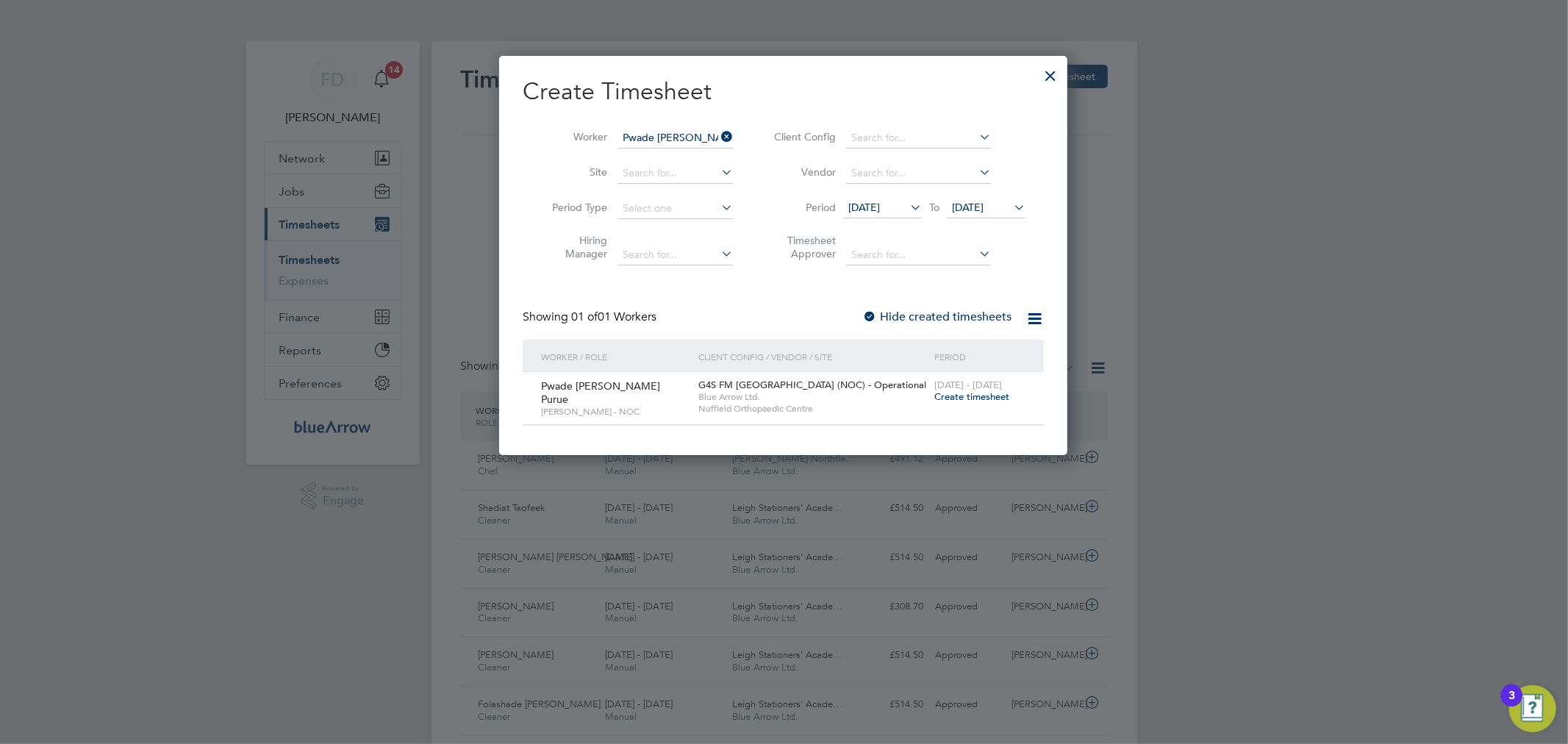
click at [968, 394] on span "Create timesheet" at bounding box center [971, 396] width 75 height 12
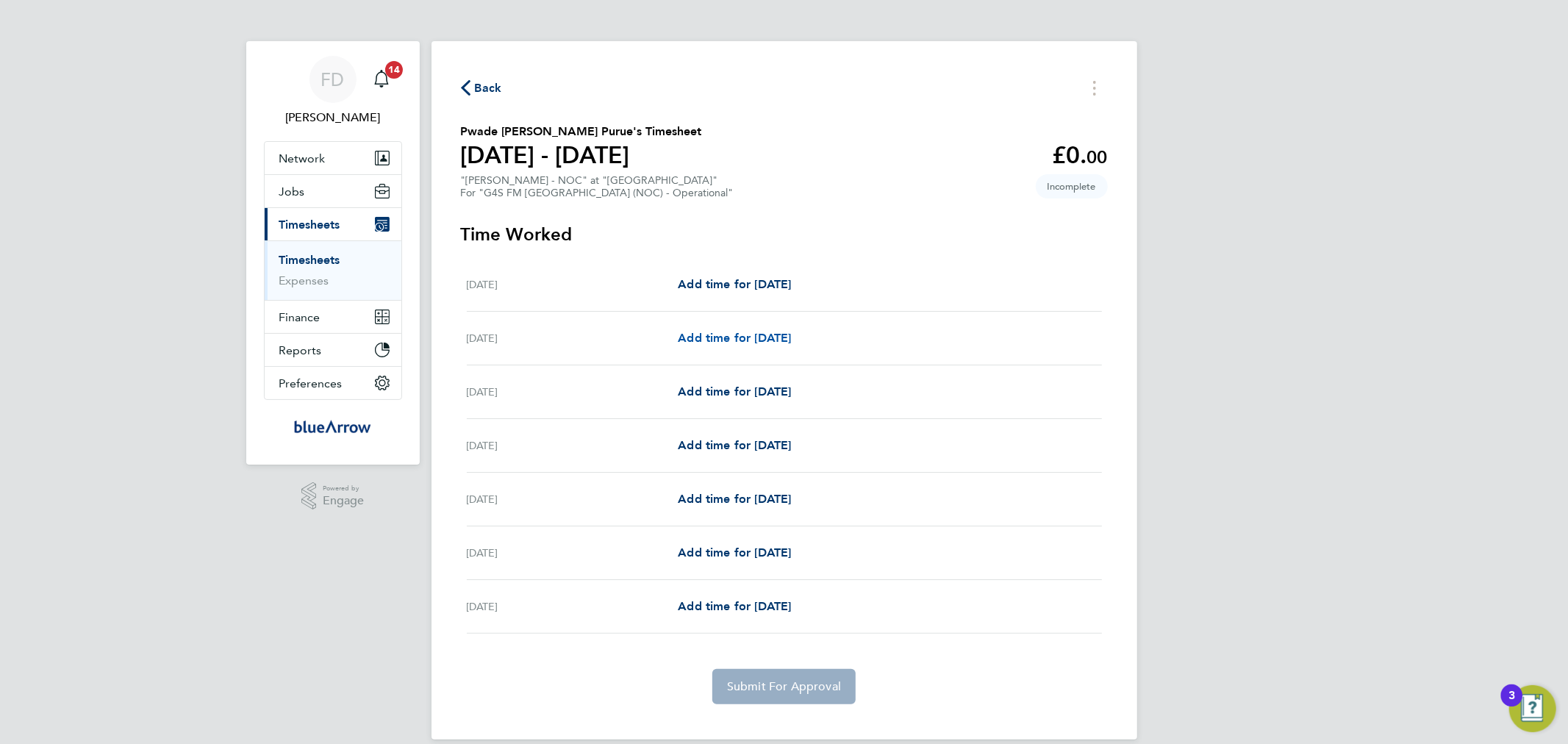
click at [746, 336] on span "Add time for [DATE]" at bounding box center [734, 337] width 113 height 14
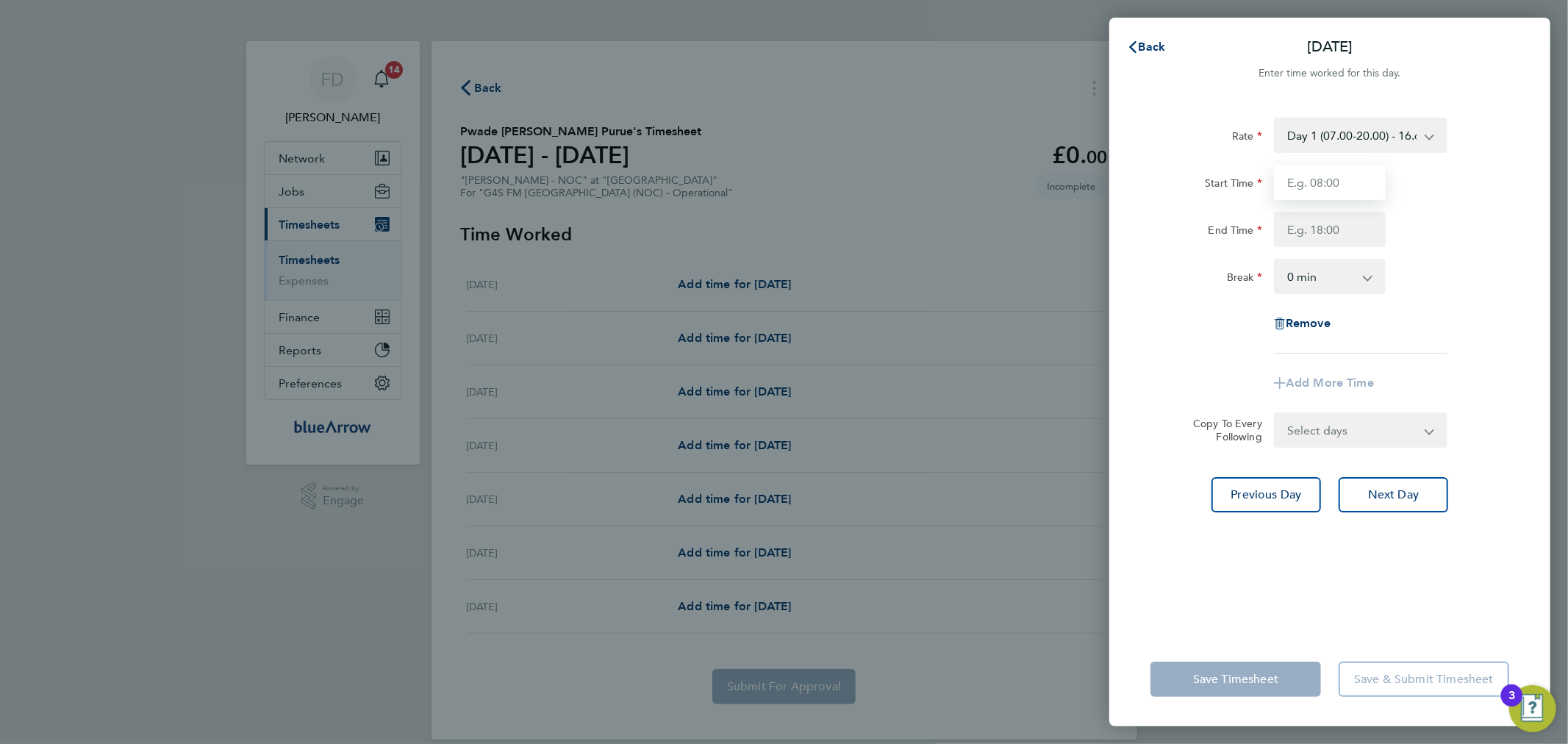
click at [1311, 169] on input "Start Time" at bounding box center [1329, 182] width 112 height 36
type input "07:30"
click at [1400, 183] on div "Start Time 07:30" at bounding box center [1330, 182] width 370 height 36
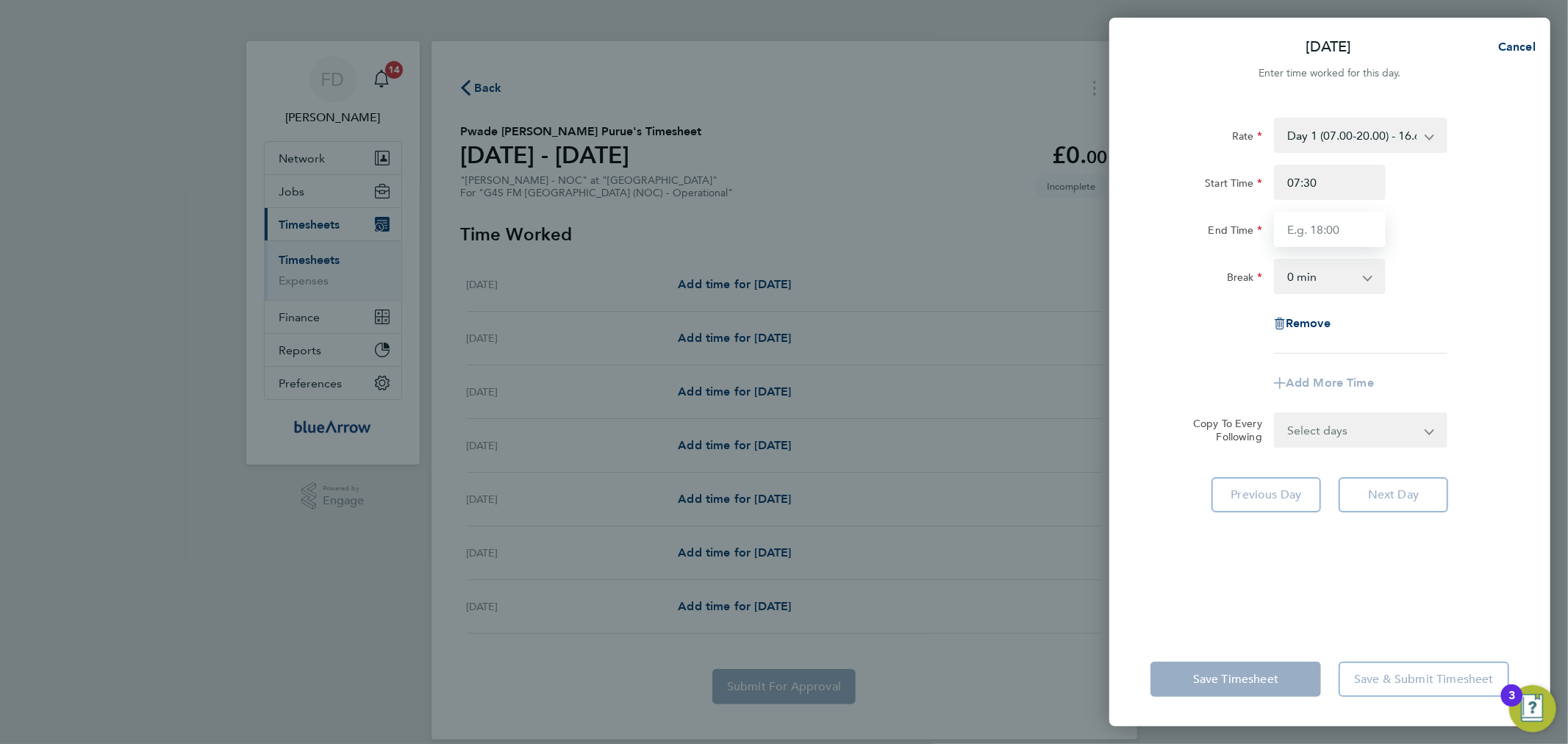
click at [1339, 219] on input "End Time" at bounding box center [1329, 229] width 112 height 36
type input "20:00"
click at [1423, 226] on div "End Time 20:00" at bounding box center [1330, 229] width 370 height 36
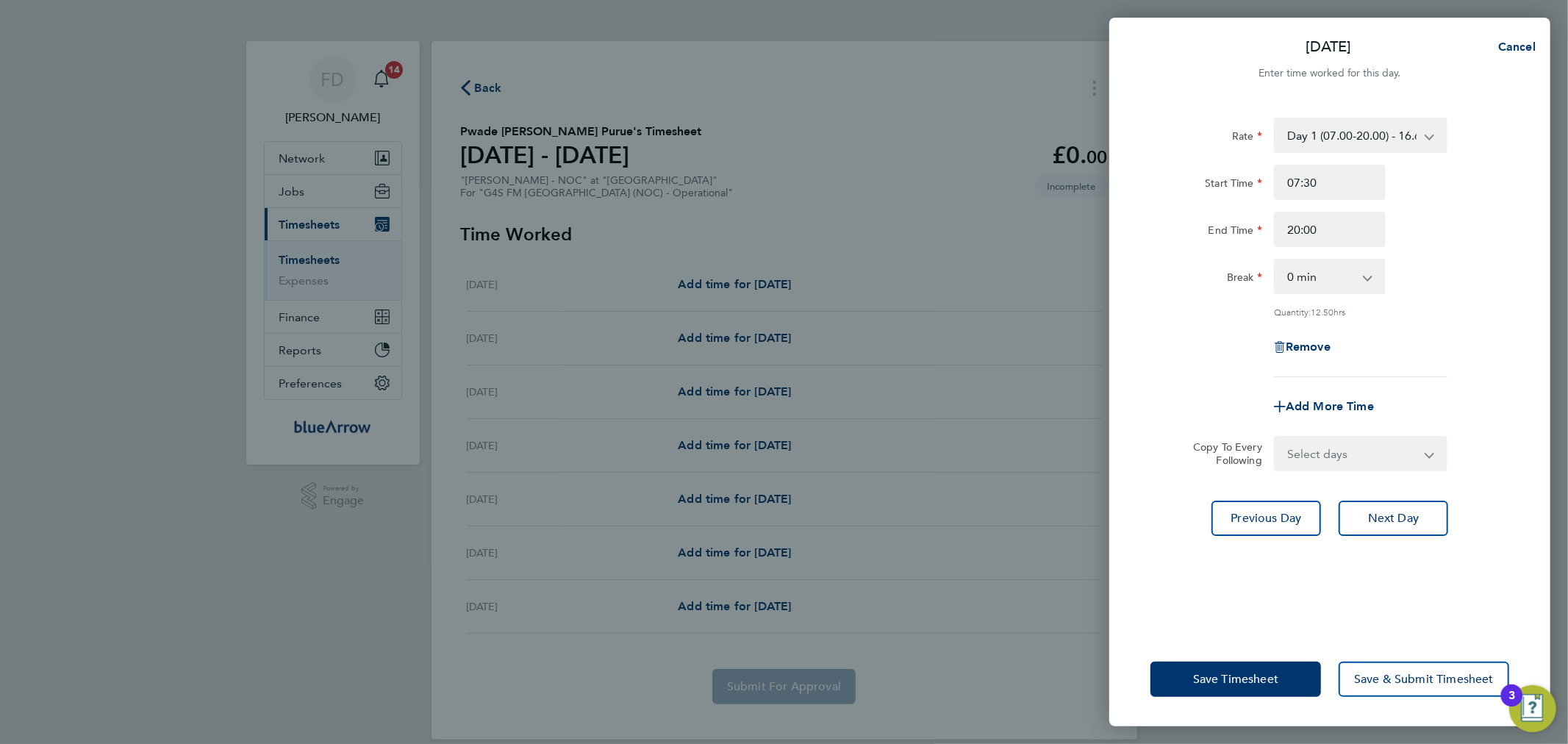
click at [1350, 285] on select "0 min 15 min 30 min 45 min 60 min 75 min 90 min" at bounding box center [1321, 276] width 91 height 32
select select "60"
click at [1275, 260] on select "0 min 15 min 30 min 45 min 60 min 75 min 90 min" at bounding box center [1321, 276] width 91 height 32
click at [1431, 280] on div "Break 0 min 15 min 30 min 45 min 60 min 75 min 90 min" at bounding box center [1330, 276] width 370 height 36
click at [1368, 453] on select "Select days Day Weekday (Mon-Fri) Weekend (Sat-Sun) [DATE] [DATE] [DATE] [DATE]…" at bounding box center [1352, 453] width 155 height 32
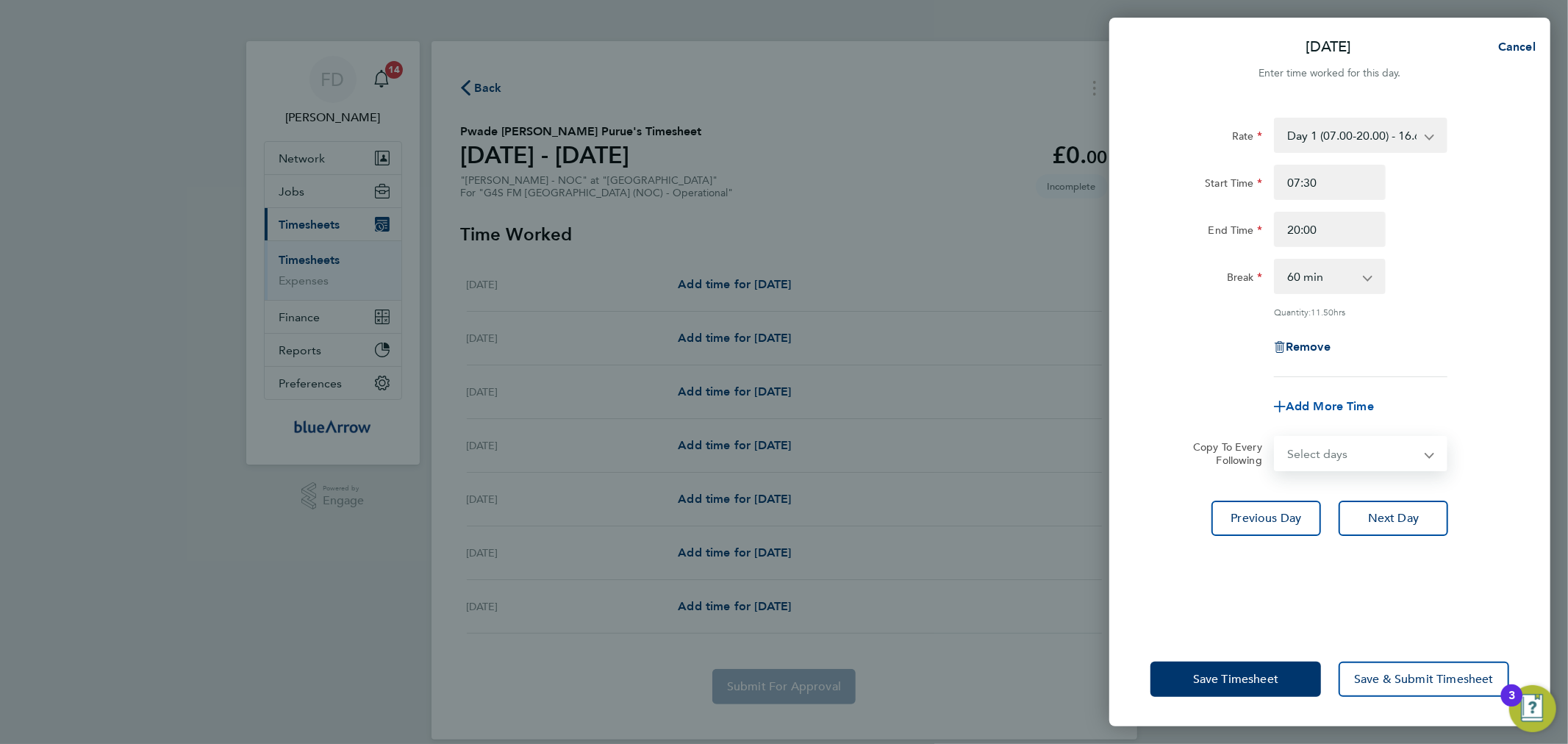
click at [1342, 399] on span "Add More Time" at bounding box center [1329, 406] width 88 height 14
select select "null"
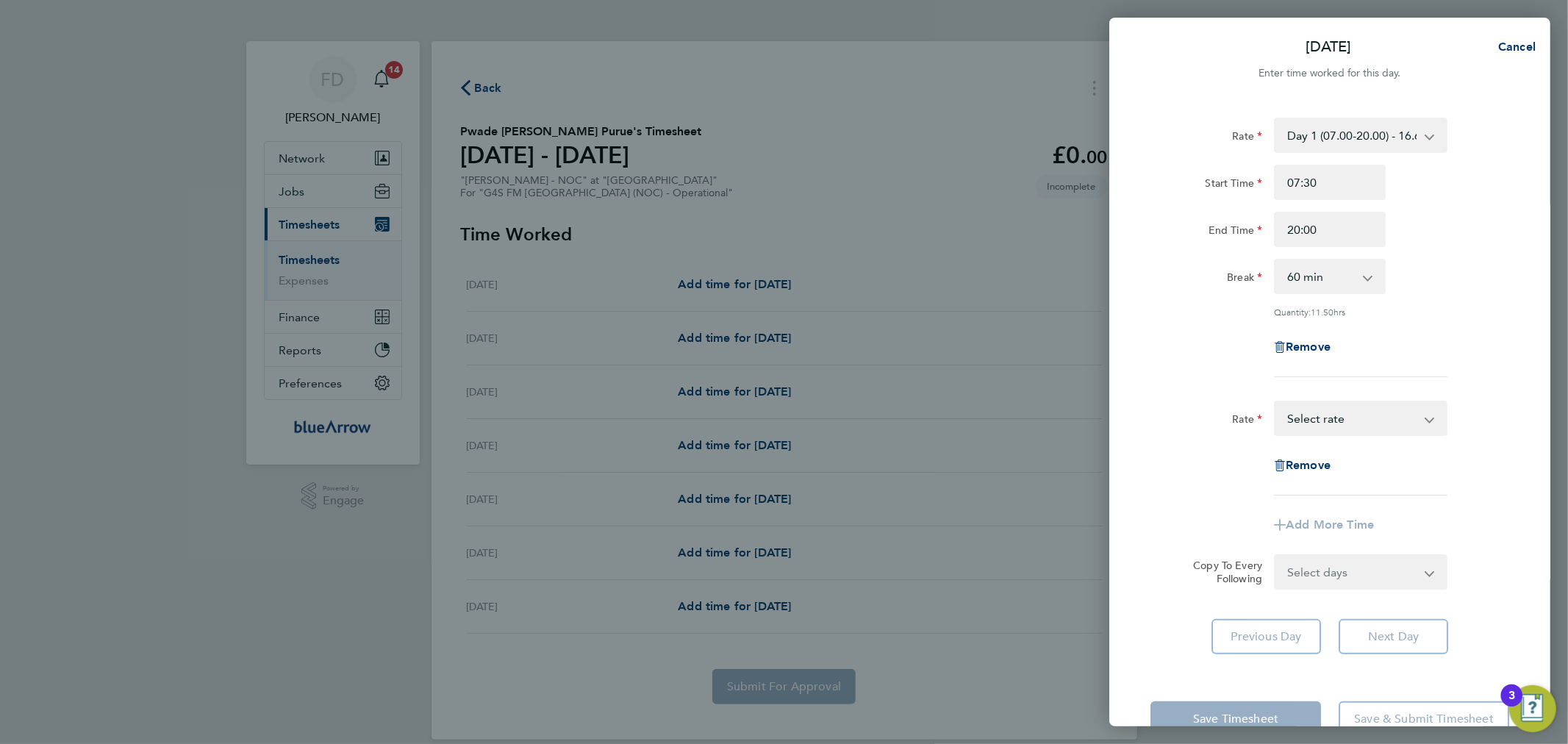
click at [1329, 431] on select "Day 1 (07.00-20.00) - 16.68 Bank Holiday - 33.36 Evening (20:00 - 22:00) - 19.8…" at bounding box center [1351, 417] width 153 height 32
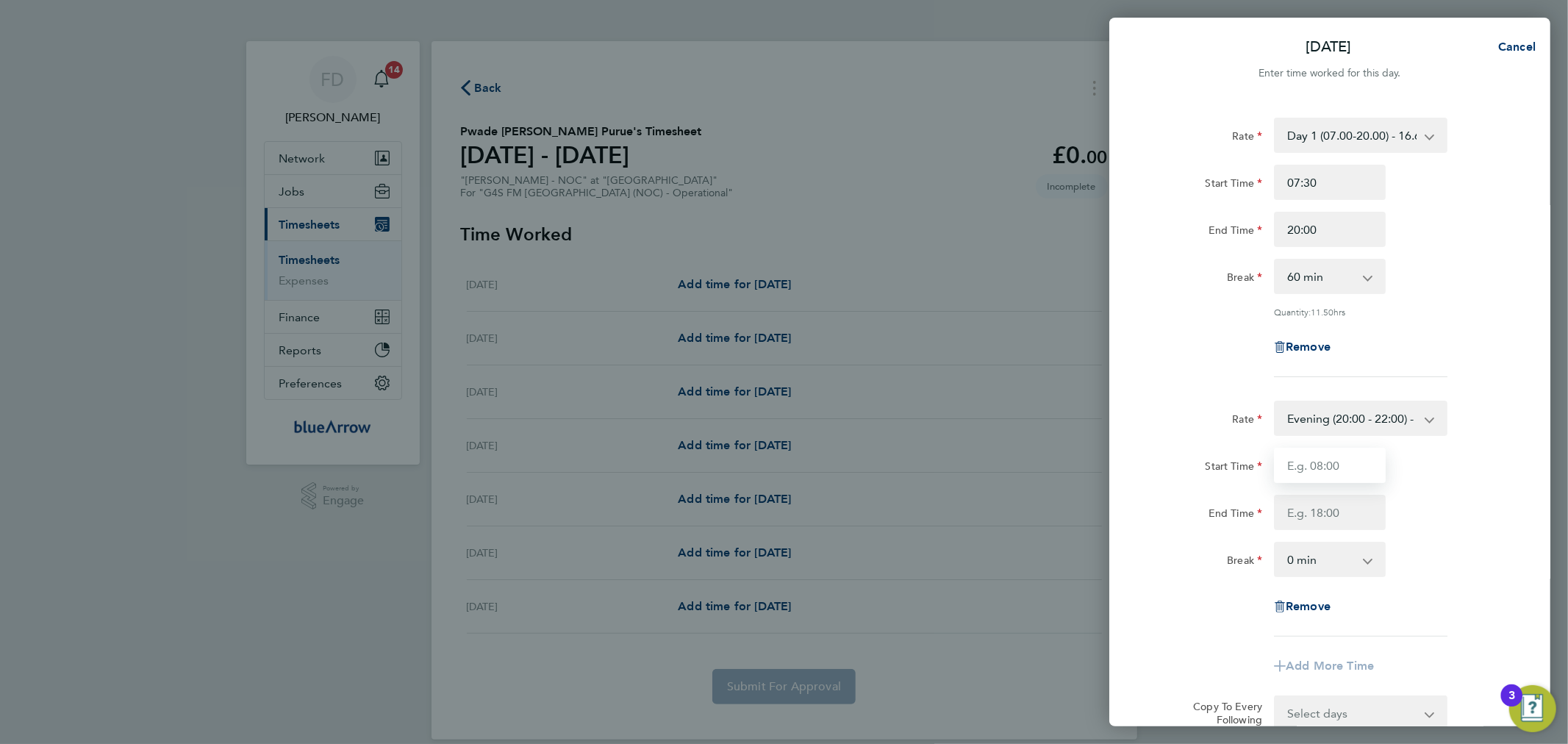
click at [1311, 465] on input "Start Time" at bounding box center [1329, 465] width 112 height 36
type input "20:00"
click at [1337, 510] on input "End Time" at bounding box center [1329, 512] width 112 height 36
type input "21:00"
click at [1461, 481] on div "Start Time 20:00 End Time 21:00" at bounding box center [1330, 489] width 370 height 83
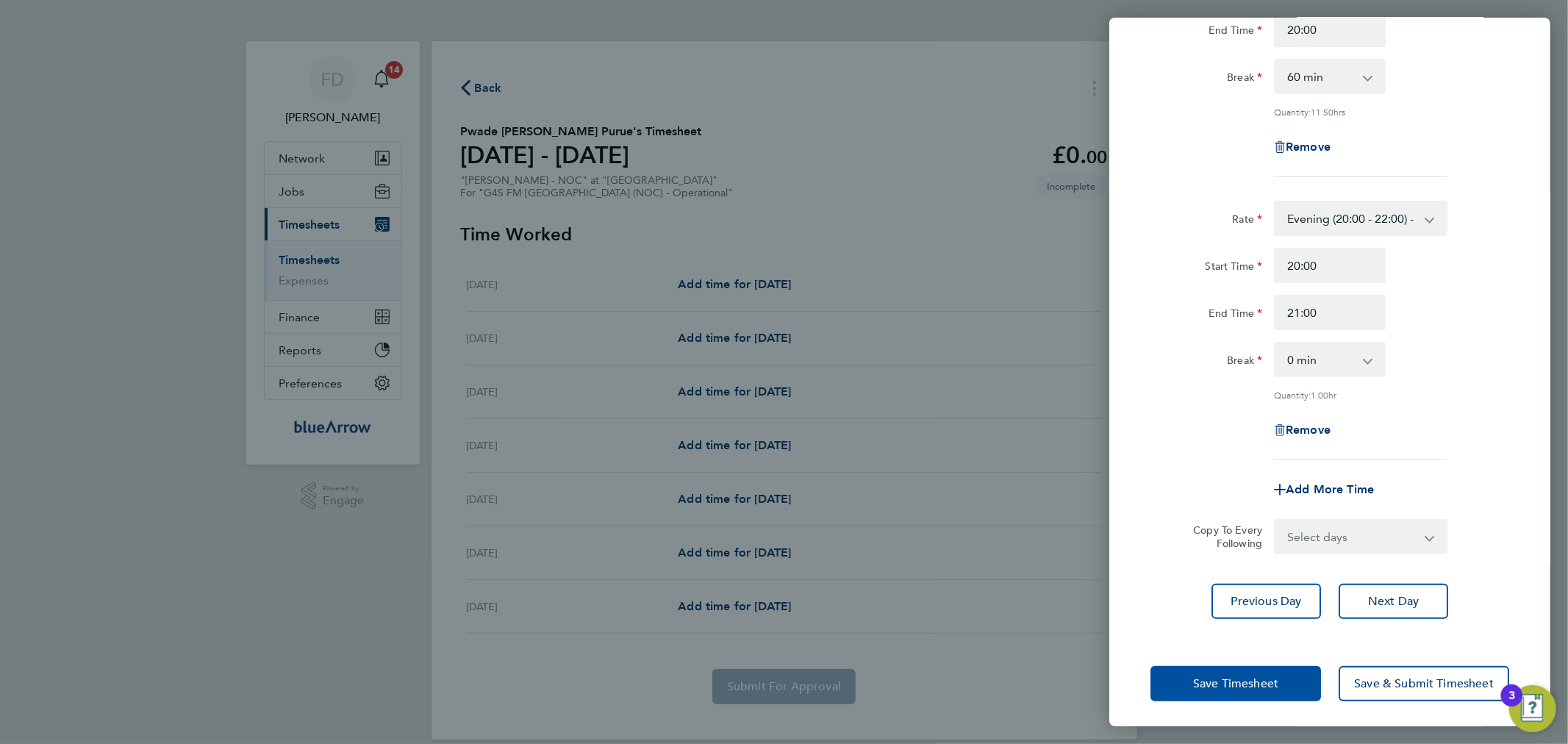
click at [1222, 676] on span "Save Timesheet" at bounding box center [1235, 684] width 85 height 15
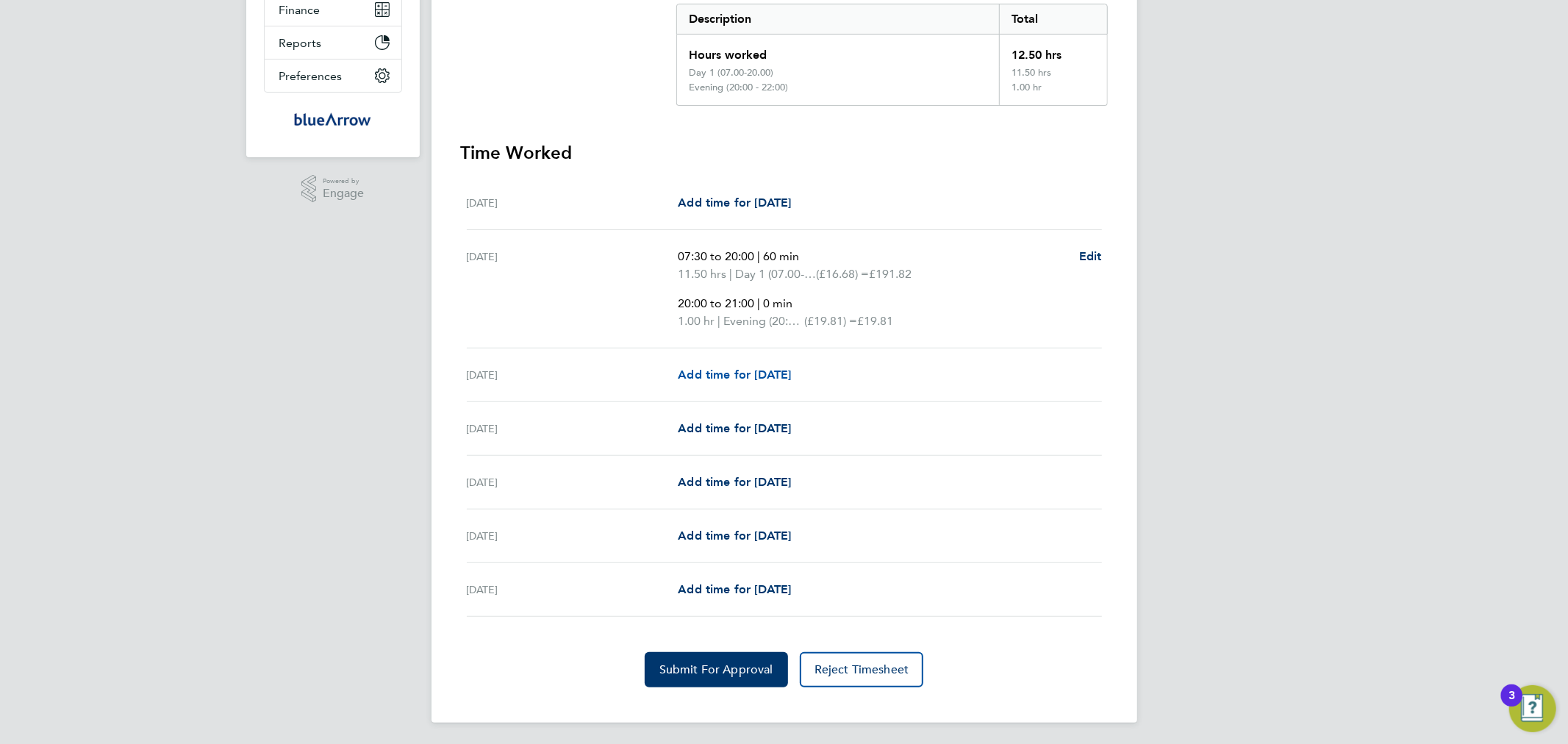
click at [785, 370] on span "Add time for [DATE]" at bounding box center [734, 374] width 113 height 14
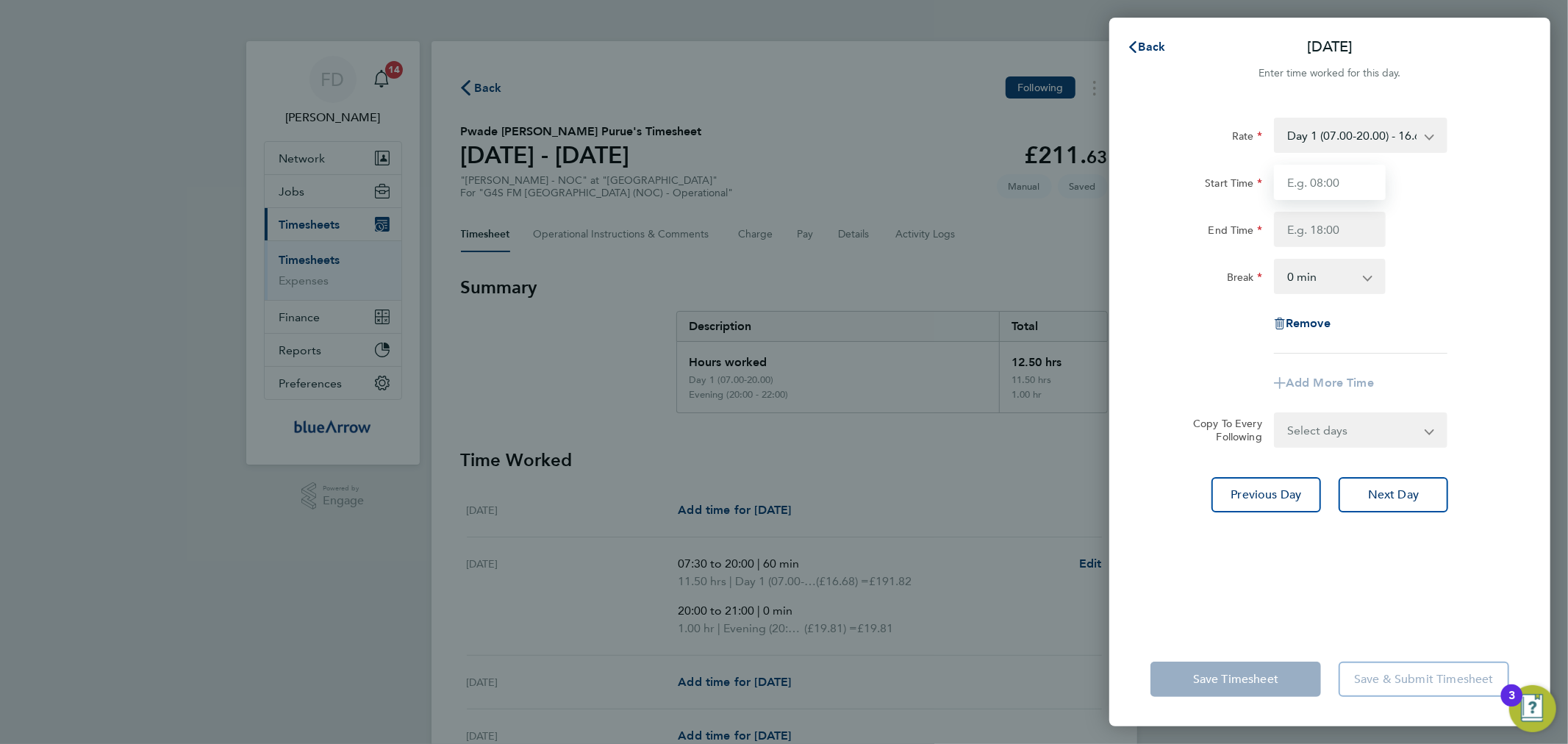
click at [1341, 177] on input "Start Time" at bounding box center [1329, 182] width 112 height 36
type input "12:30"
click at [1468, 167] on div "Start Time 12:30" at bounding box center [1330, 182] width 370 height 36
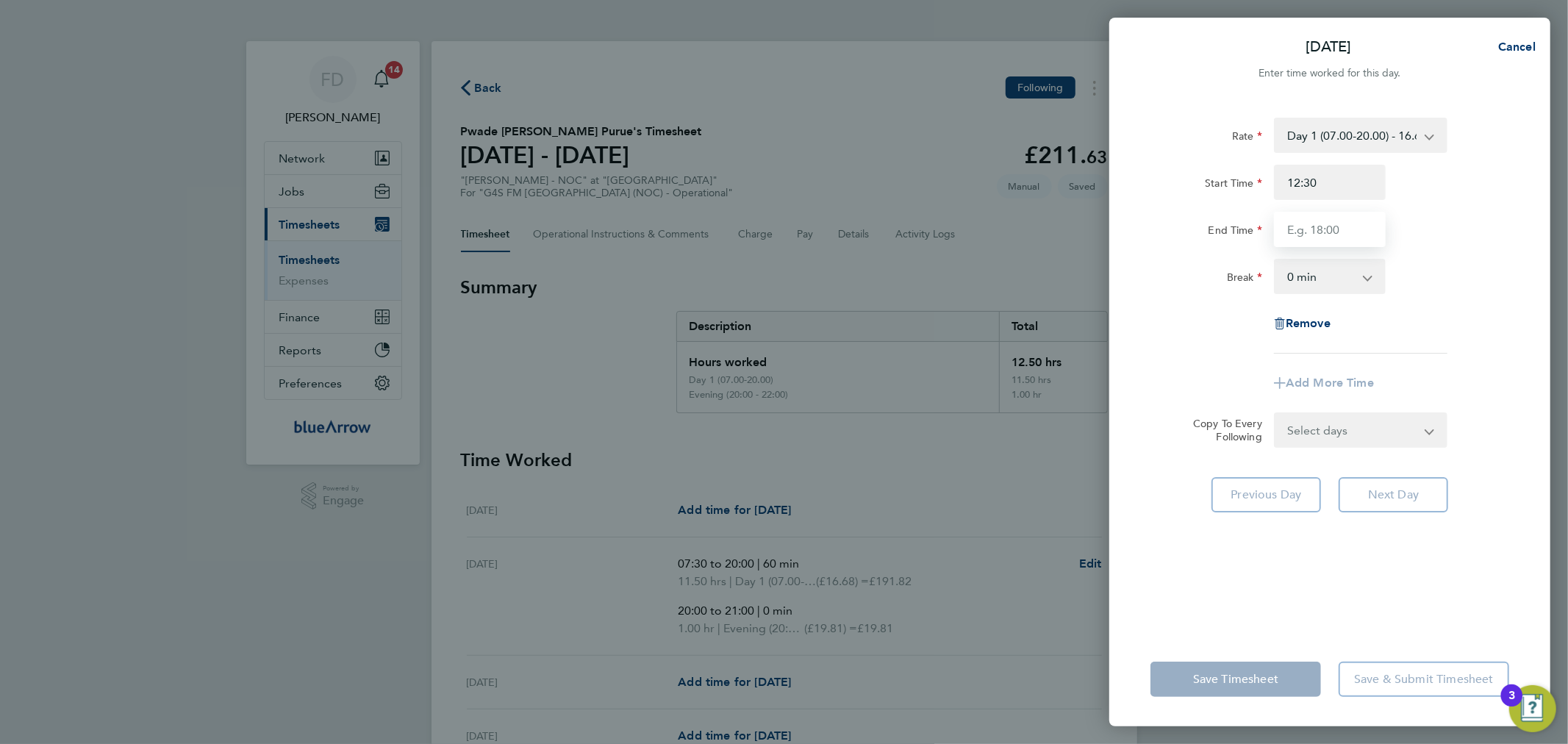
click at [1335, 222] on input "End Time" at bounding box center [1329, 229] width 112 height 36
type input "20:00"
drag, startPoint x: 1485, startPoint y: 231, endPoint x: 1448, endPoint y: 246, distance: 39.9
click at [1485, 231] on div "End Time 20:00" at bounding box center [1330, 229] width 370 height 36
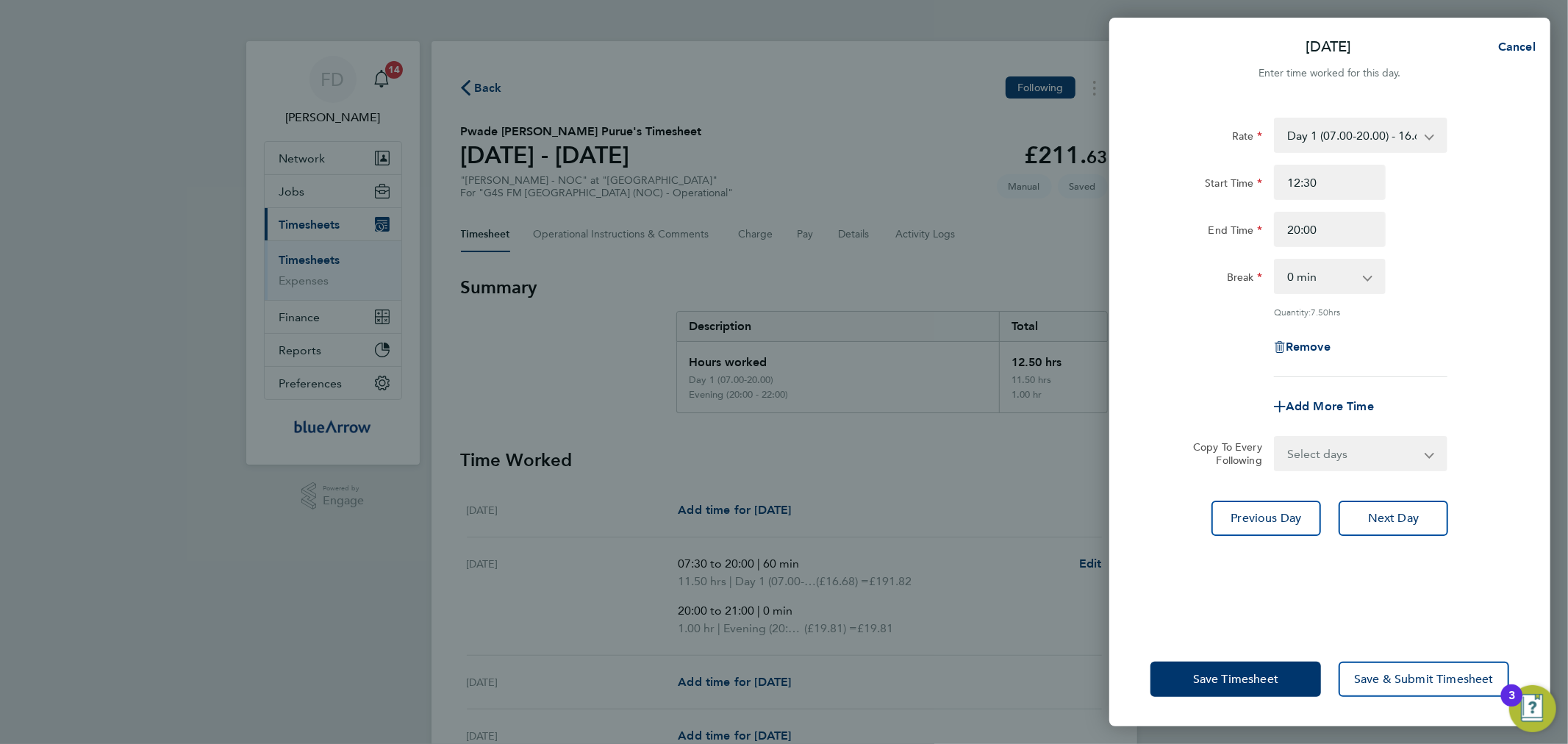
click at [1353, 272] on select "0 min 15 min 30 min 45 min 60 min 75 min 90 min" at bounding box center [1321, 276] width 91 height 32
select select "60"
click at [1275, 260] on select "0 min 15 min 30 min 45 min 60 min 75 min 90 min" at bounding box center [1321, 276] width 91 height 32
click at [1390, 355] on div "Remove" at bounding box center [1329, 346] width 123 height 36
drag, startPoint x: 1370, startPoint y: 446, endPoint x: 1372, endPoint y: 453, distance: 7.3
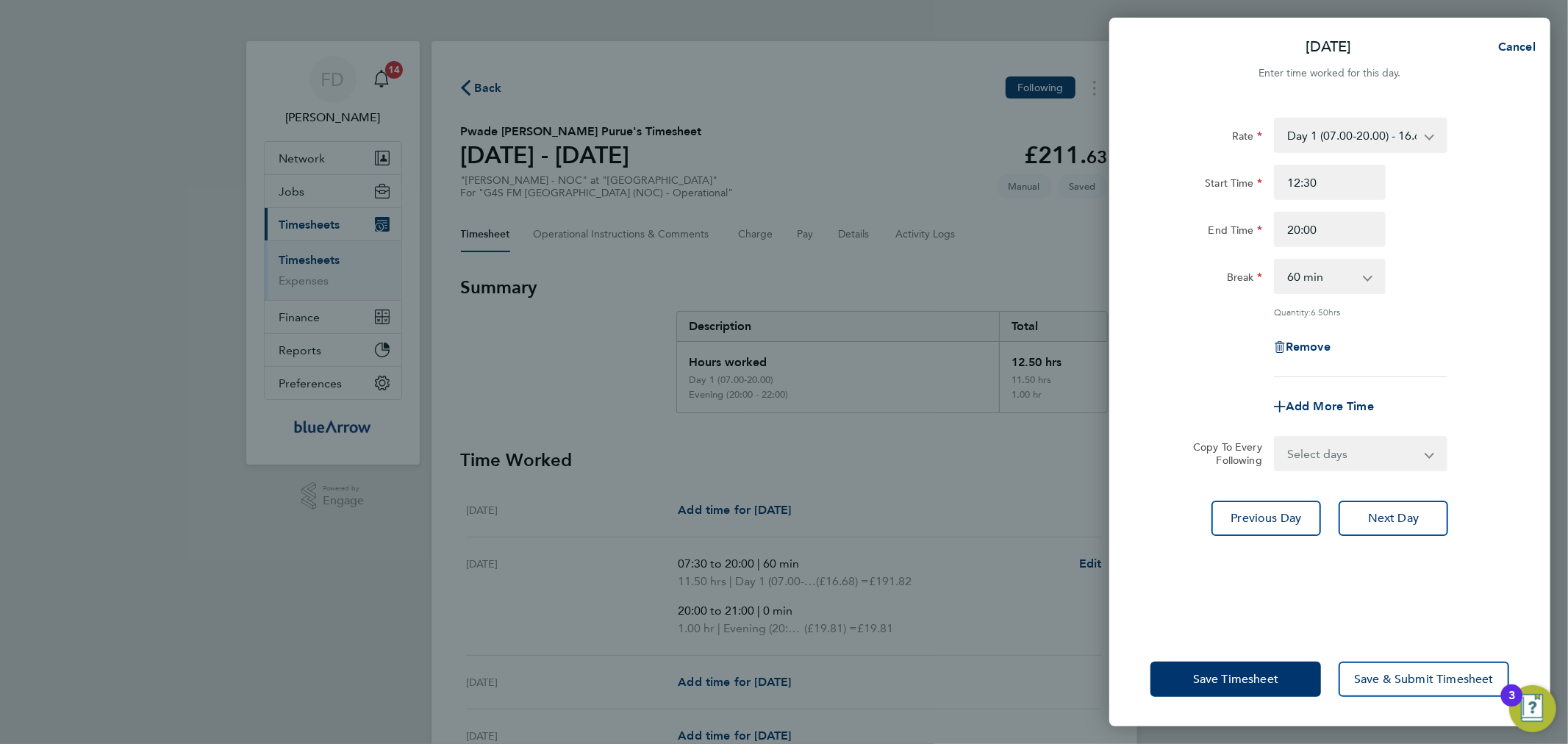
click at [1370, 446] on select "Select days Day Weekday (Mon-Fri) Weekend (Sat-Sun) [DATE] [DATE] [DATE] [DATE]" at bounding box center [1352, 453] width 155 height 32
click at [1349, 390] on div "Add More Time" at bounding box center [1329, 406] width 123 height 36
click at [1346, 403] on span "Add More Time" at bounding box center [1329, 406] width 88 height 14
select select "null"
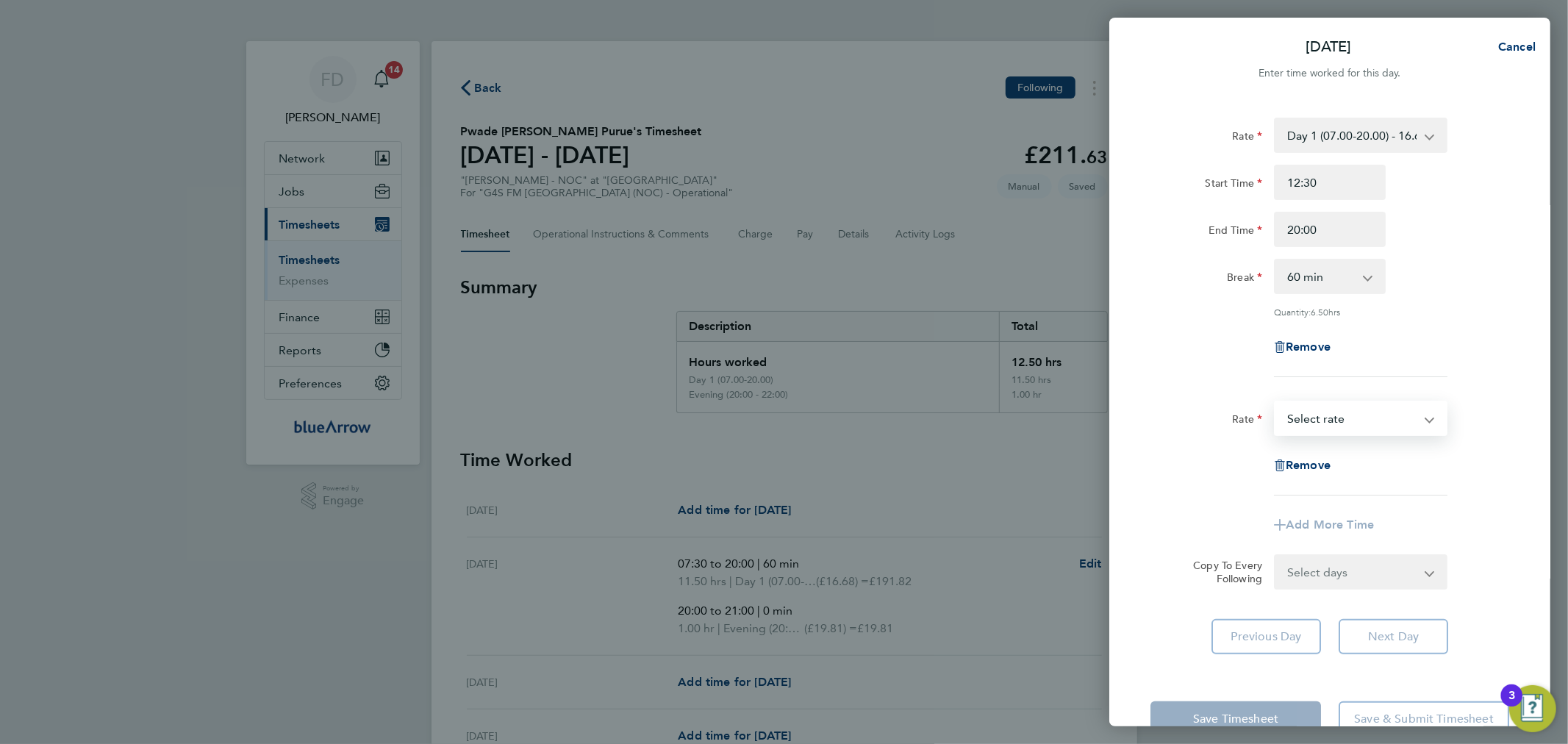
click at [1355, 422] on select "Day 1 (07.00-20.00) - 16.68 Bank Holiday - 33.36 Evening (20:00 - 22:00) - 19.8…" at bounding box center [1351, 417] width 153 height 32
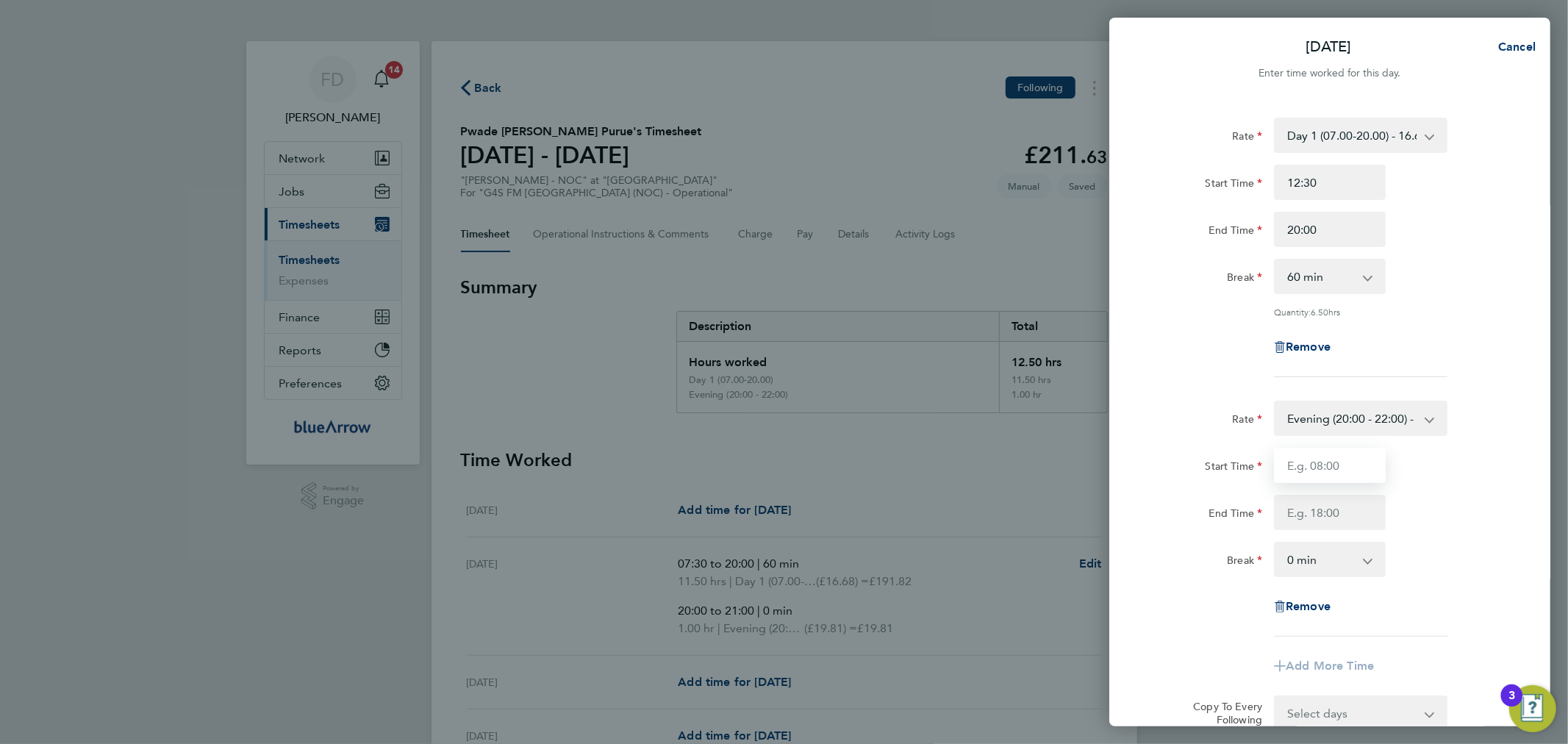
click at [1322, 463] on input "Start Time" at bounding box center [1329, 465] width 112 height 36
type input "20:00"
click at [1351, 508] on input "End Time" at bounding box center [1329, 512] width 112 height 36
type input "21:00"
click at [1467, 515] on div "End Time 21:00" at bounding box center [1330, 512] width 370 height 36
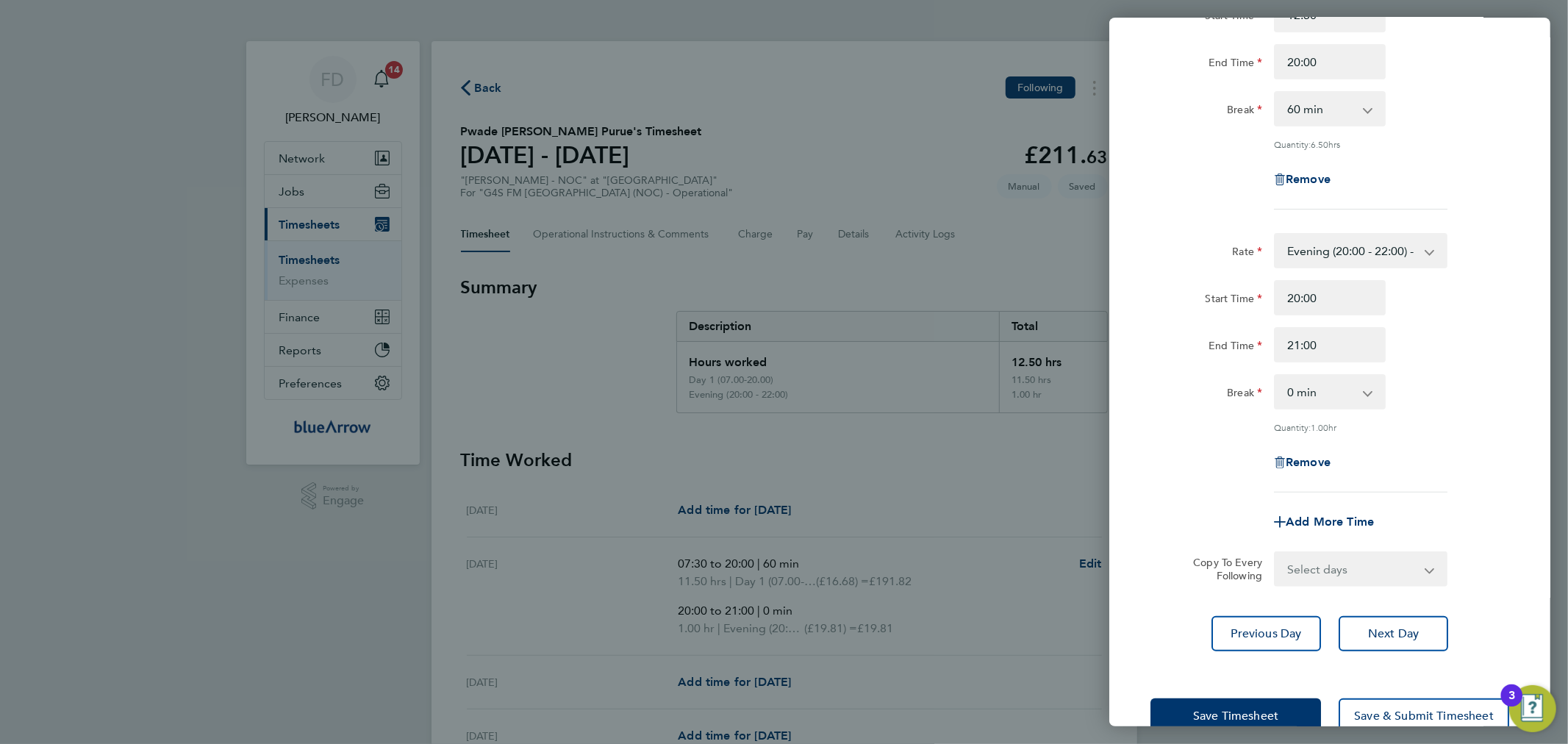
scroll to position [200, 0]
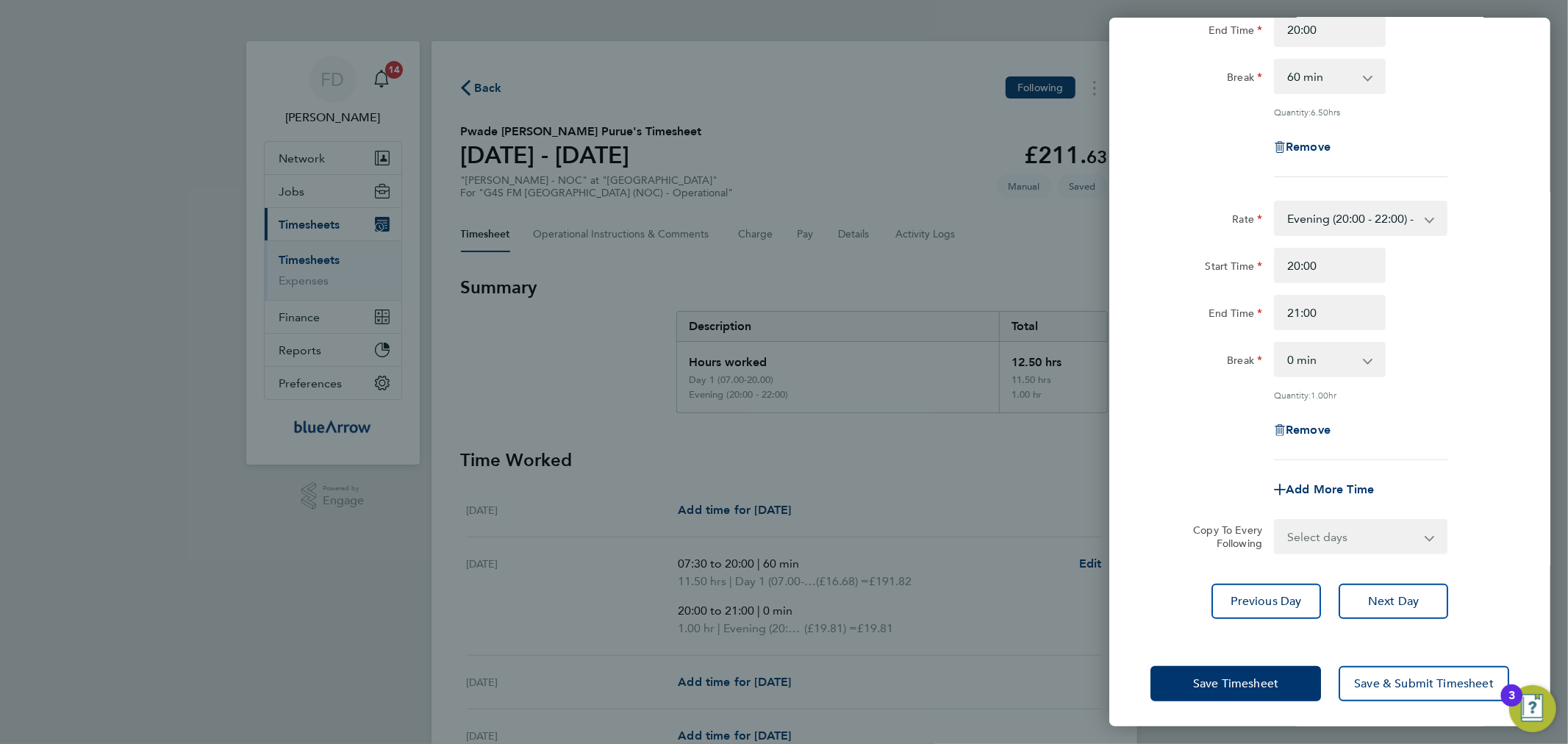
click at [1391, 532] on select "Select days Day Weekday (Mon-Fri) Weekend (Sat-Sun) [DATE] [DATE] [DATE] [DATE]" at bounding box center [1352, 537] width 155 height 32
select select "DAY"
click at [1275, 521] on select "Select days Day Weekday (Mon-Fri) Weekend (Sat-Sun) [DATE] [DATE] [DATE] [DATE]" at bounding box center [1352, 537] width 155 height 32
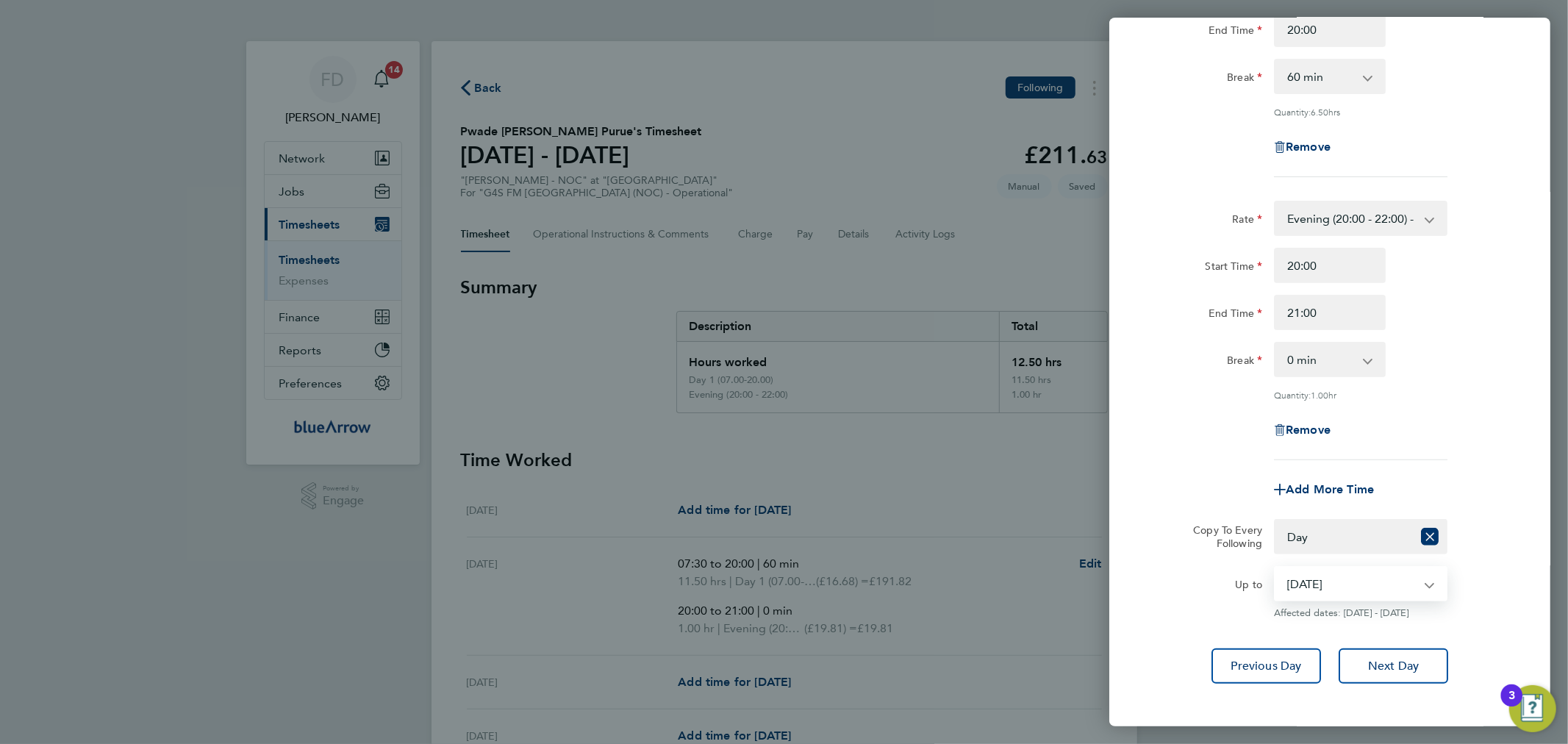
click at [1345, 579] on select "[DATE] [DATE] [DATE] [DATE]" at bounding box center [1351, 584] width 153 height 32
select select "[DATE]"
click at [1275, 568] on select "[DATE] [DATE] [DATE] [DATE]" at bounding box center [1351, 584] width 153 height 32
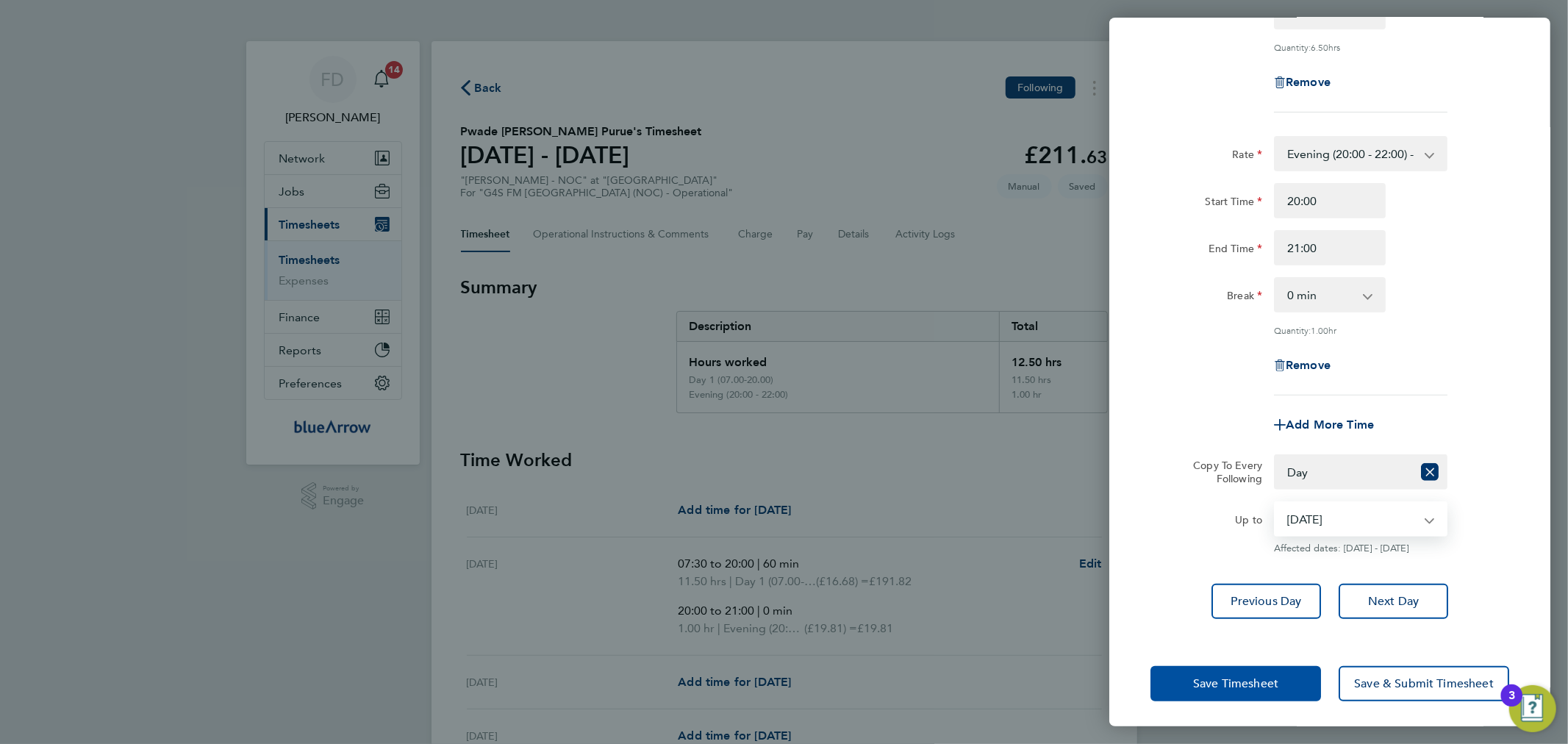
click at [1270, 671] on button "Save Timesheet" at bounding box center [1236, 684] width 170 height 36
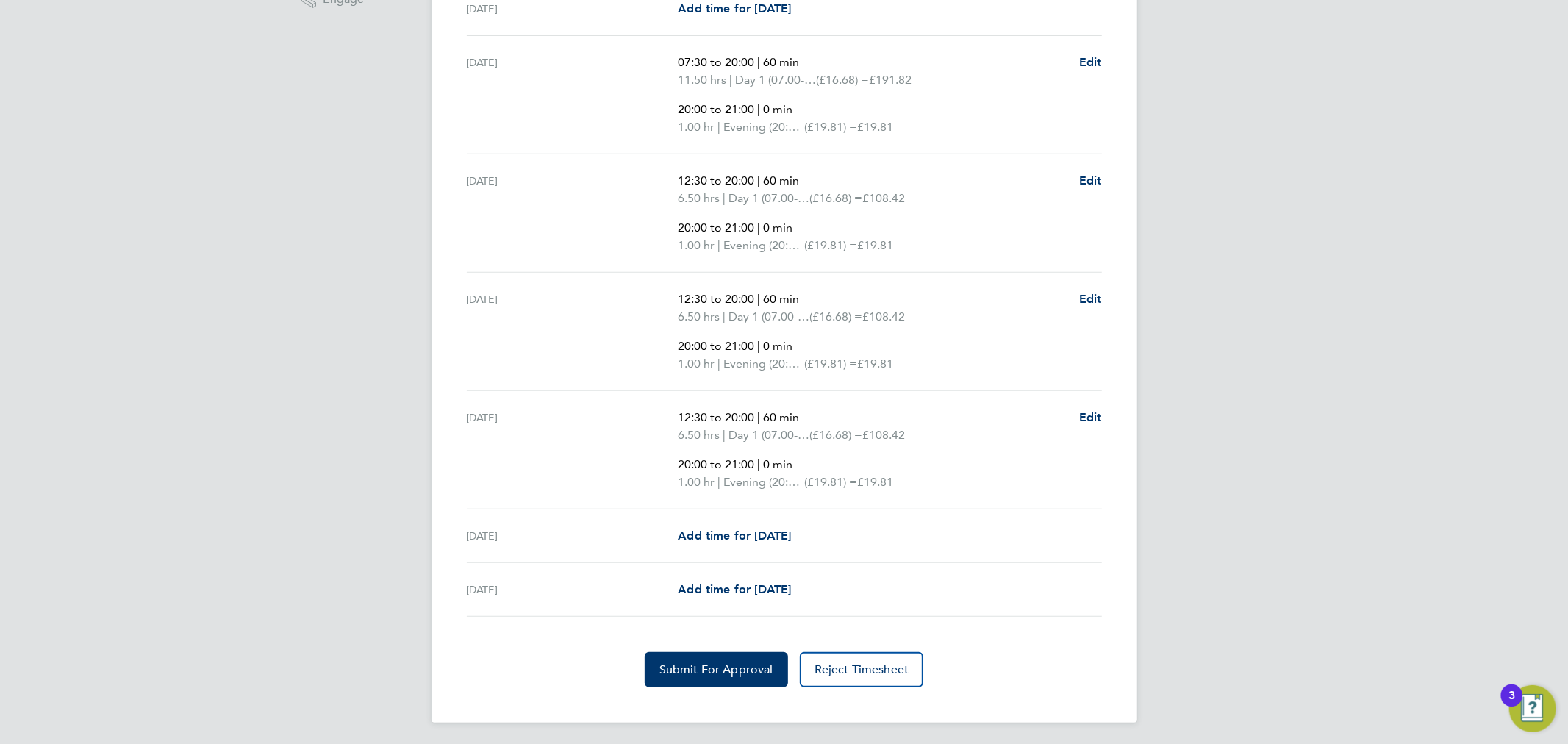
scroll to position [502, 0]
click at [772, 527] on span "Add time for [DATE]" at bounding box center [734, 534] width 113 height 14
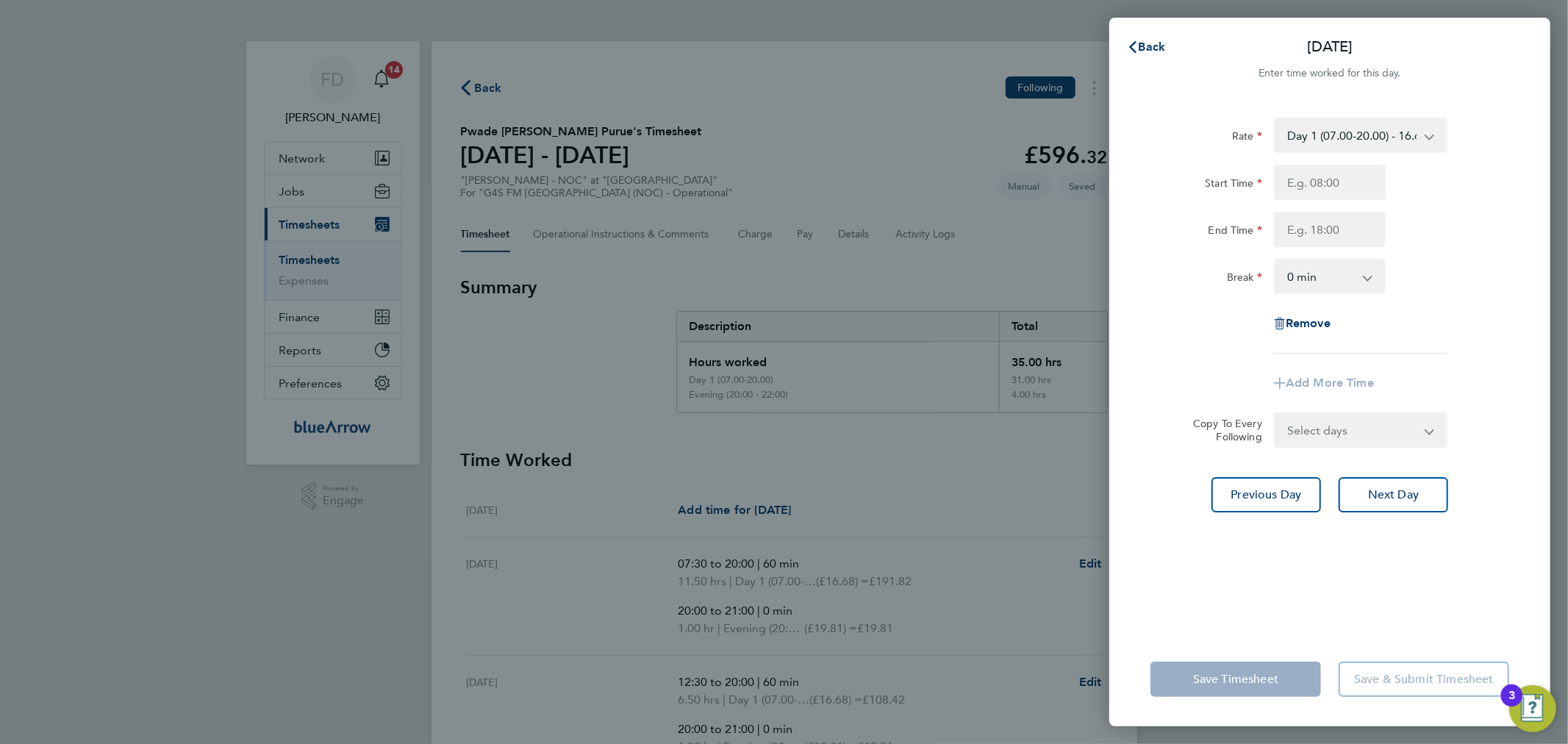
click at [1349, 143] on select "Day 1 (07.00-20.00) - 16.68 Bank Holiday - 33.36 Evening (20:00 - 22:00) - 19.8…" at bounding box center [1351, 135] width 153 height 32
click at [1325, 183] on input "Start Time" at bounding box center [1329, 182] width 112 height 36
type input "12:30"
click at [1331, 241] on input "End Time" at bounding box center [1329, 229] width 112 height 36
click at [1291, 275] on select "0 min 15 min 30 min 45 min 60 min 75 min 90 min" at bounding box center [1321, 276] width 91 height 32
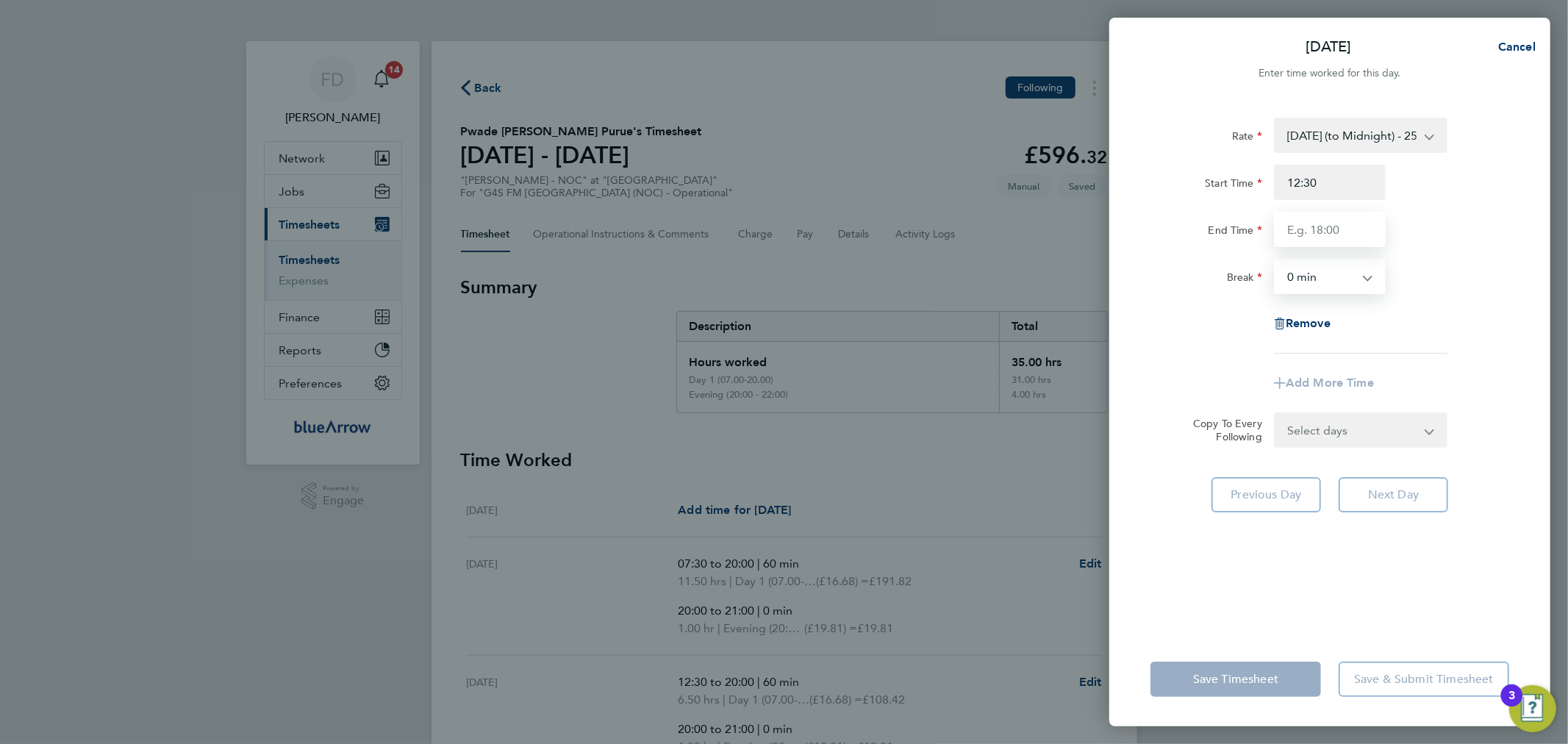
click at [1299, 216] on input "End Time" at bounding box center [1329, 229] width 112 height 36
click at [1303, 223] on input "End Time" at bounding box center [1329, 229] width 112 height 36
type input "21:00"
click at [1567, 196] on div "[DATE] Cancel Enter time worked for this day. Rate [DATE] (to Midnight) - 25.03…" at bounding box center [784, 372] width 1568 height 744
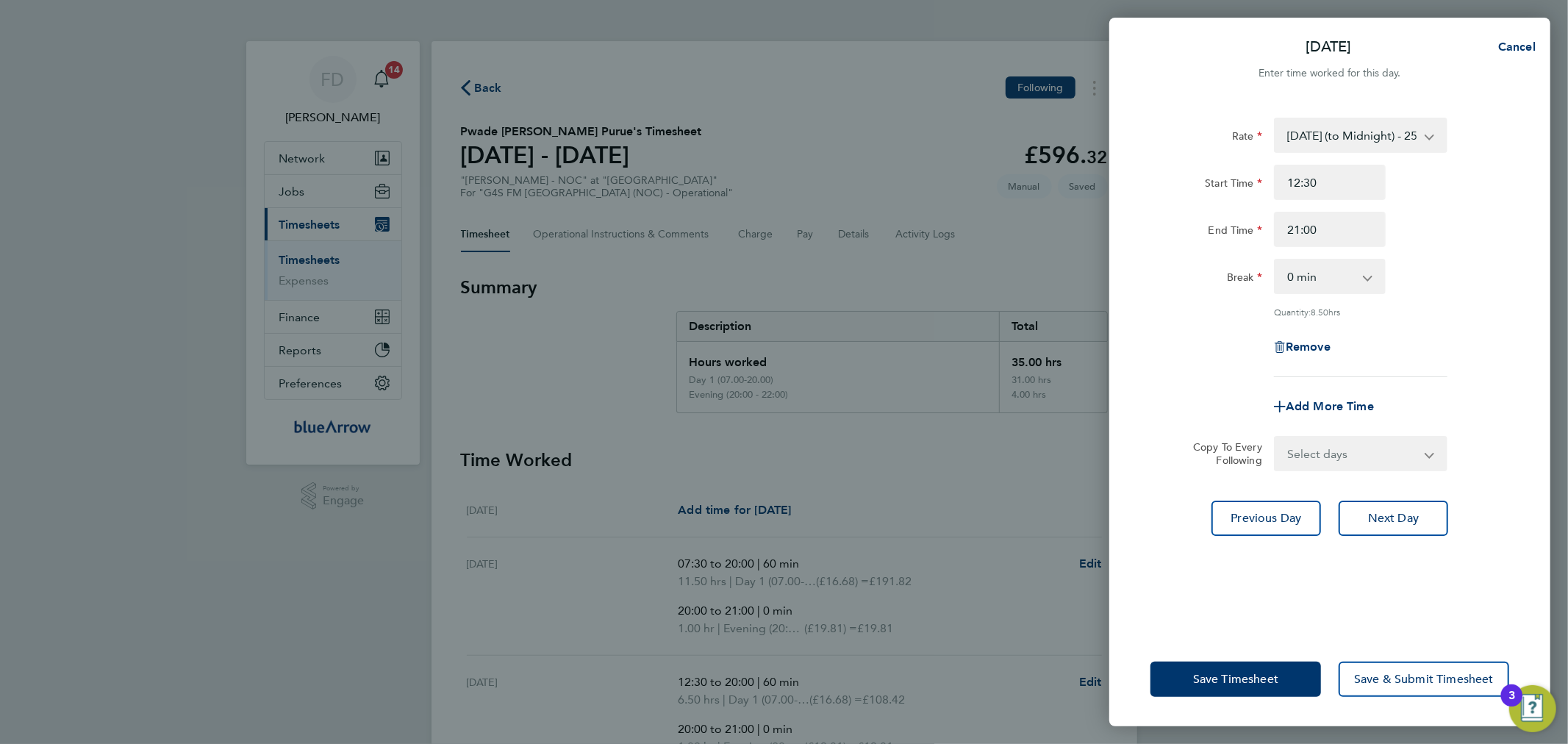
drag, startPoint x: 1360, startPoint y: 281, endPoint x: 1358, endPoint y: 292, distance: 11.2
click at [1360, 281] on select "0 min 15 min 30 min 45 min 60 min 75 min 90 min" at bounding box center [1321, 276] width 91 height 32
select select "60"
click at [1275, 260] on select "0 min 15 min 30 min 45 min 60 min 75 min 90 min" at bounding box center [1321, 276] width 91 height 32
click at [1475, 379] on app-timesheet-line-form-group "Rate [DATE] (to Midnight) - 25.03 Day 1 (07.00-20.00) - 16.68 Bank Holiday - 33…" at bounding box center [1330, 270] width 359 height 307
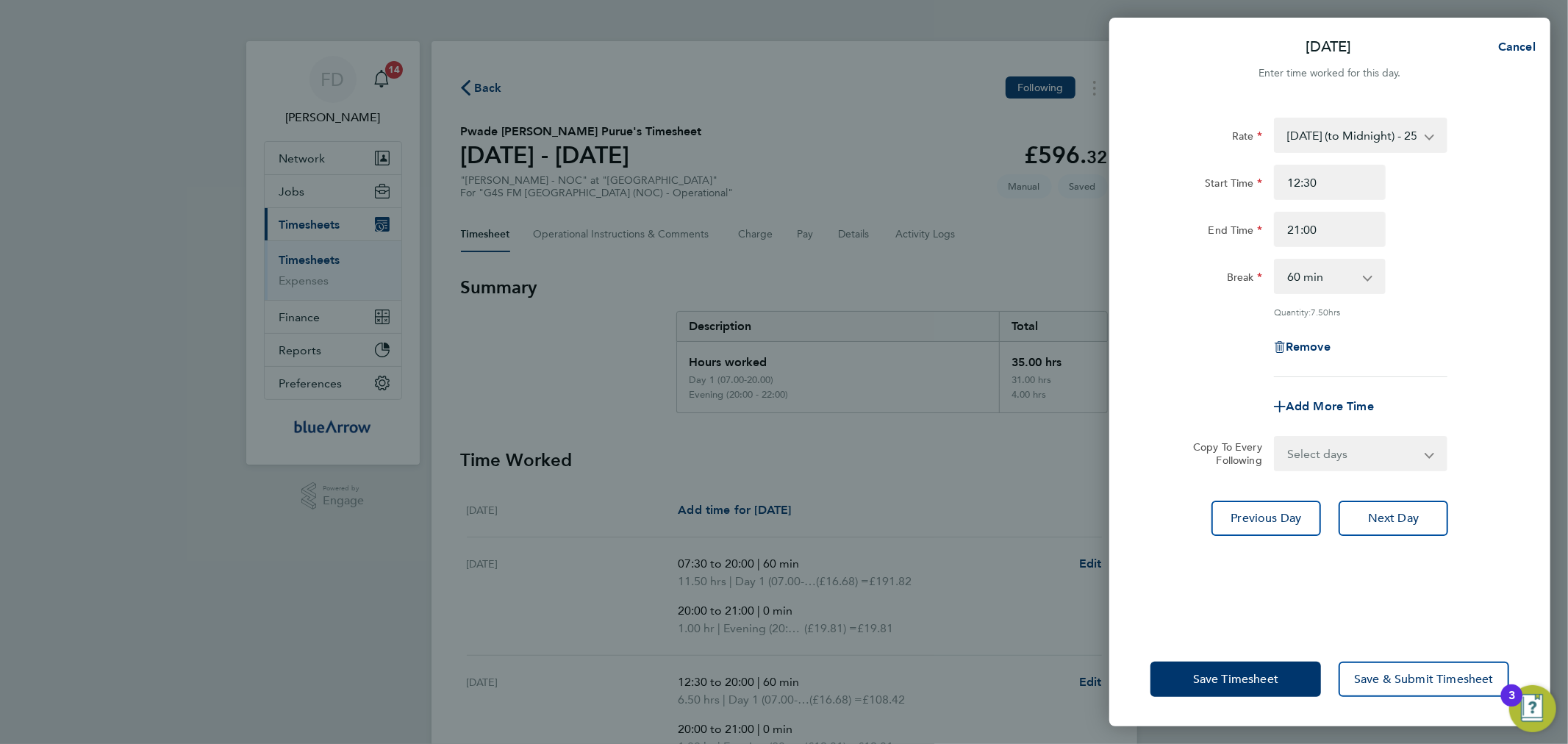
click at [1316, 460] on select "Select days [DATE]" at bounding box center [1352, 453] width 155 height 32
click at [1341, 409] on span "Add More Time" at bounding box center [1329, 406] width 88 height 14
select select "null"
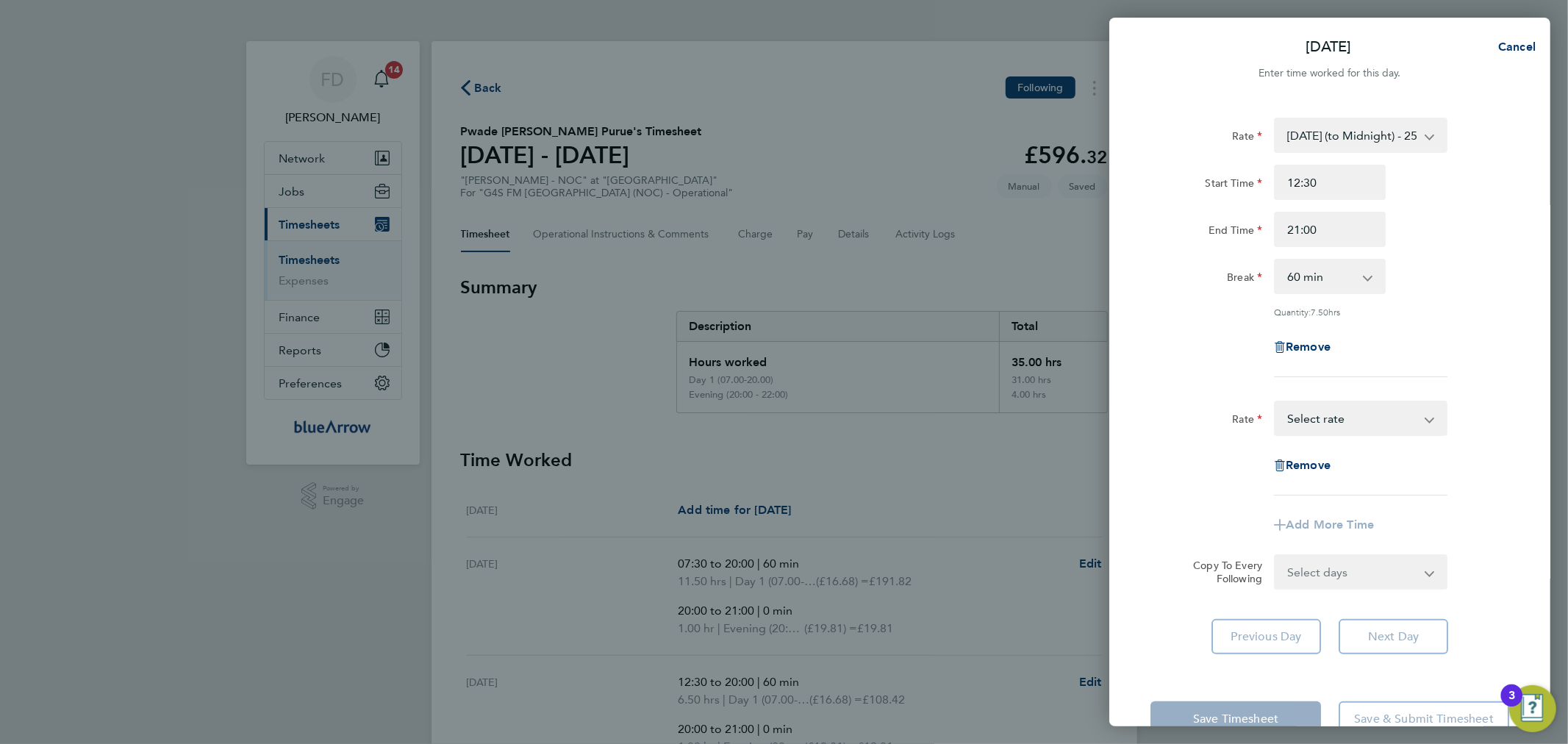
click at [1227, 673] on div "Save Timesheet Save & Submit Timesheet" at bounding box center [1330, 719] width 441 height 94
click at [1221, 712] on app-form-button "Save Timesheet" at bounding box center [1240, 718] width 179 height 36
click at [1320, 461] on span "Remove" at bounding box center [1308, 465] width 45 height 14
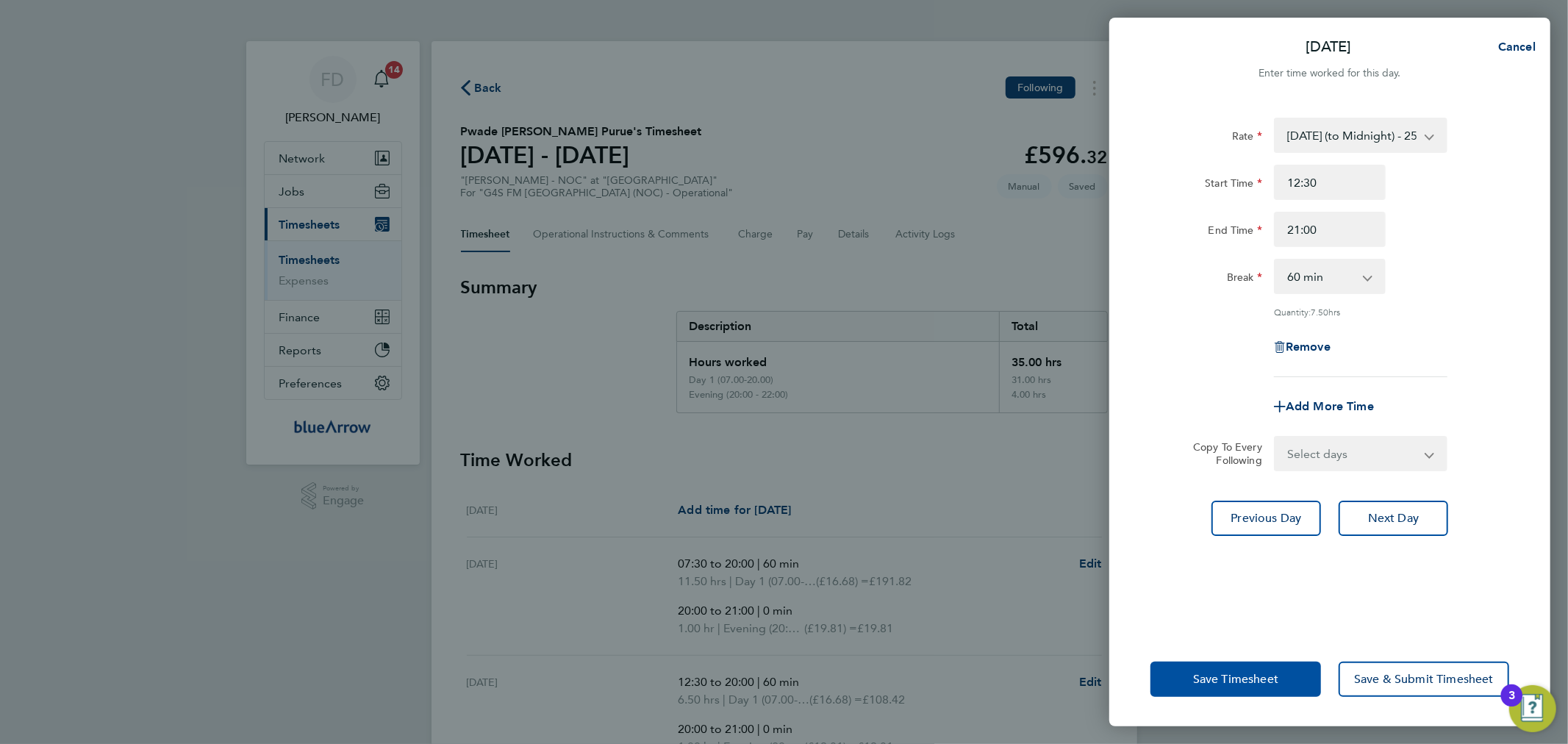
click at [1205, 680] on span "Save Timesheet" at bounding box center [1235, 680] width 85 height 15
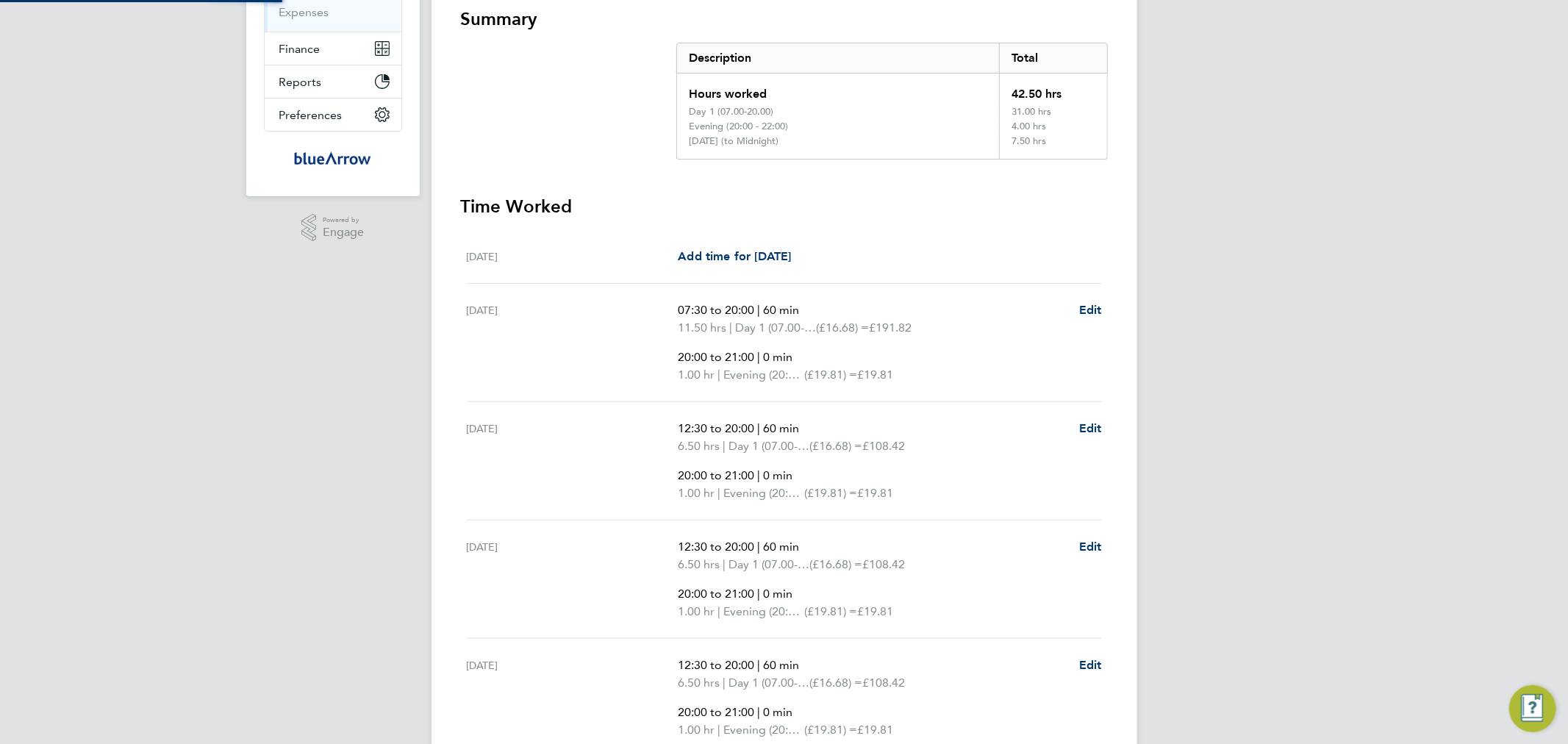
scroll to position [534, 0]
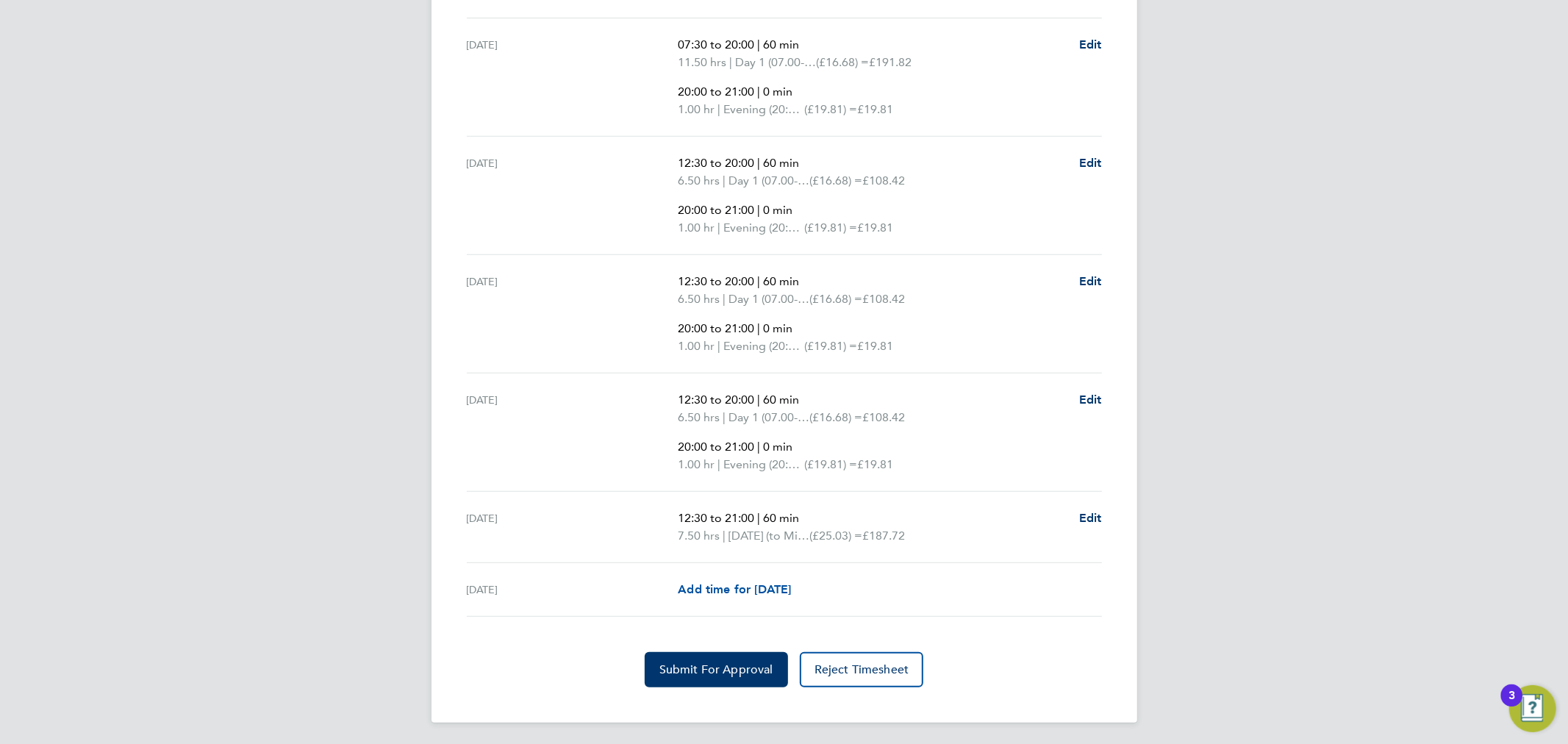
click at [791, 589] on span "Add time for [DATE]" at bounding box center [734, 589] width 113 height 14
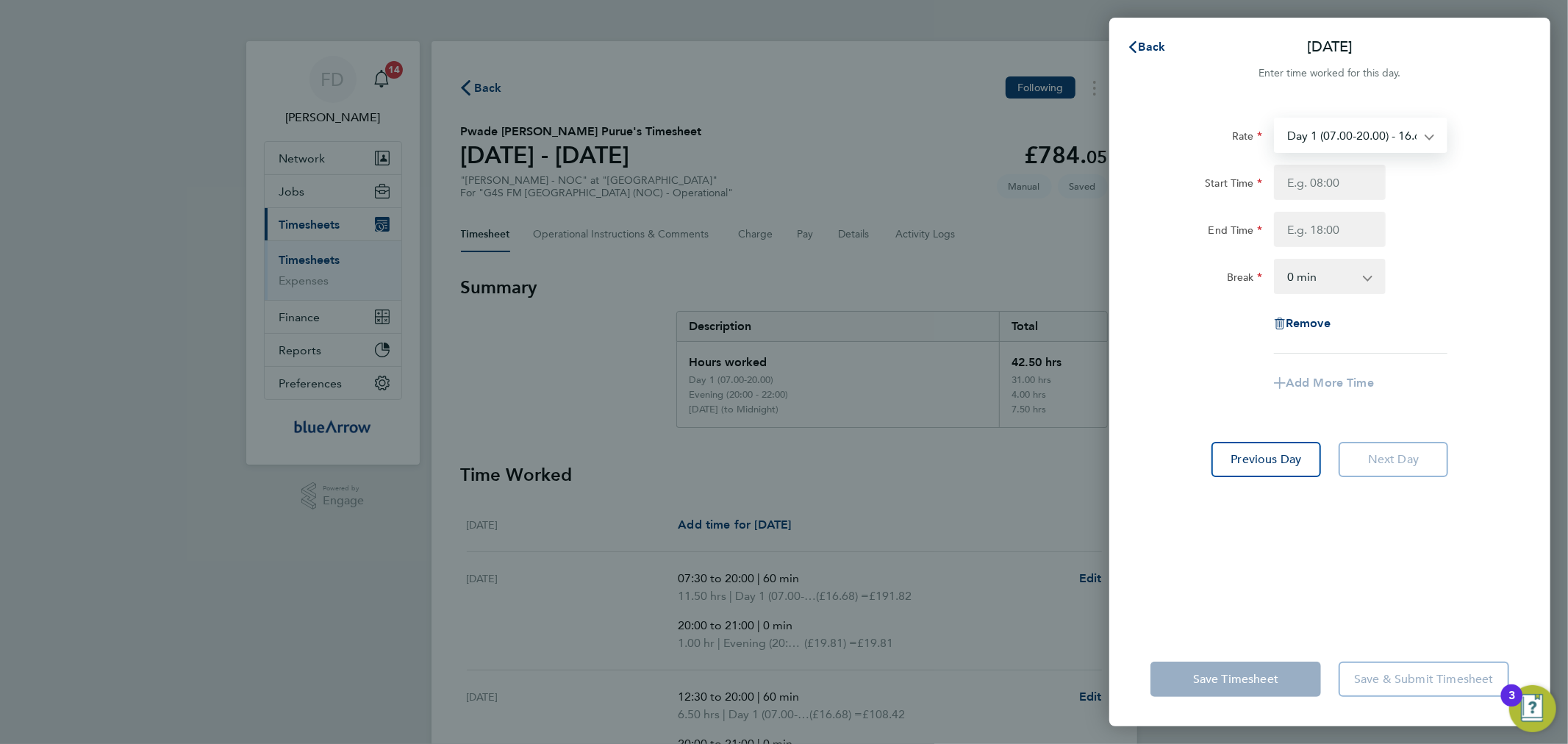
click at [1346, 147] on select "Day 1 (07.00-20.00) - 16.68 Bank Holiday - 33.36 Evening (20:00 - 22:00) - 19.8…" at bounding box center [1351, 135] width 153 height 32
click at [1321, 176] on input "Start Time" at bounding box center [1329, 182] width 112 height 36
type input "12:30"
click at [1317, 221] on input "End Time" at bounding box center [1329, 229] width 112 height 36
type input "21:00"
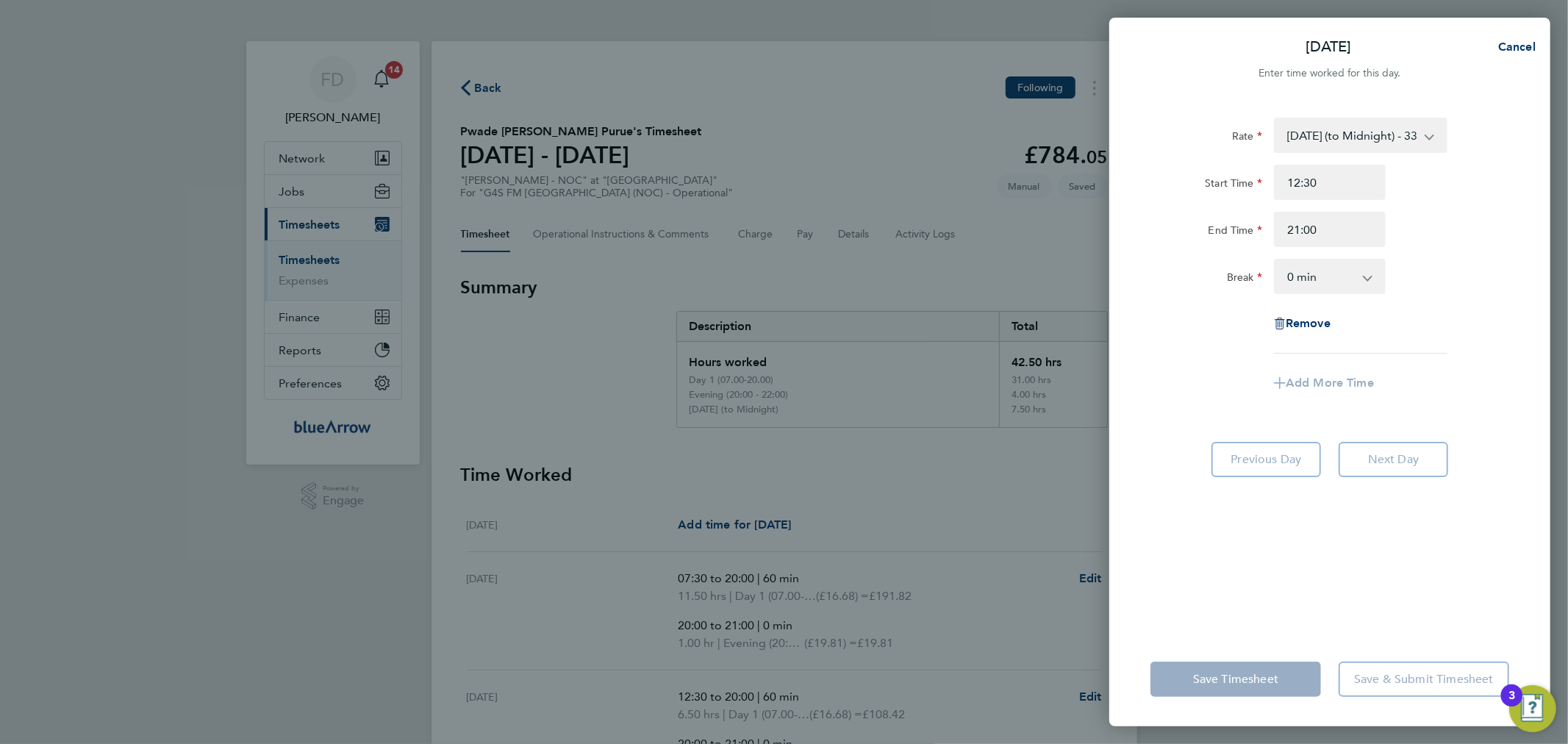
click at [1408, 216] on div "End Time 21:00" at bounding box center [1330, 229] width 370 height 36
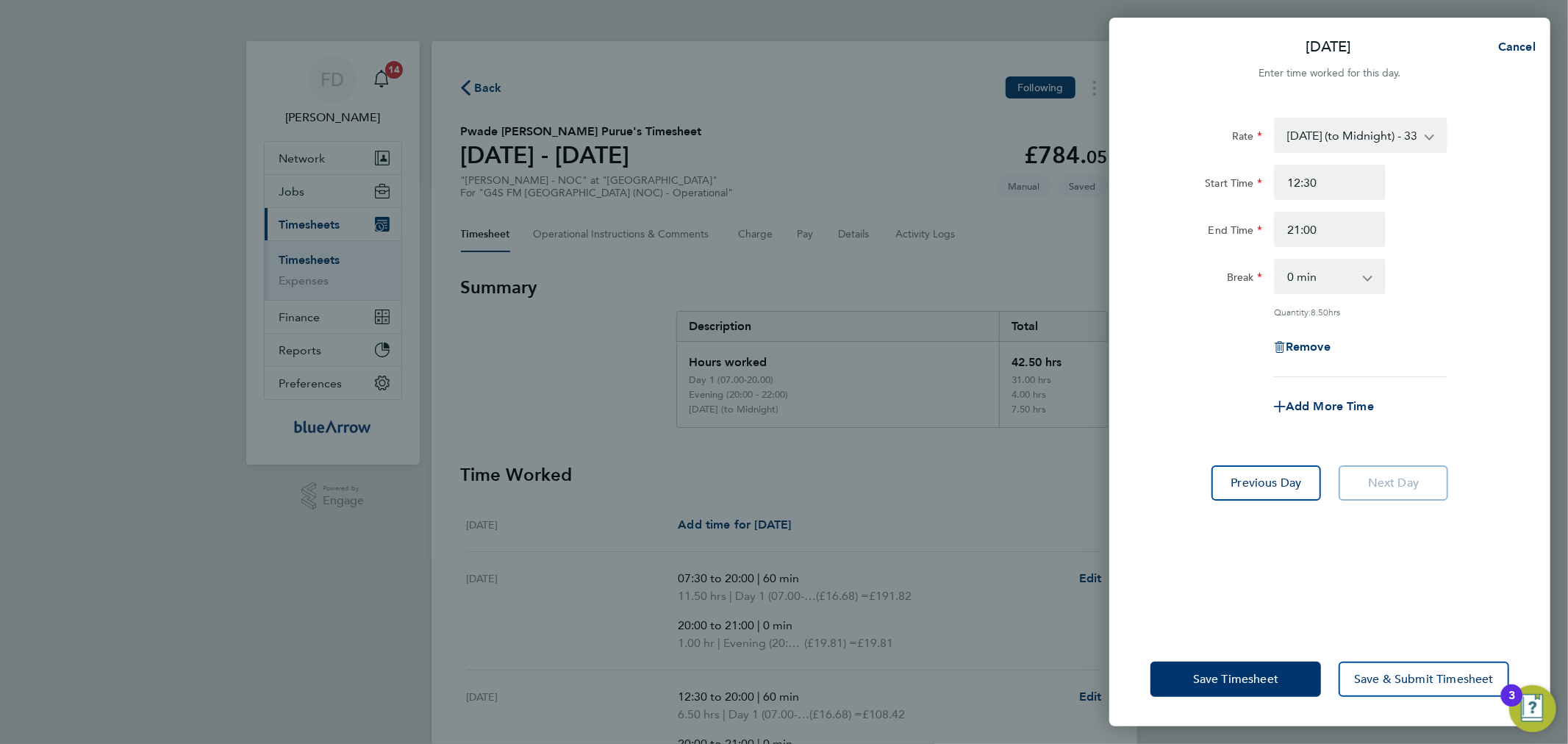
drag, startPoint x: 1346, startPoint y: 274, endPoint x: 1342, endPoint y: 290, distance: 16.5
click at [1346, 274] on select "0 min 15 min 30 min 45 min 60 min 75 min 90 min" at bounding box center [1321, 276] width 91 height 32
select select "60"
click at [1275, 260] on select "0 min 15 min 30 min 45 min 60 min 75 min 90 min" at bounding box center [1321, 276] width 91 height 32
click at [1233, 672] on span "Save Timesheet" at bounding box center [1235, 680] width 85 height 15
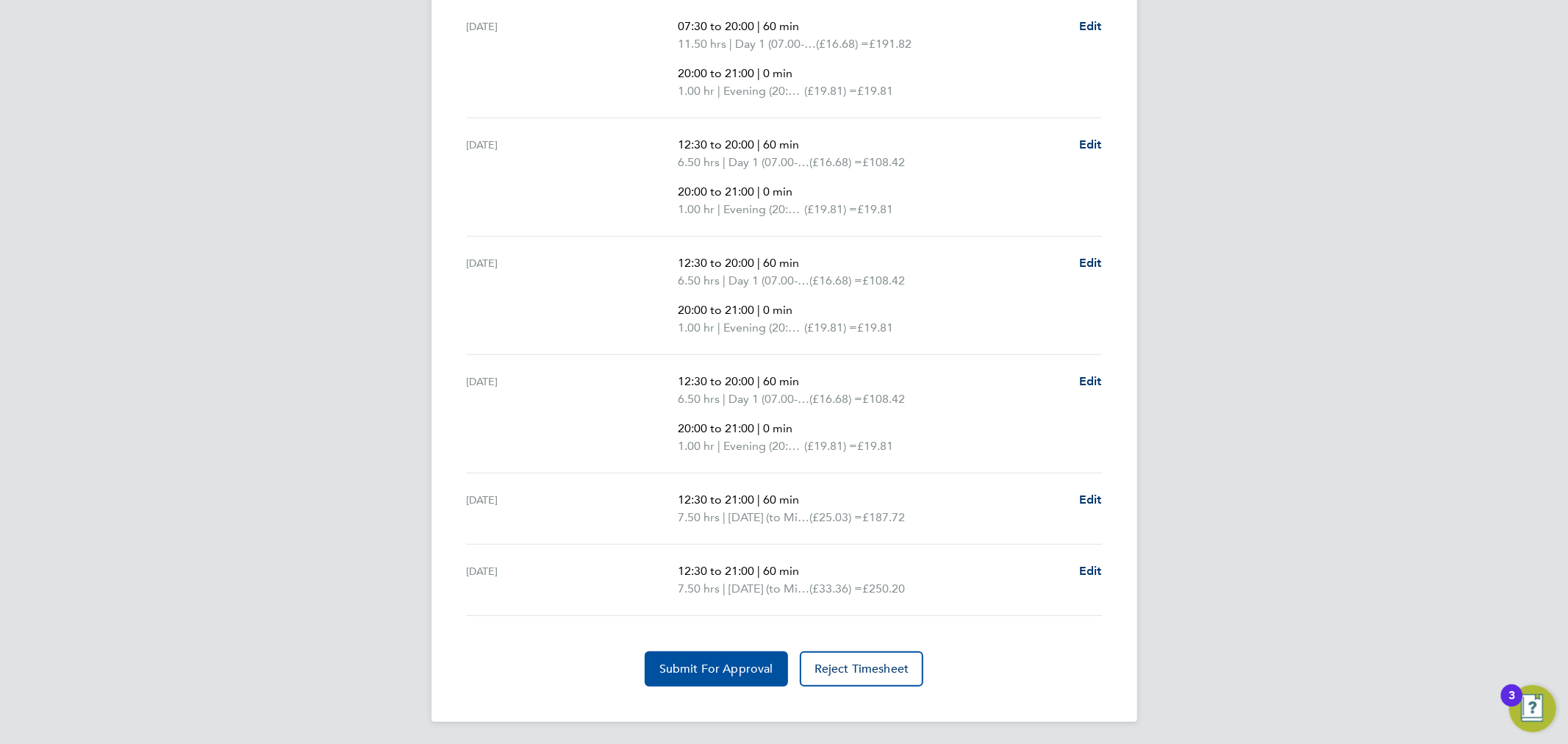
click at [726, 665] on span "Submit For Approval" at bounding box center [717, 669] width 114 height 15
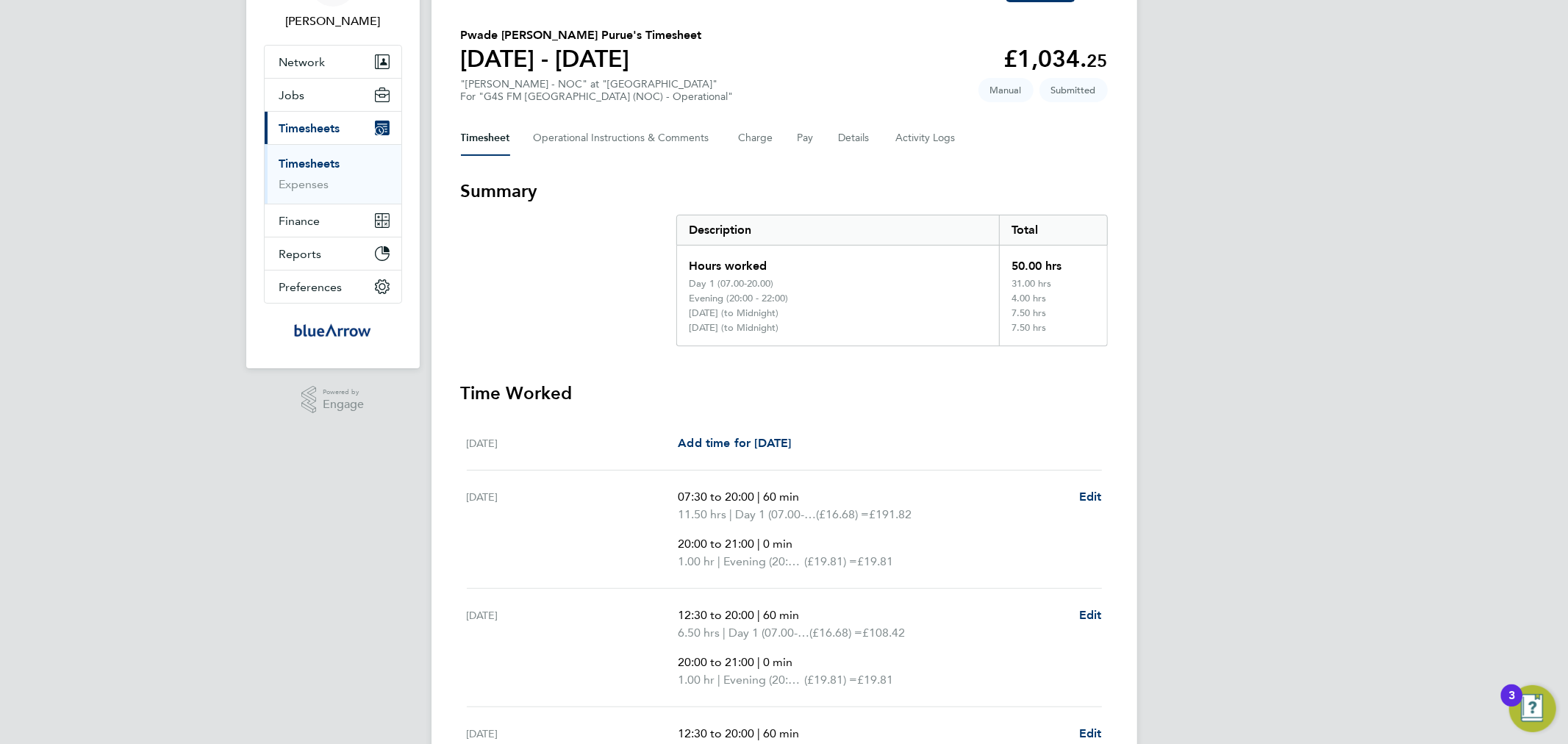
scroll to position [136, 0]
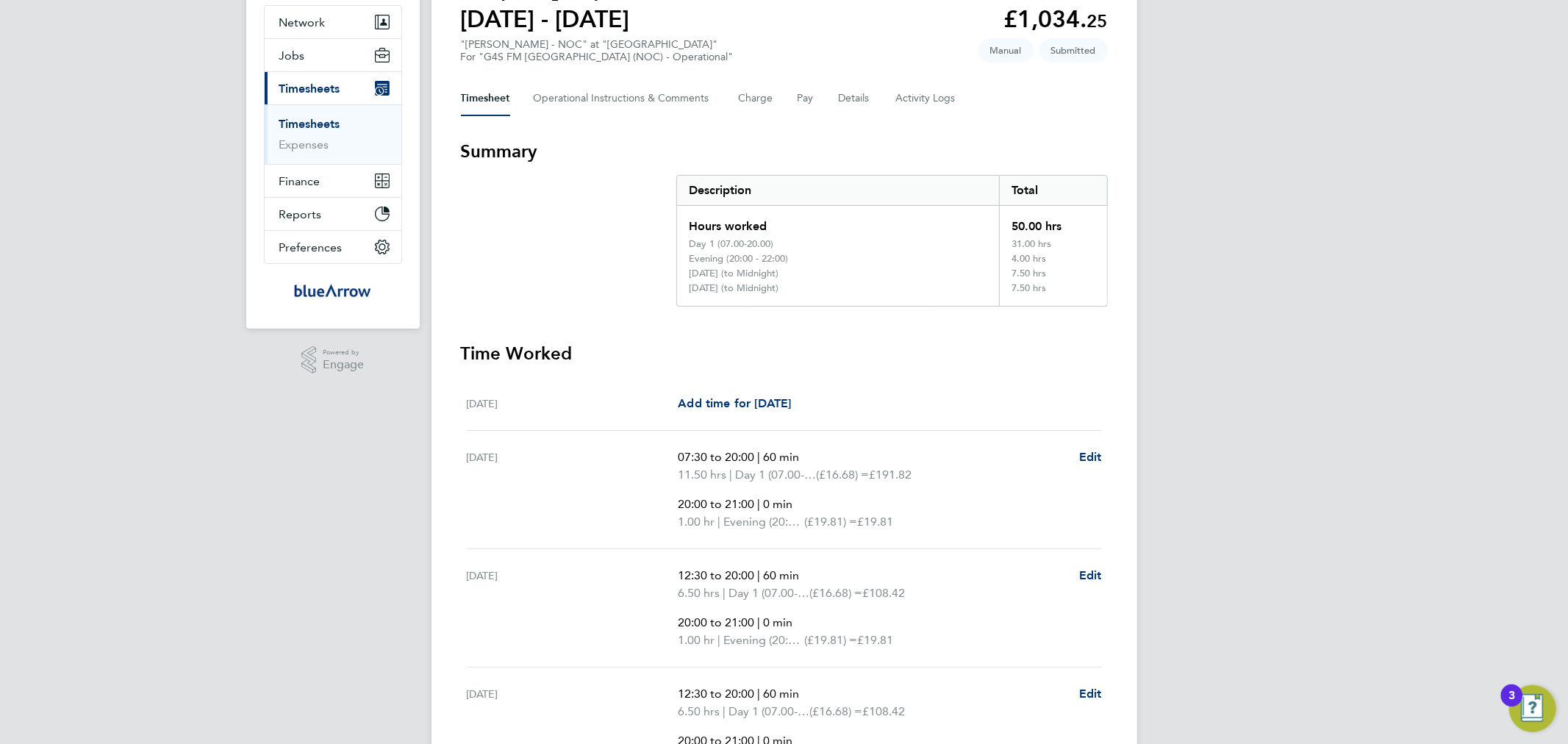
click at [299, 670] on div "FD [PERSON_NAME] Notifications 14 Applications: Network Team Members Businesses…" at bounding box center [784, 519] width 1568 height 1312
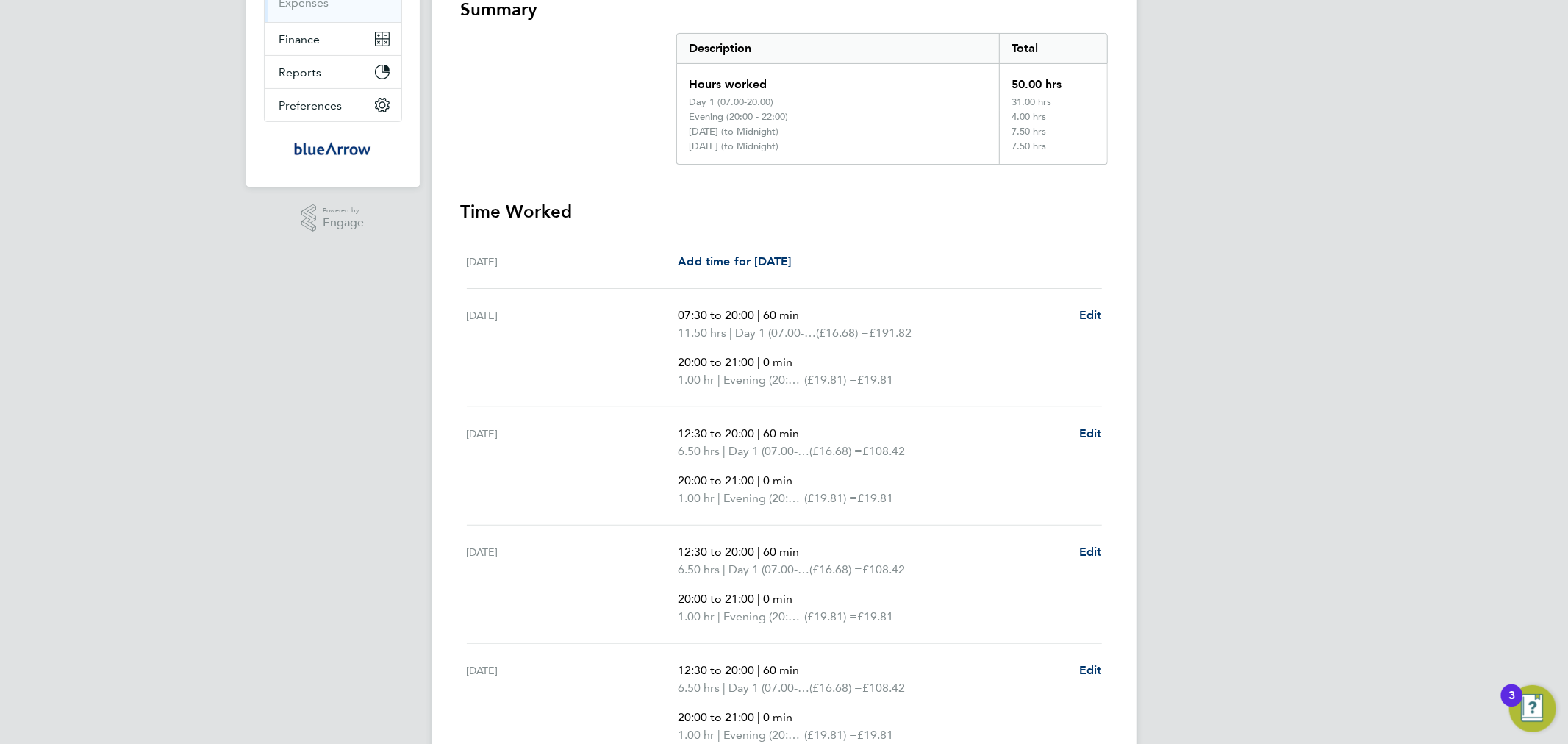
scroll to position [0, 0]
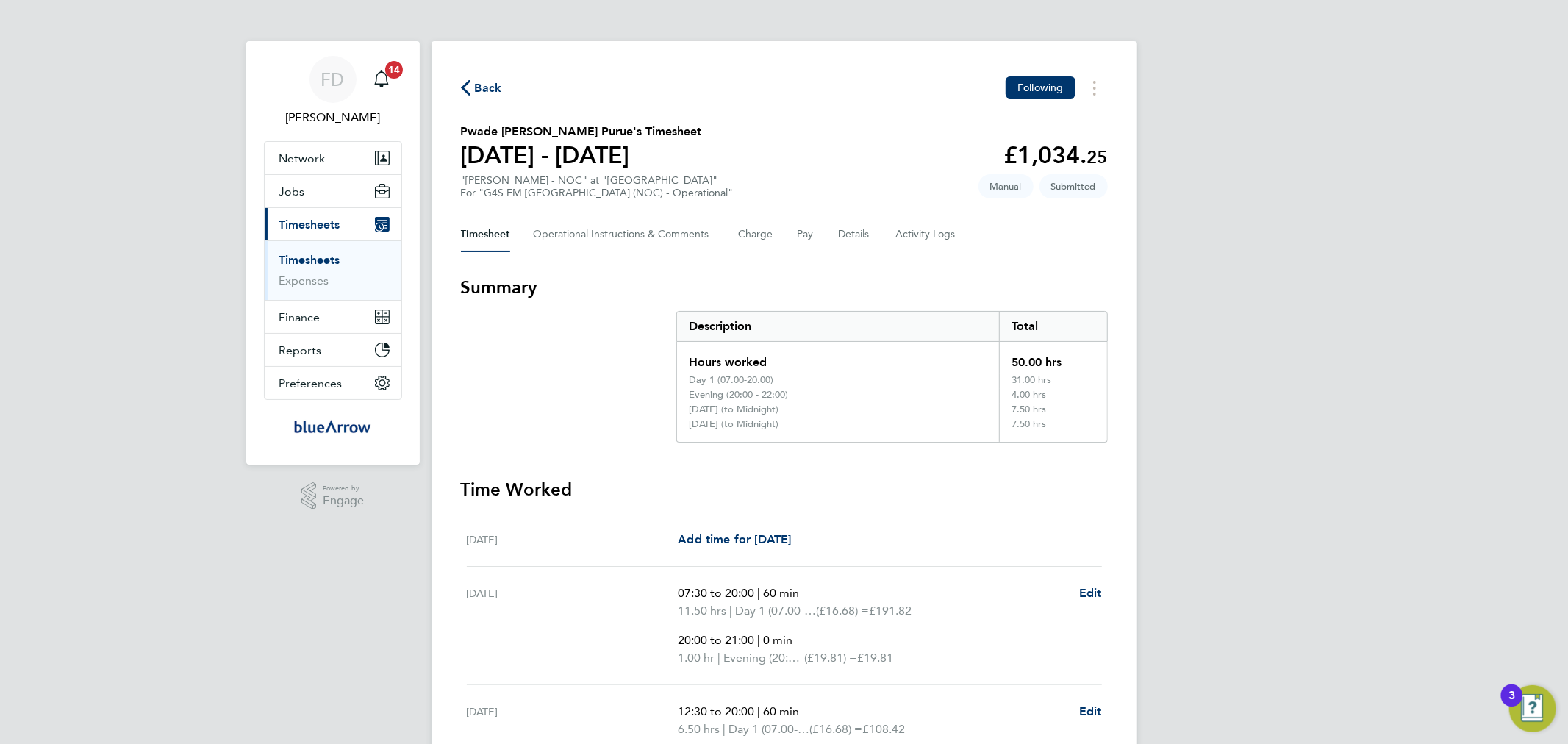
click at [493, 93] on span "Back" at bounding box center [488, 88] width 27 height 17
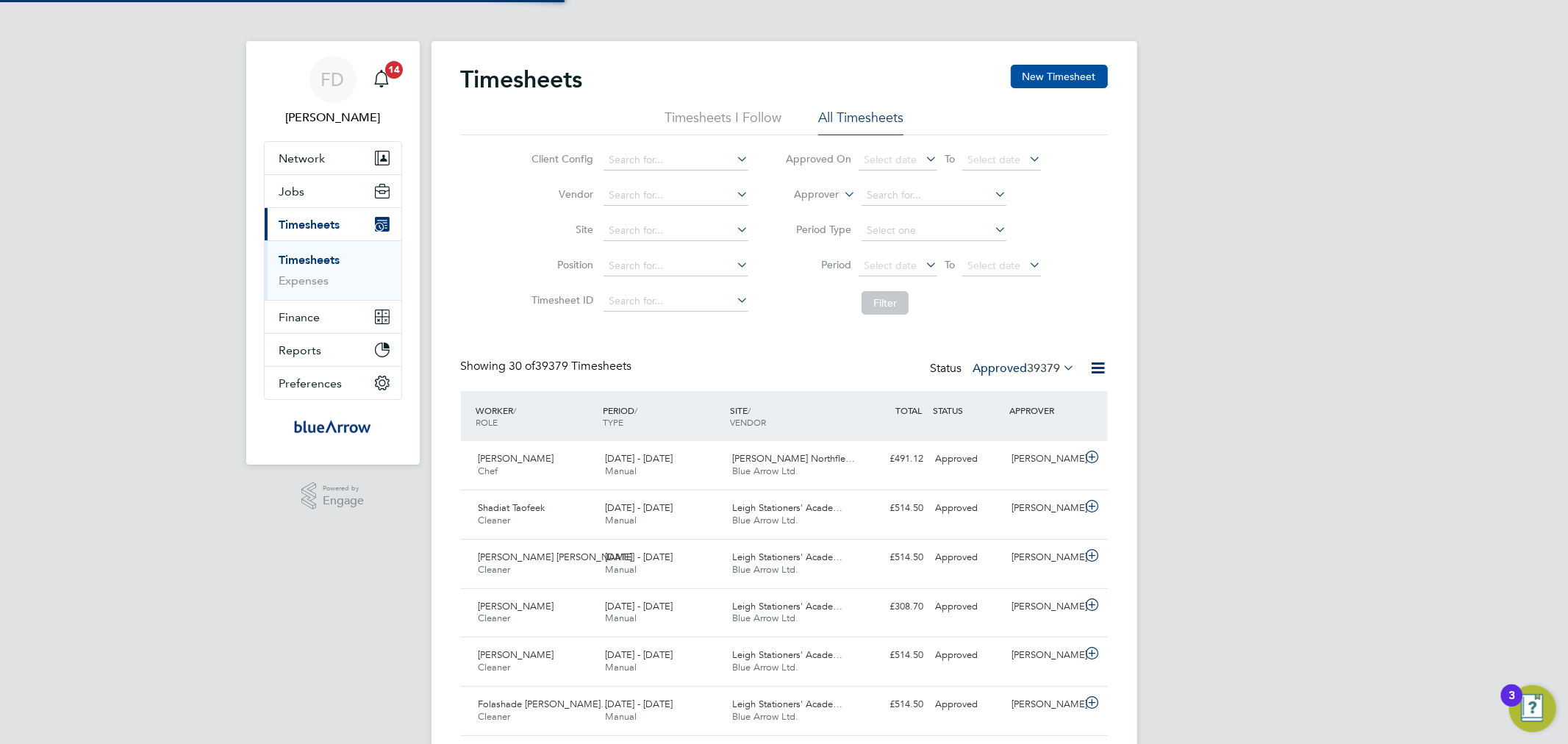
scroll to position [36, 128]
click at [1031, 82] on button "New Timesheet" at bounding box center [1059, 76] width 97 height 23
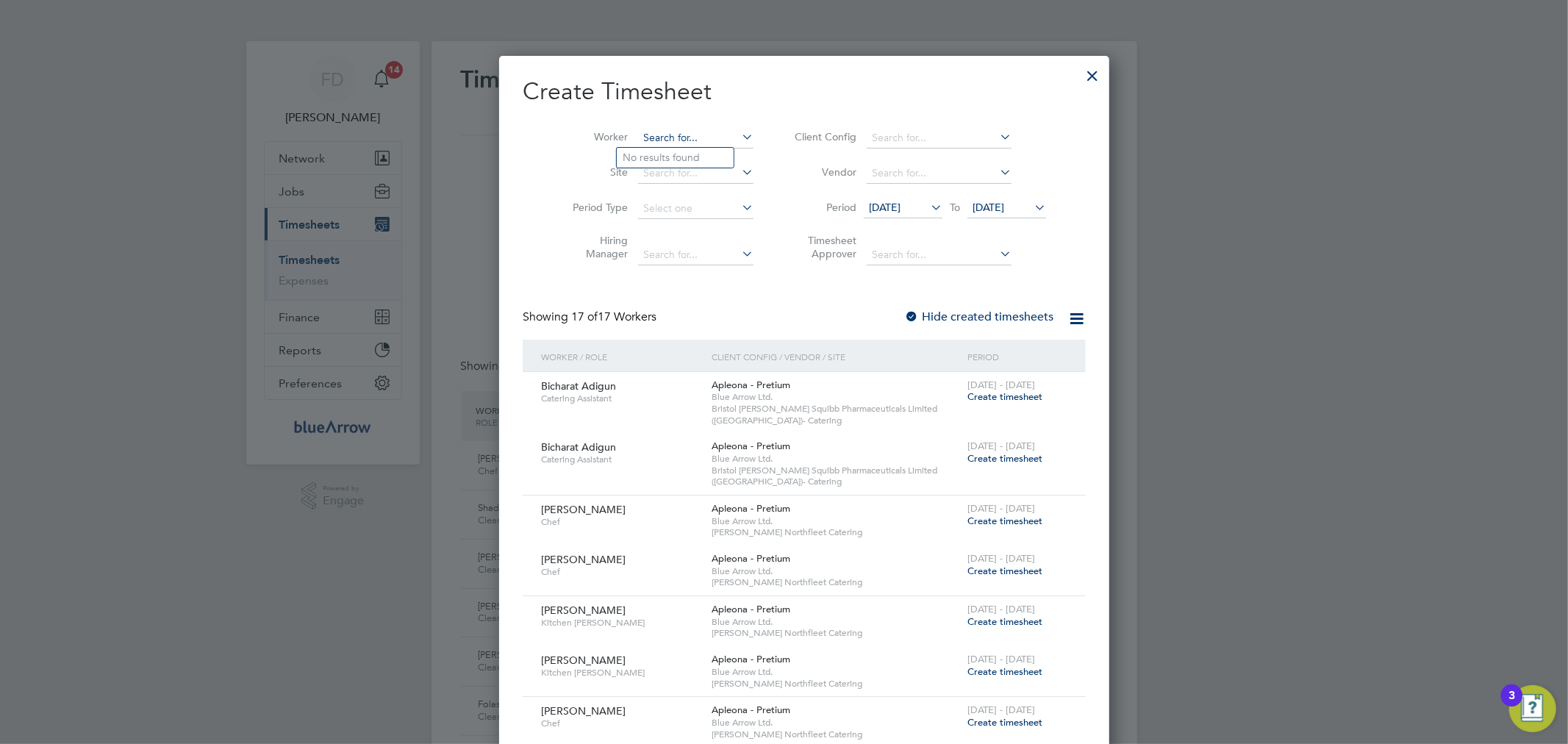
click at [669, 143] on input at bounding box center [696, 138] width 116 height 21
paste input "[PERSON_NAME]"
type input "[PERSON_NAME]"
click at [711, 160] on b "Oguntola" at bounding box center [734, 157] width 46 height 12
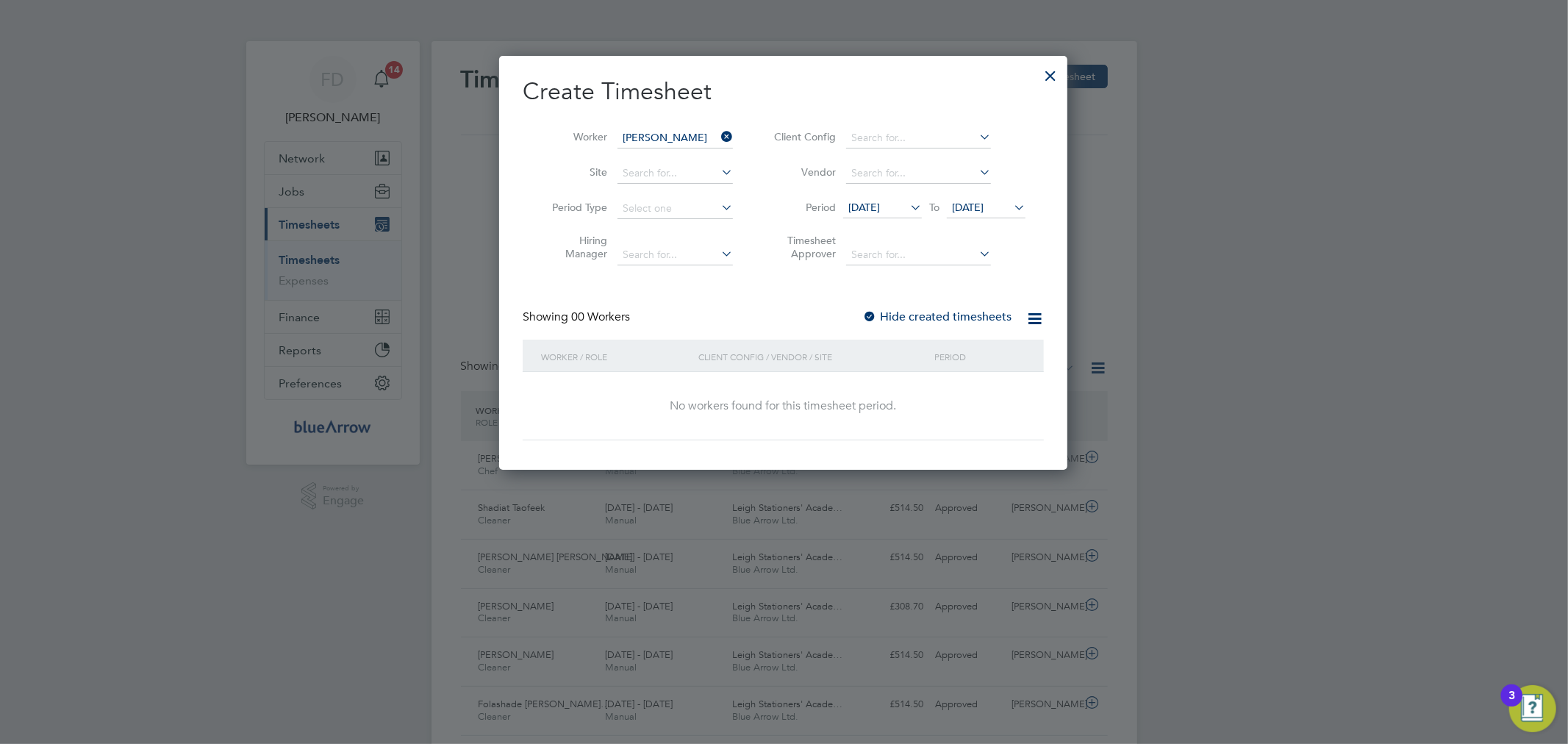
click at [871, 313] on div at bounding box center [870, 317] width 15 height 15
click at [973, 207] on span "[DATE]" at bounding box center [968, 207] width 31 height 13
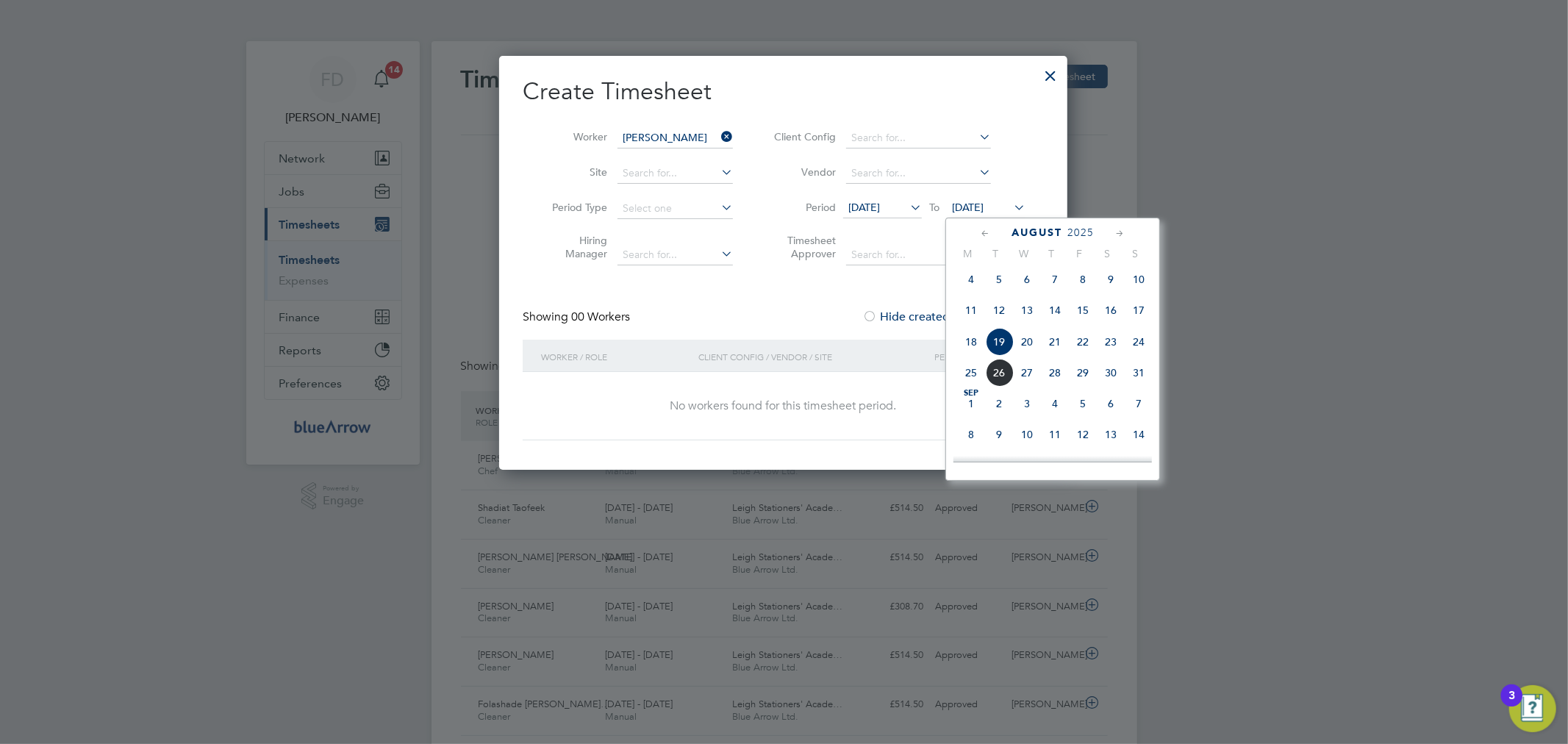
click at [1106, 412] on span "6" at bounding box center [1111, 403] width 28 height 28
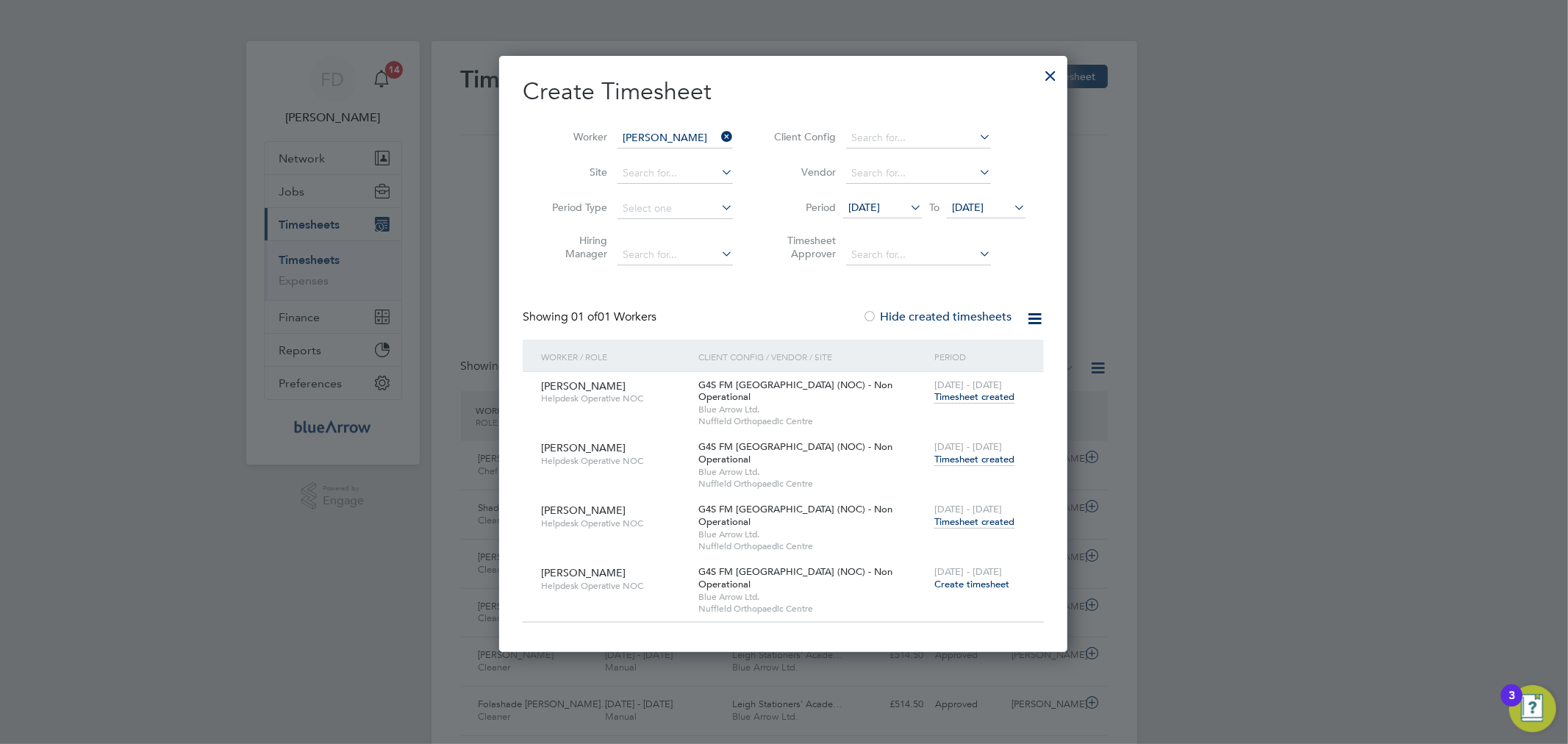
click at [998, 453] on span "Timesheet created" at bounding box center [974, 460] width 80 height 13
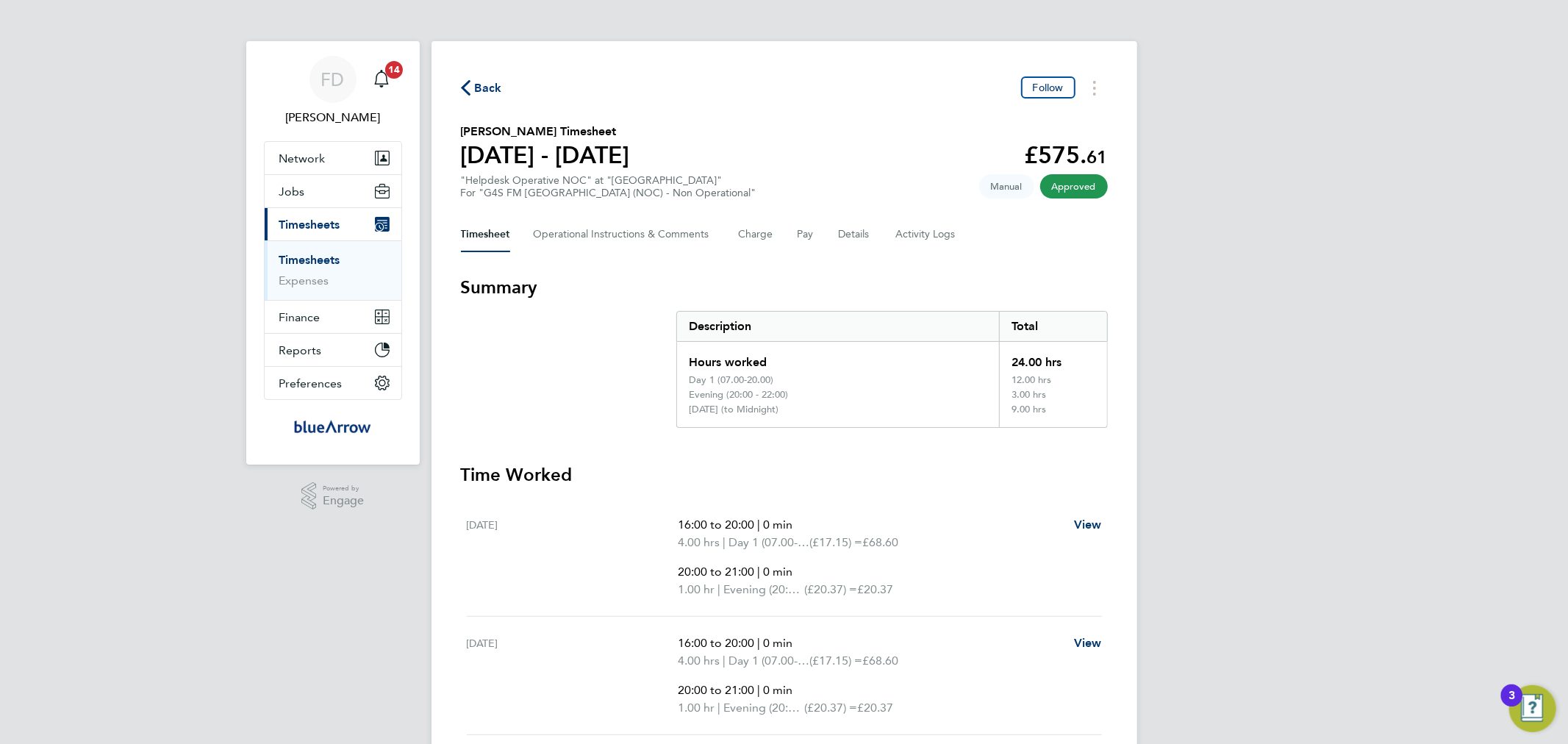
click at [958, 236] on div "Timesheet Operational Instructions & Comments Charge Pay Details Activity Logs" at bounding box center [784, 234] width 647 height 36
click at [933, 240] on Logs-tab "Activity Logs" at bounding box center [927, 234] width 62 height 36
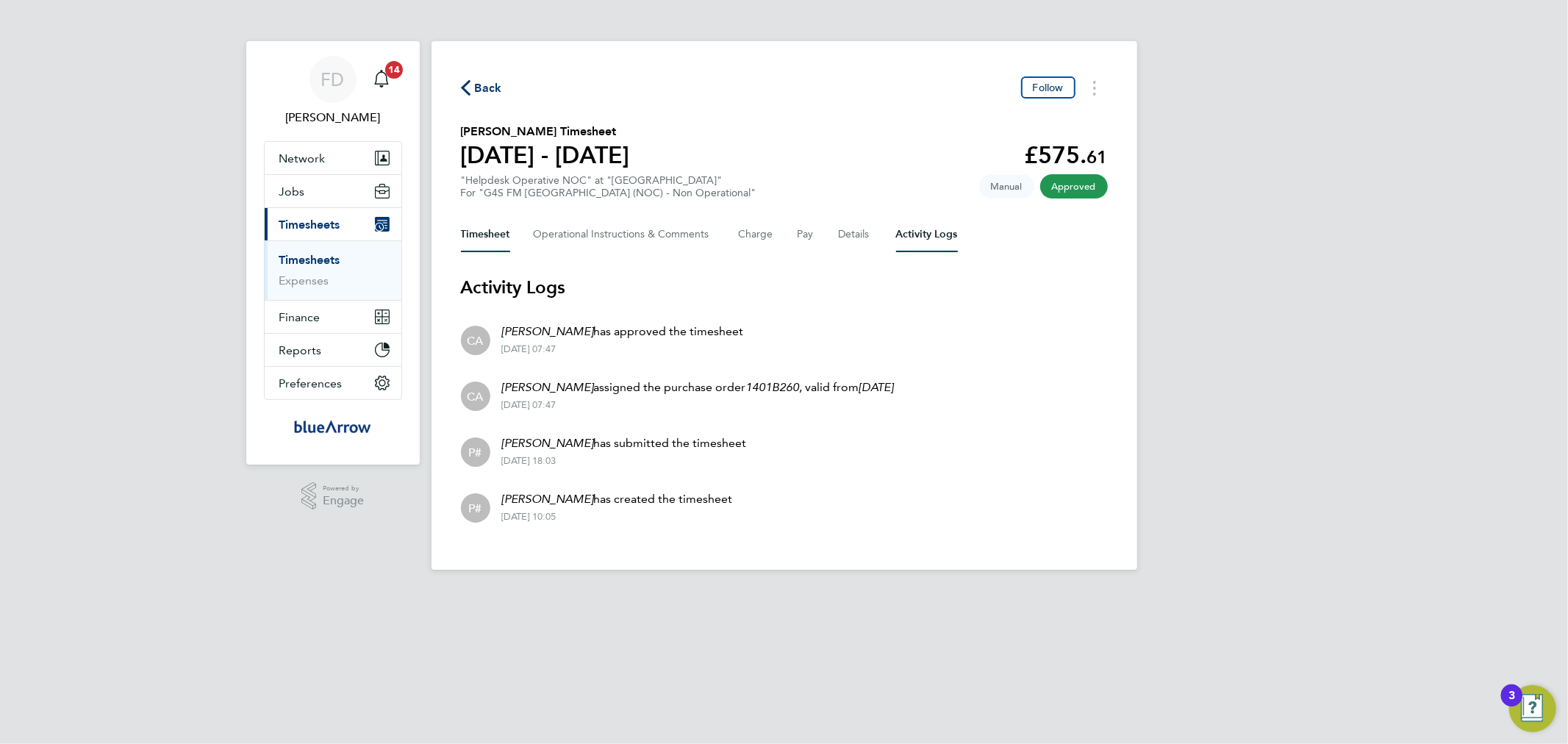
click at [500, 222] on button "Timesheet" at bounding box center [486, 234] width 50 height 36
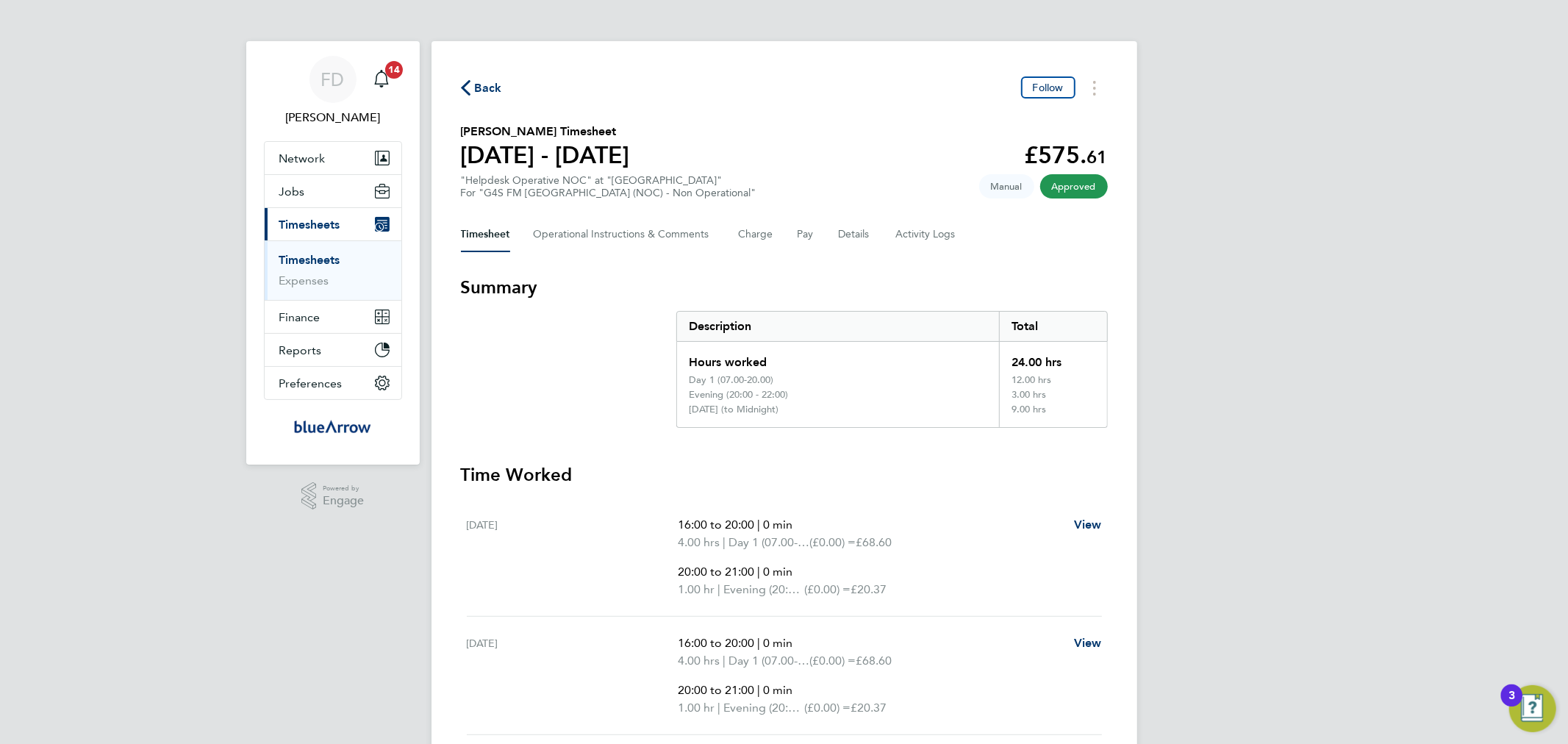
click at [484, 92] on span "Back" at bounding box center [488, 88] width 27 height 17
